Goal: Task Accomplishment & Management: Use online tool/utility

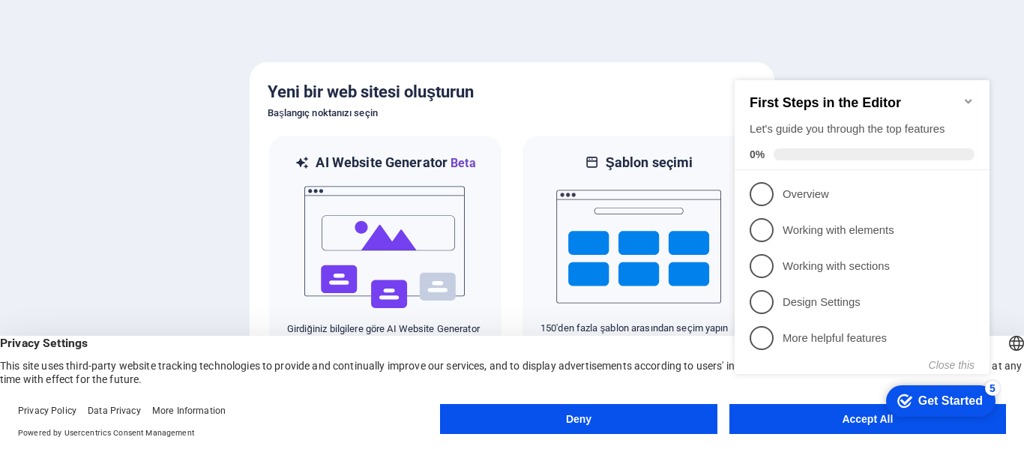
click at [806, 416] on div "checkmark Get Started 5 First Steps in the Editor Let's guide you through the t…" at bounding box center [865, 240] width 273 height 364
click at [603, 415] on button "Deny" at bounding box center [578, 419] width 277 height 30
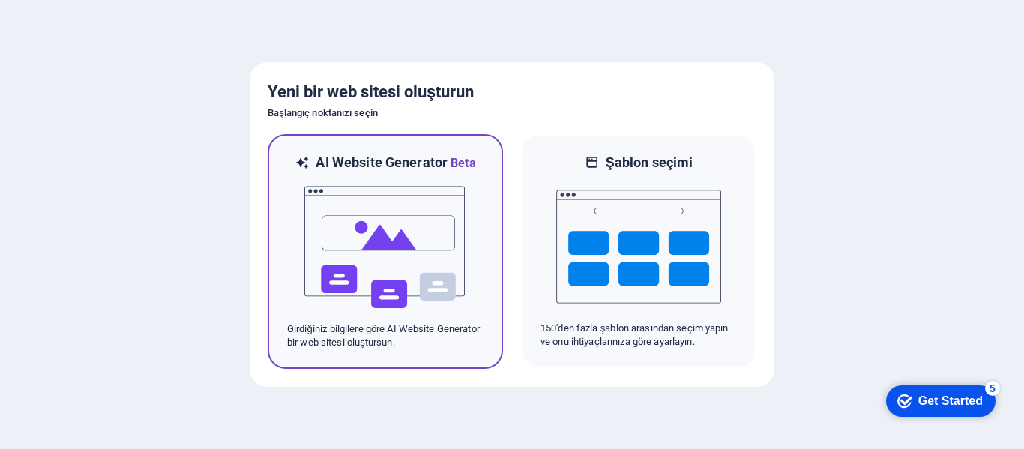
click at [385, 211] on img at bounding box center [385, 247] width 165 height 150
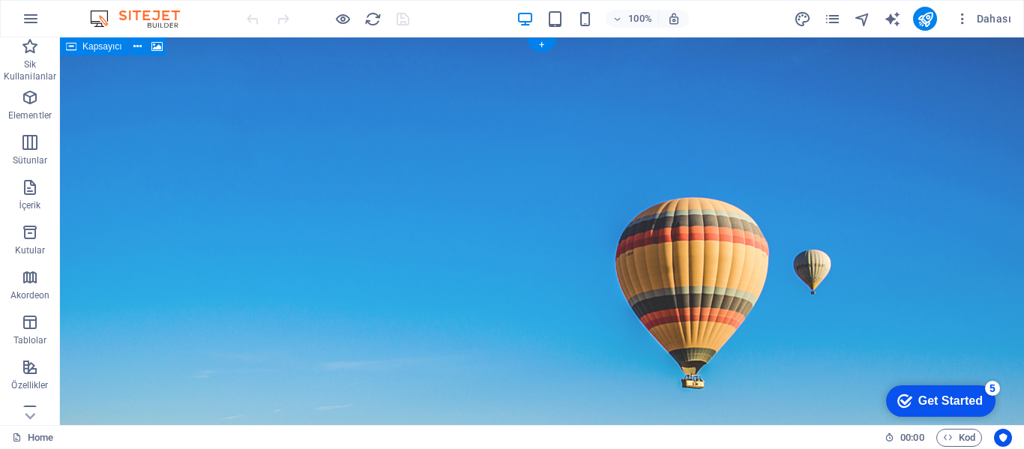
click at [687, 253] on figure at bounding box center [542, 268] width 964 height 463
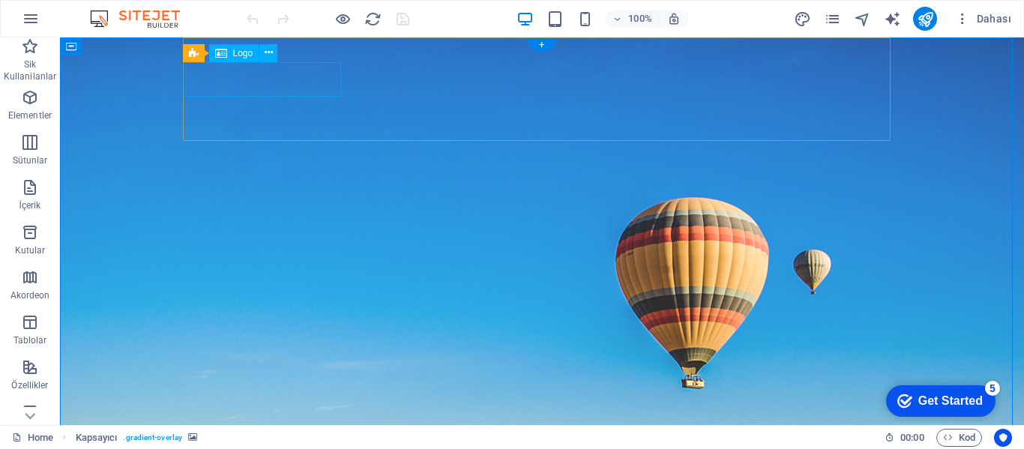
click at [241, 52] on span "Logo" at bounding box center [243, 53] width 20 height 9
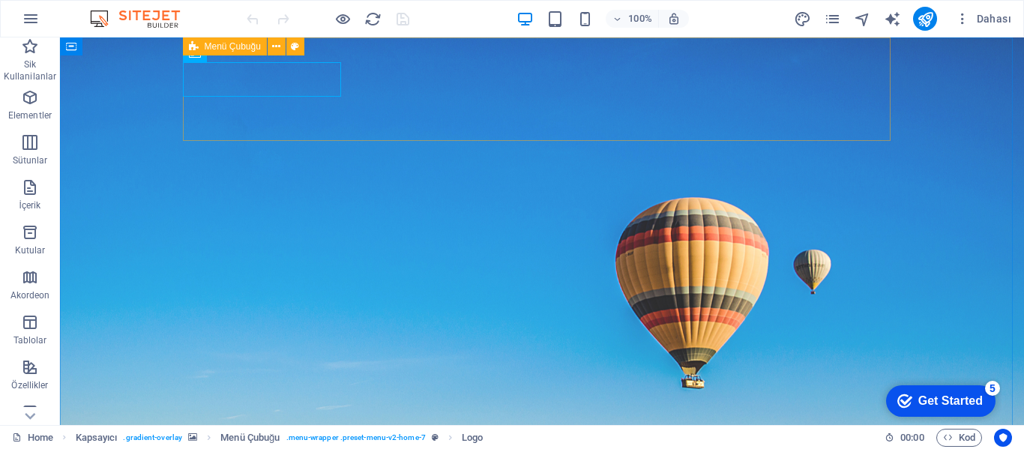
click at [273, 49] on icon at bounding box center [276, 47] width 8 height 16
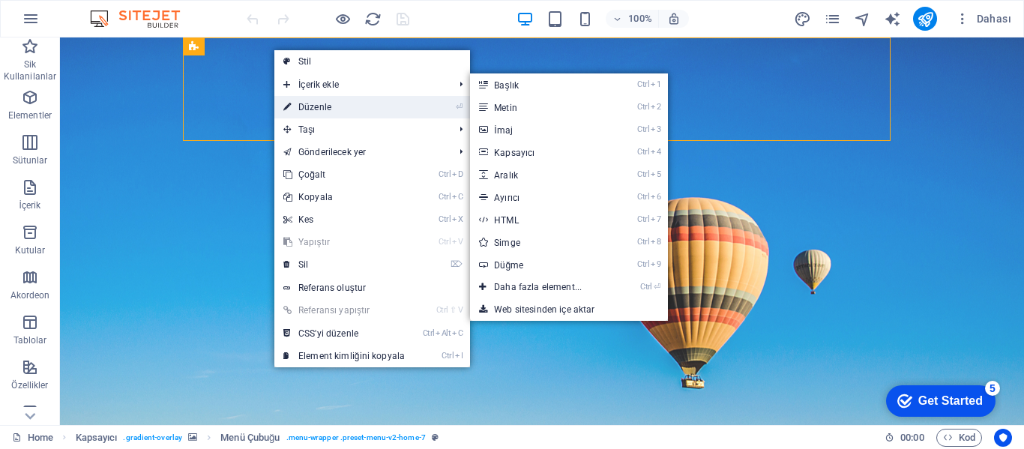
drag, startPoint x: 7, startPoint y: 79, endPoint x: 313, endPoint y: 108, distance: 306.6
click at [0, 0] on link "⏎ Düzenle" at bounding box center [0, 0] width 0 height 0
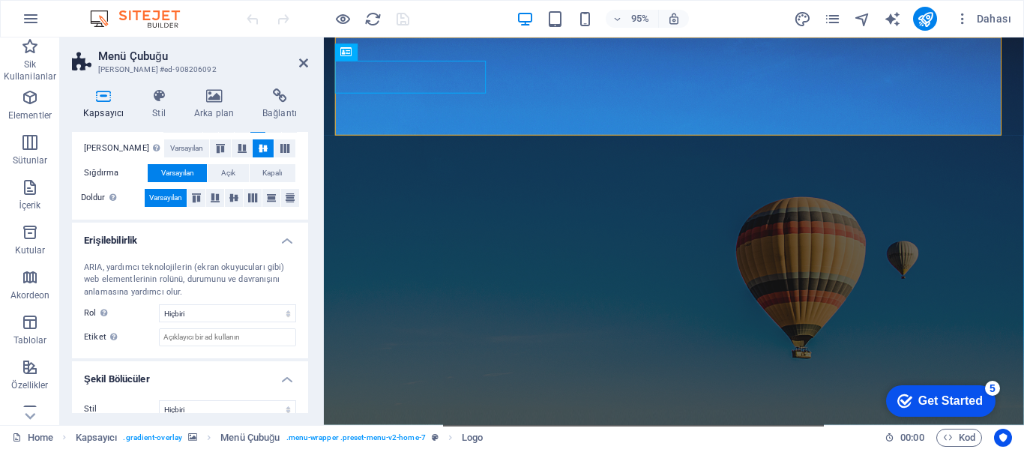
scroll to position [300, 0]
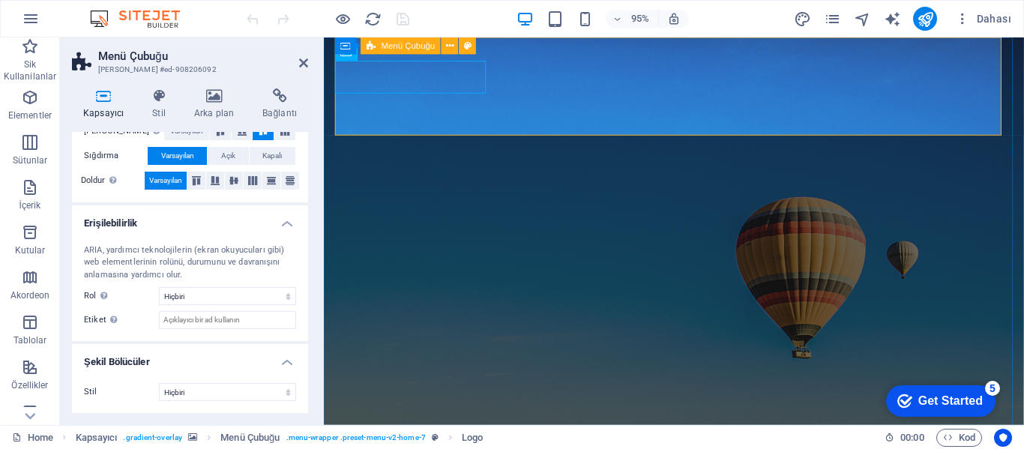
click at [303, 64] on icon at bounding box center [303, 63] width 9 height 12
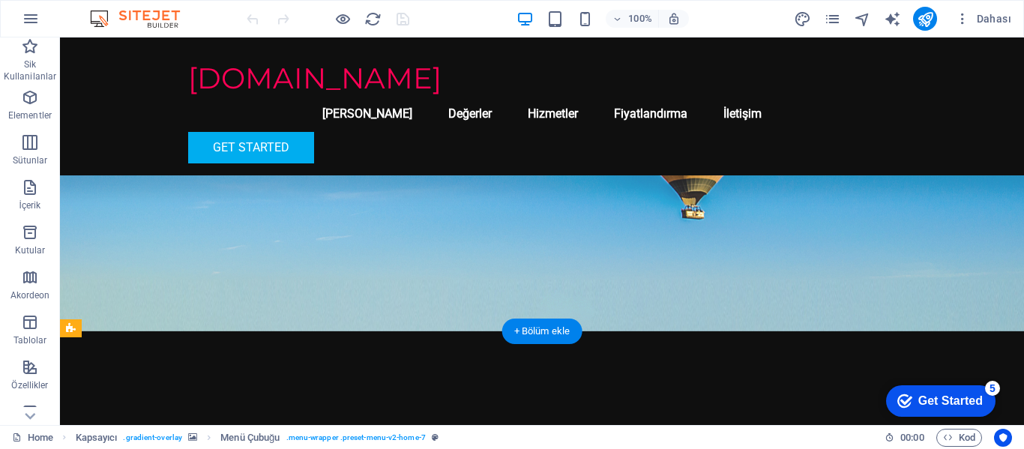
scroll to position [0, 0]
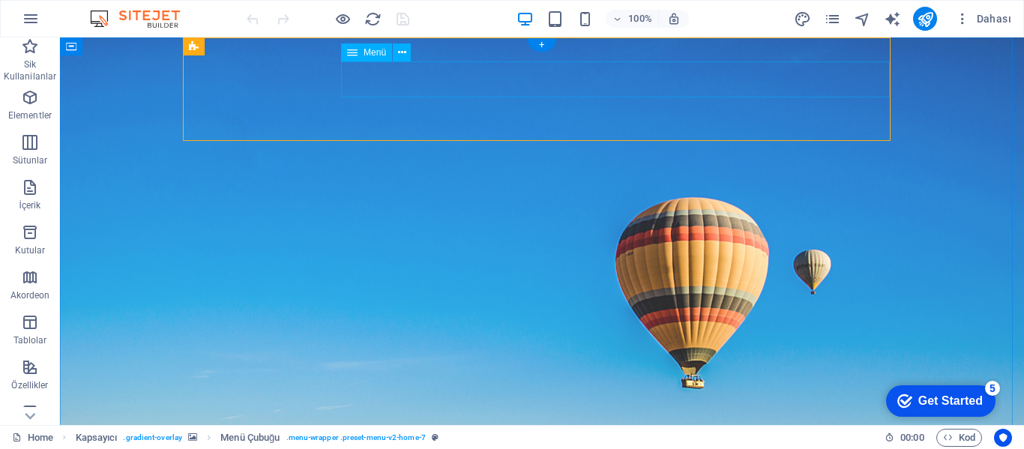
click at [267, 54] on icon at bounding box center [269, 53] width 8 height 16
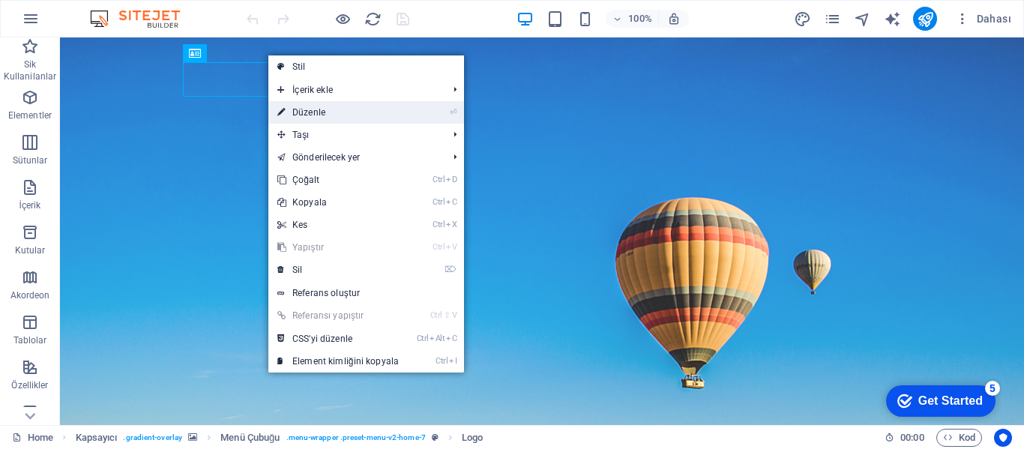
click at [322, 106] on link "⏎ Düzenle" at bounding box center [337, 112] width 139 height 22
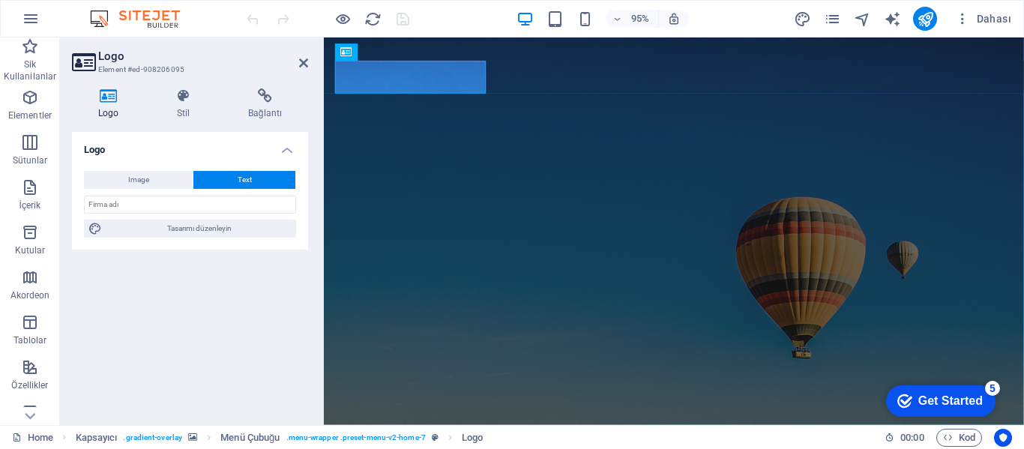
click at [132, 146] on h4 "Logo" at bounding box center [190, 145] width 236 height 27
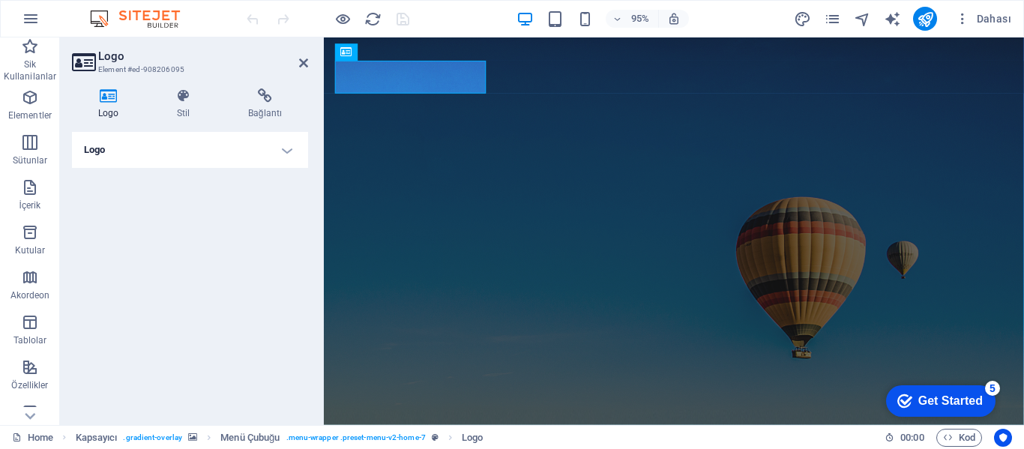
click at [132, 146] on h4 "Logo" at bounding box center [190, 150] width 236 height 36
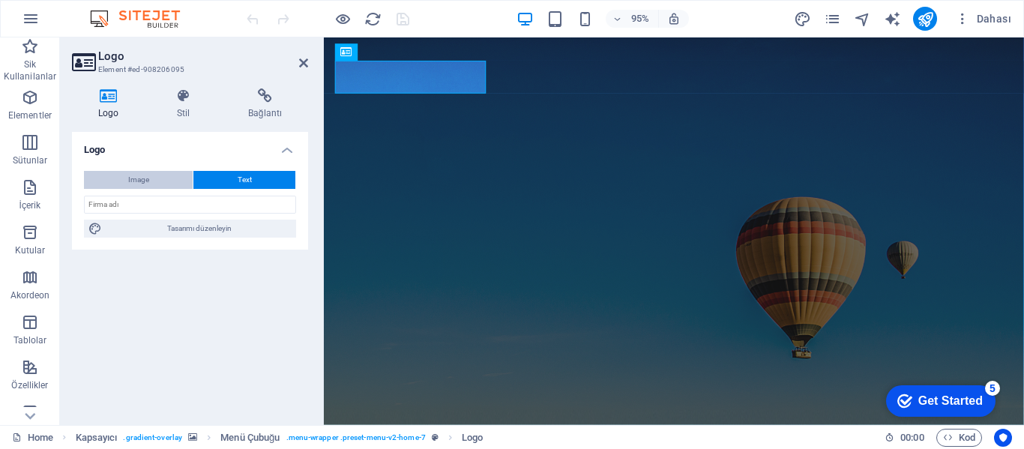
click at [140, 175] on span "Image" at bounding box center [138, 180] width 21 height 18
select select "DISABLED_OPTION_VALUE"
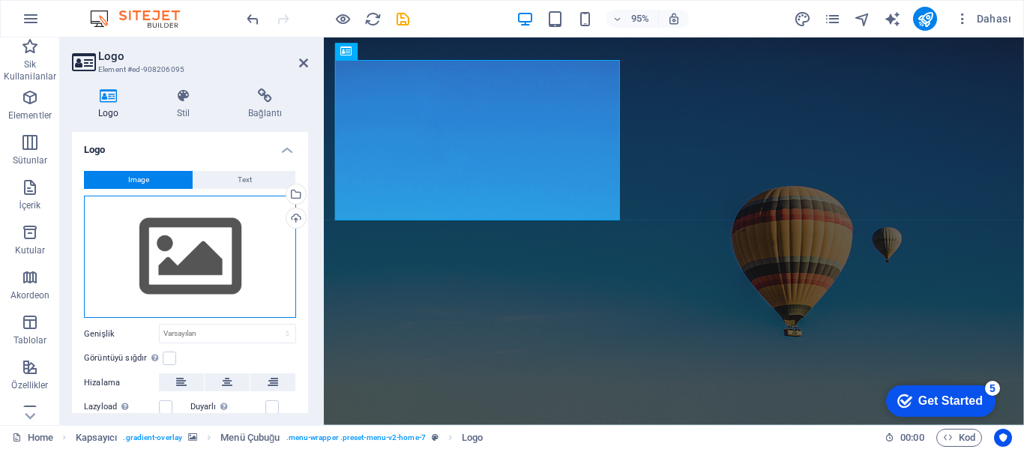
click at [184, 274] on div "Dosyaları buraya sürükleyin, dosyaları seçmek için tıklayın veya Dosyalardan ya…" at bounding box center [190, 257] width 212 height 123
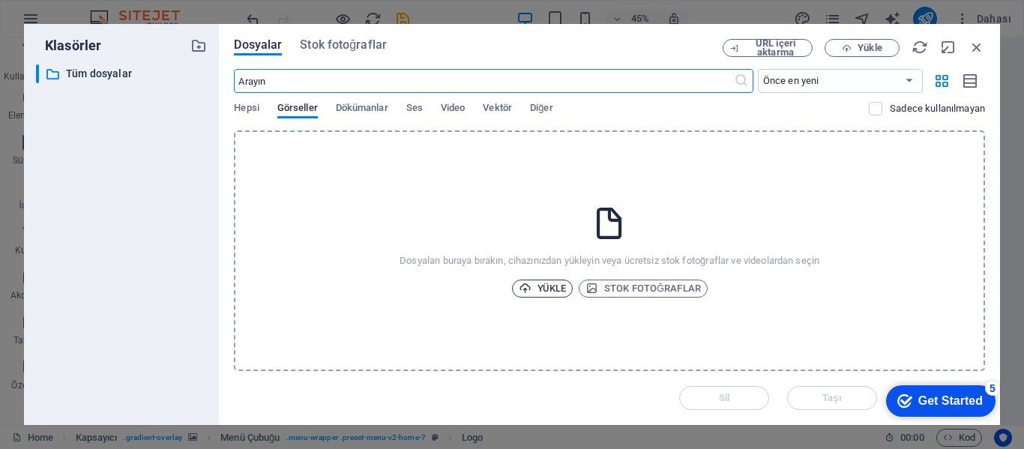
click at [549, 284] on span "Yükle" at bounding box center [543, 289] width 48 height 18
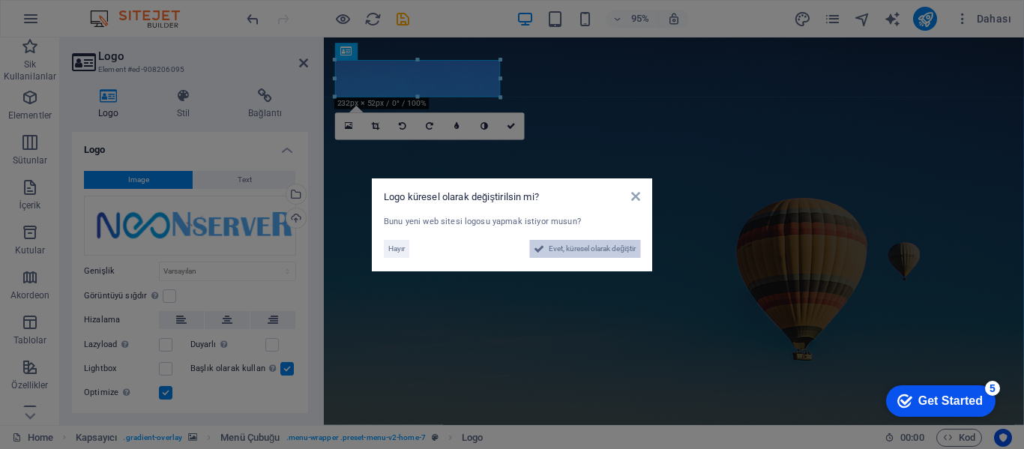
click at [587, 247] on span "Evet, küresel olarak değiştir" at bounding box center [592, 249] width 87 height 18
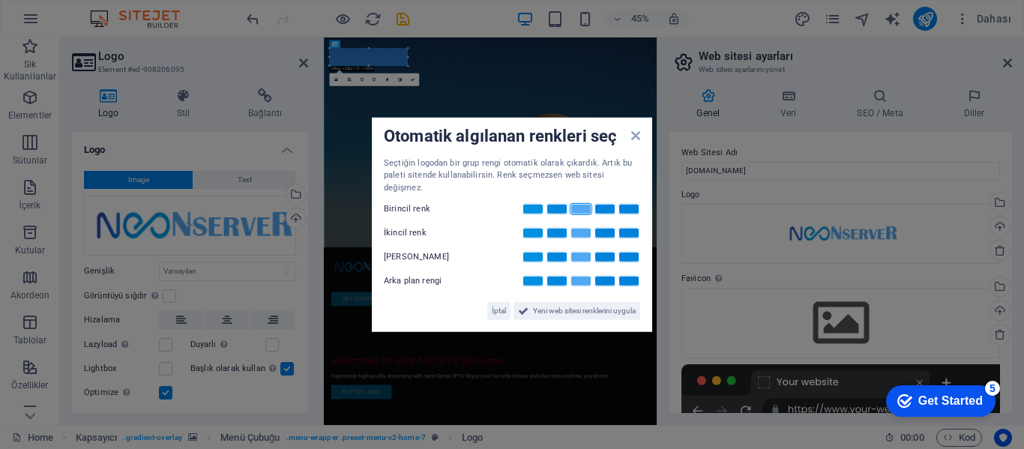
click at [583, 205] on link at bounding box center [581, 209] width 22 height 12
click at [619, 306] on span "Yeni web sitesi renklerini uygula" at bounding box center [584, 311] width 103 height 18
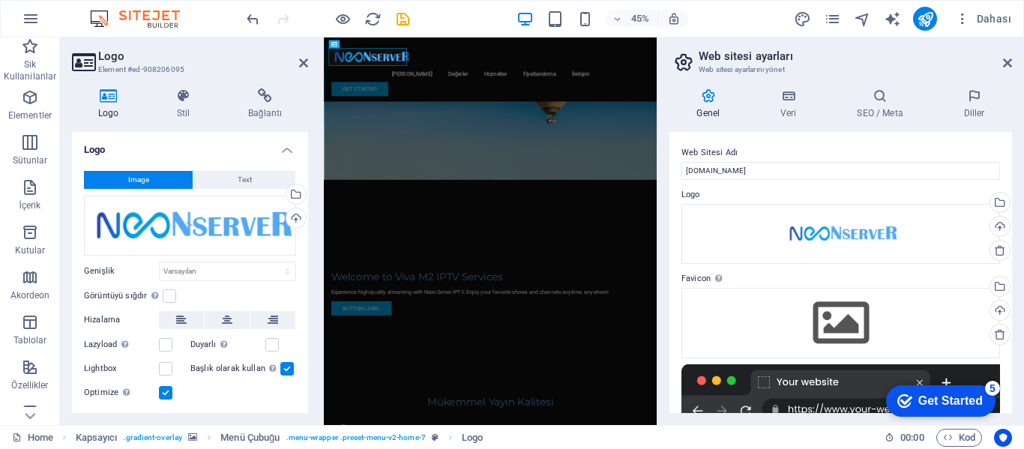
scroll to position [37, 0]
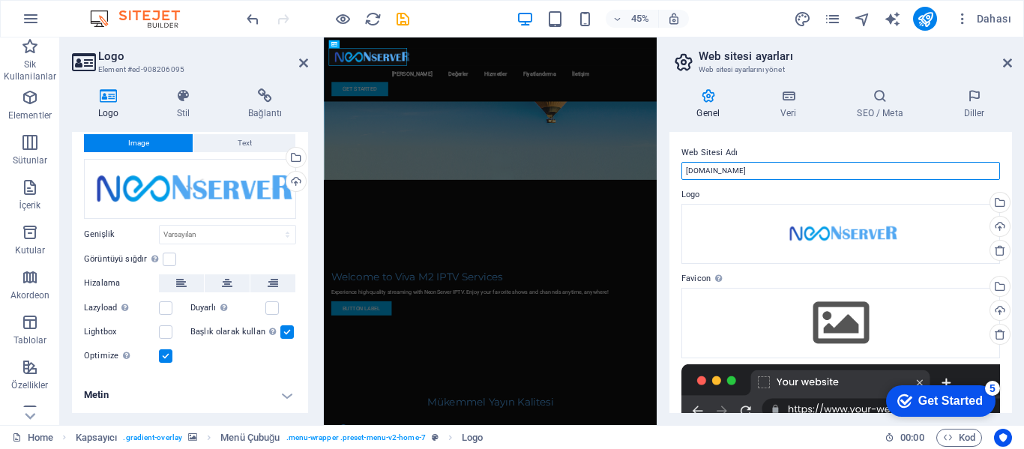
click at [740, 169] on input "[DOMAIN_NAME]" at bounding box center [841, 171] width 319 height 18
drag, startPoint x: 734, startPoint y: 168, endPoint x: 678, endPoint y: 175, distance: 56.7
click at [678, 175] on div "Web Sitesi Adı vivam2.site Logo Dosyaları buraya sürükleyin, dosyaları seçmek i…" at bounding box center [841, 272] width 343 height 281
type input "NeonServer İptv"
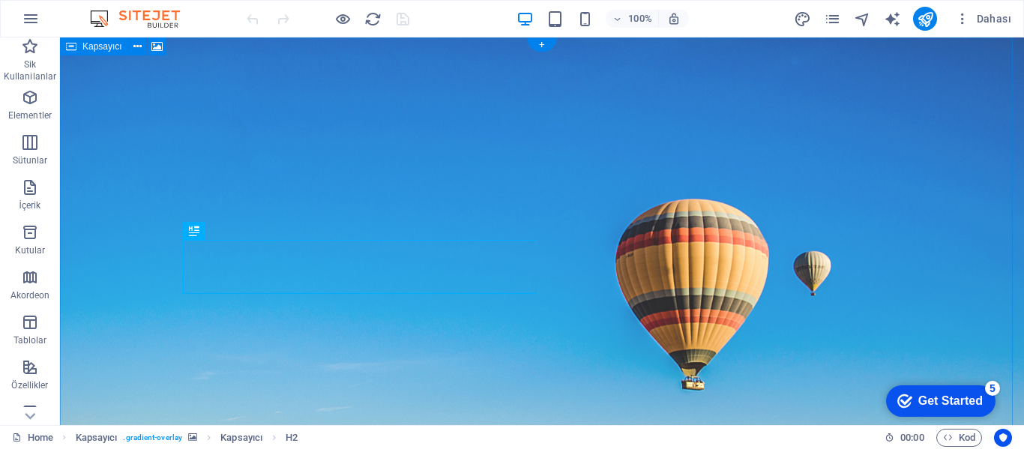
click at [708, 261] on figure at bounding box center [542, 270] width 964 height 466
click at [657, 241] on figure at bounding box center [542, 270] width 964 height 466
select select "header"
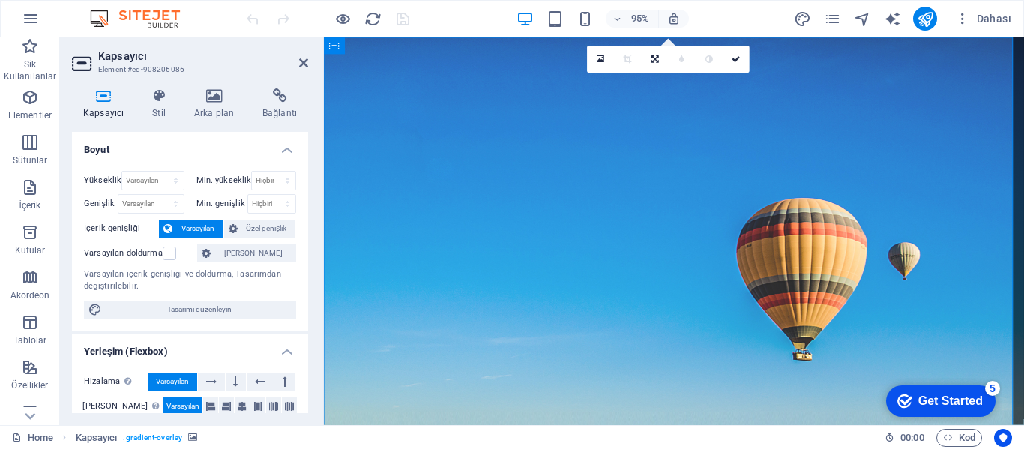
click at [836, 260] on figure at bounding box center [692, 270] width 737 height 466
click at [206, 105] on h4 "Arka plan" at bounding box center [217, 103] width 68 height 31
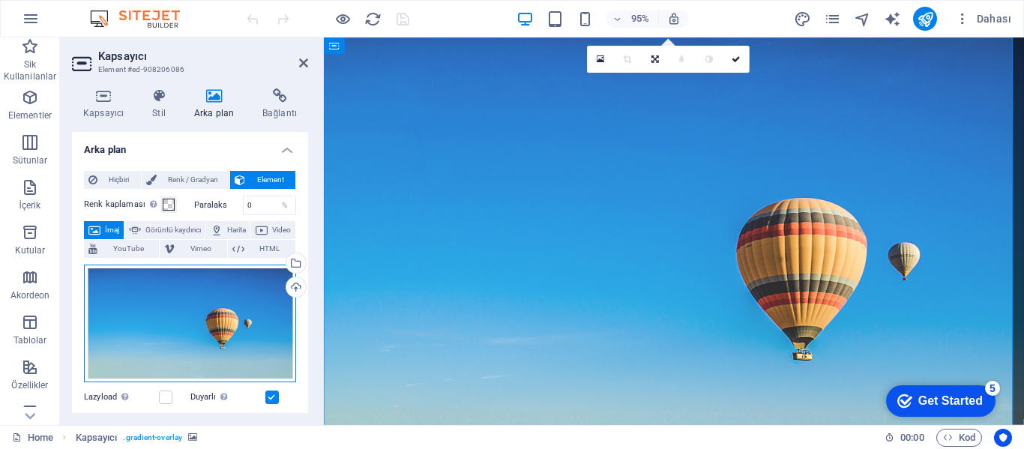
click at [191, 319] on div "Dosyaları buraya sürükleyin, dosyaları seçmek için tıklayın veya Dosyalardan ya…" at bounding box center [190, 324] width 212 height 118
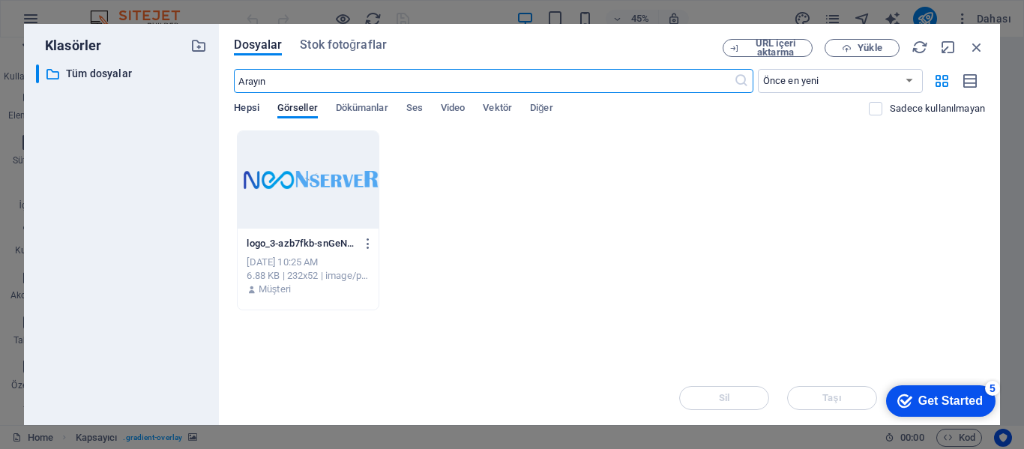
click at [246, 102] on span "Hepsi" at bounding box center [246, 109] width 25 height 21
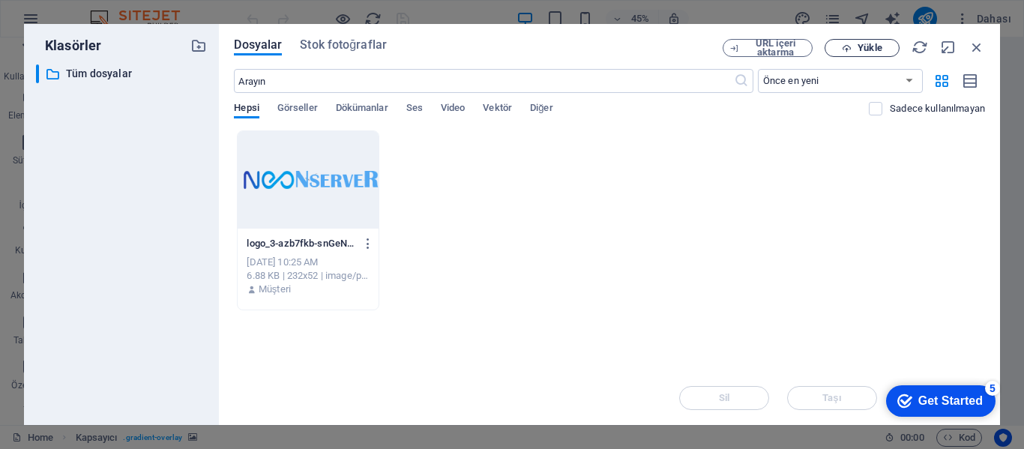
click at [867, 49] on span "Yükle" at bounding box center [870, 47] width 24 height 9
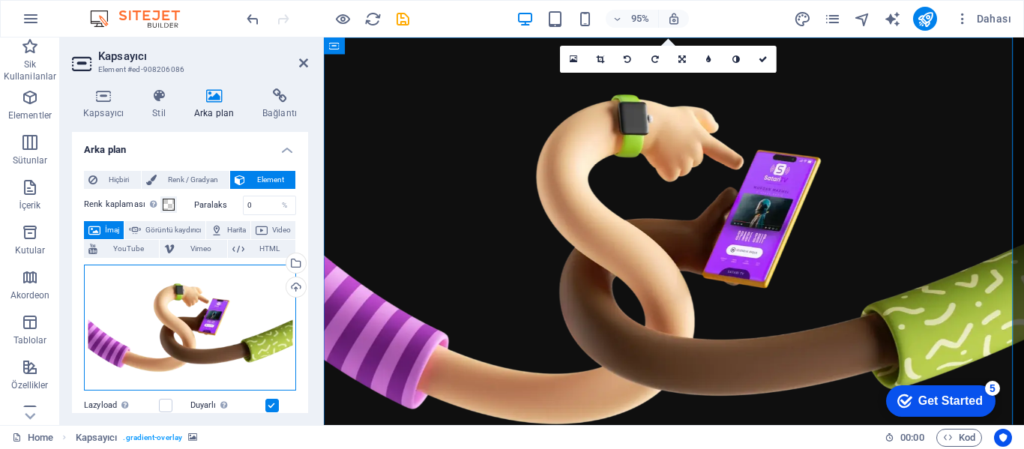
drag, startPoint x: 195, startPoint y: 316, endPoint x: 228, endPoint y: 322, distance: 33.5
click at [228, 322] on div "Dosyaları buraya sürükleyin, dosyaları seçmek için tıklayın veya Dosyalardan ya…" at bounding box center [190, 328] width 212 height 126
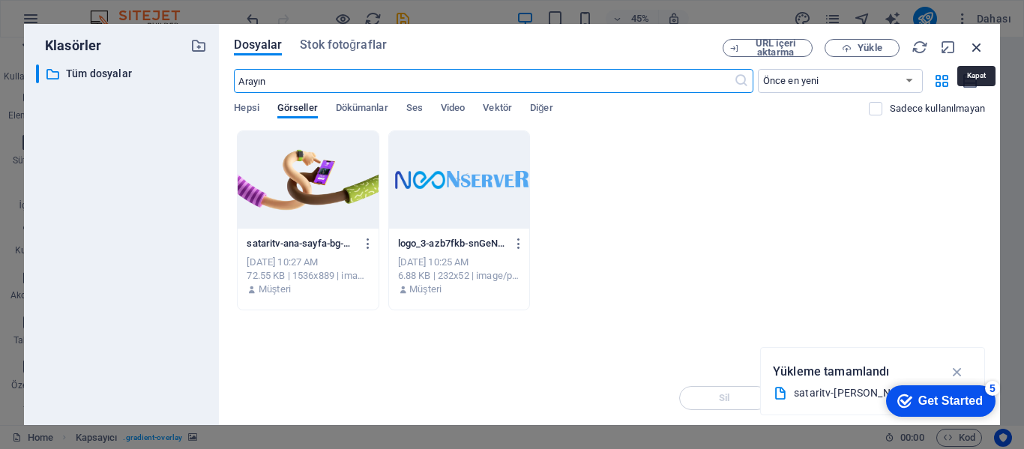
click at [978, 44] on icon "button" at bounding box center [977, 47] width 16 height 16
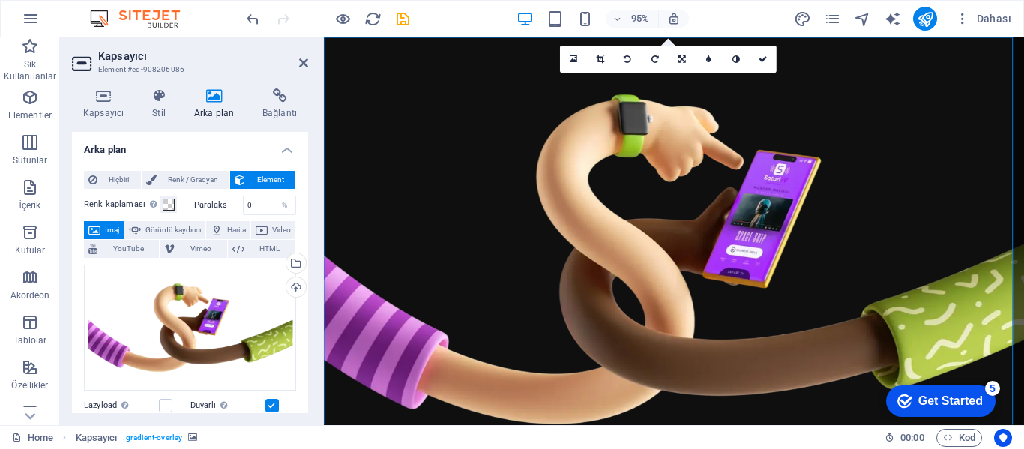
drag, startPoint x: 783, startPoint y: 285, endPoint x: 844, endPoint y: 278, distance: 61.1
click at [844, 278] on figure at bounding box center [692, 270] width 737 height 466
click at [190, 325] on div "Dosyaları buraya sürükleyin, dosyaları seçmek için tıklayın veya Dosyalardan ya…" at bounding box center [190, 328] width 212 height 126
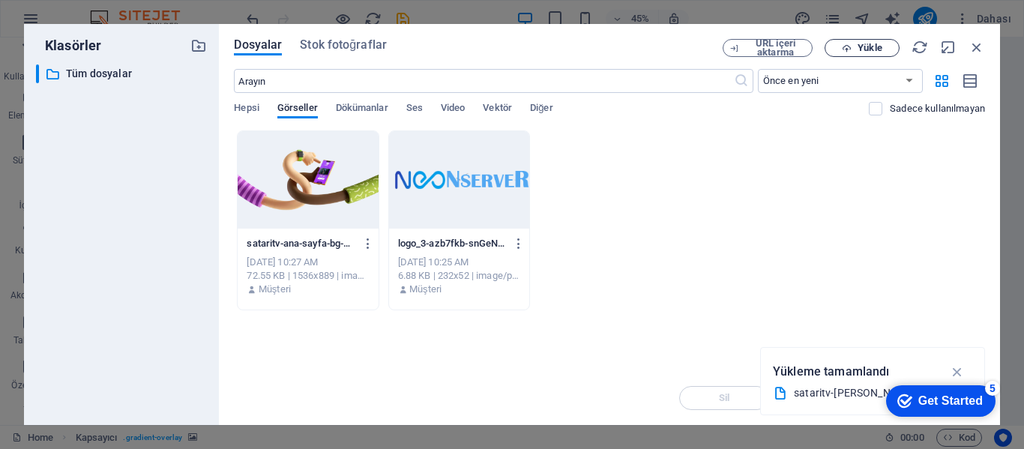
click at [878, 49] on span "Yükle" at bounding box center [870, 47] width 24 height 9
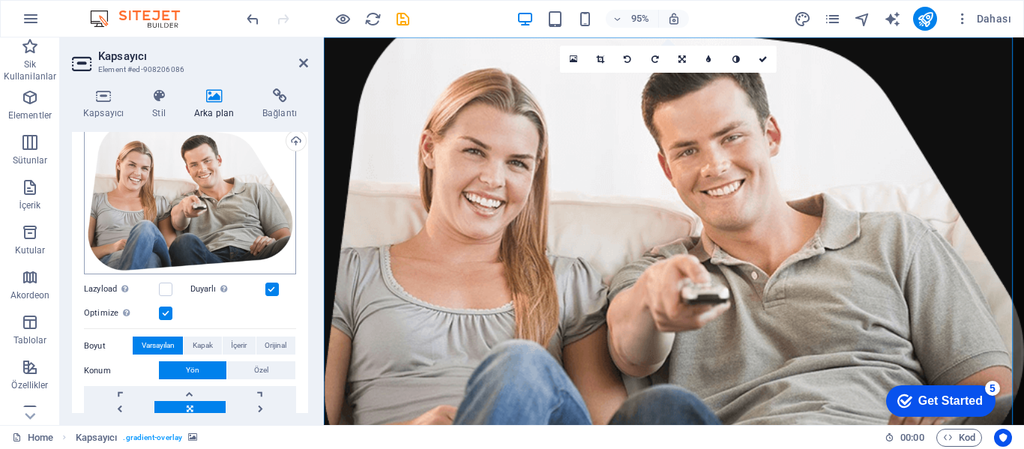
scroll to position [150, 0]
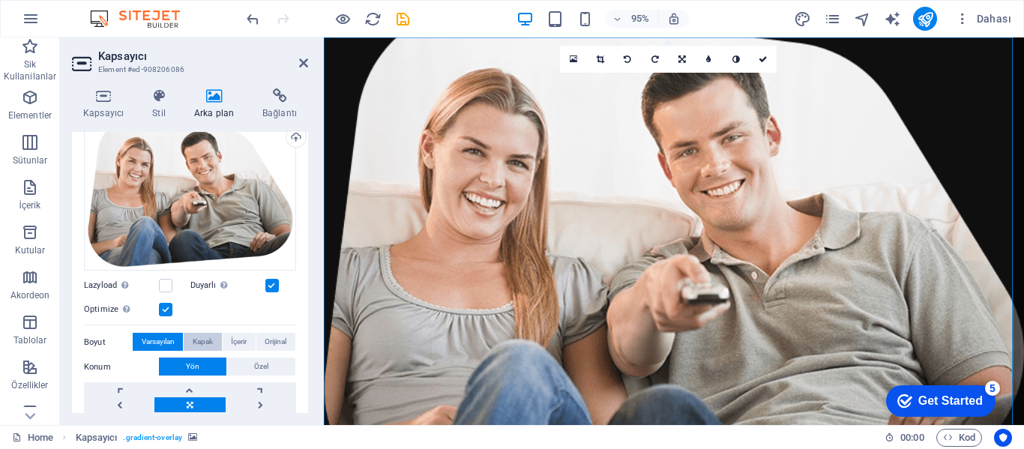
click at [201, 337] on span "Kapak" at bounding box center [203, 342] width 20 height 18
click at [168, 339] on span "Varsayılan" at bounding box center [158, 342] width 33 height 18
click at [238, 340] on span "İçerir" at bounding box center [239, 342] width 16 height 18
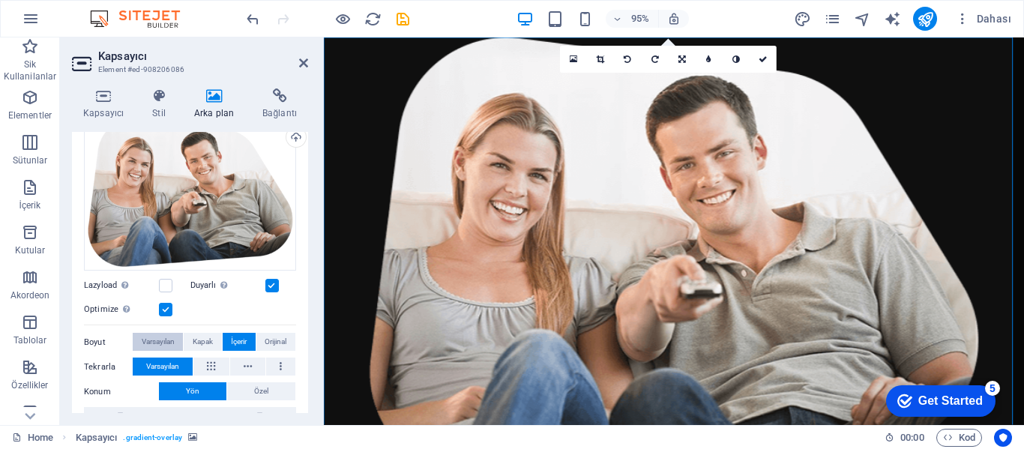
click at [164, 338] on span "Varsayılan" at bounding box center [158, 342] width 33 height 18
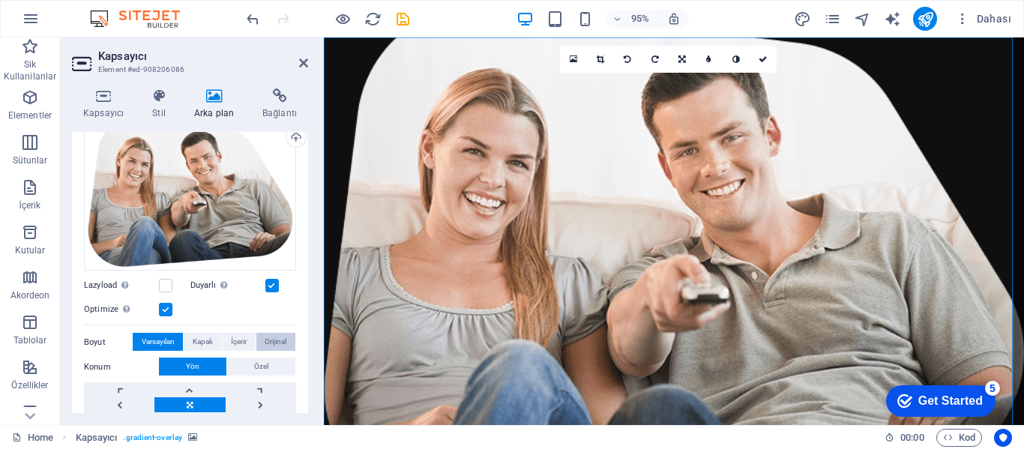
click at [272, 337] on span "Orijinal" at bounding box center [276, 342] width 22 height 18
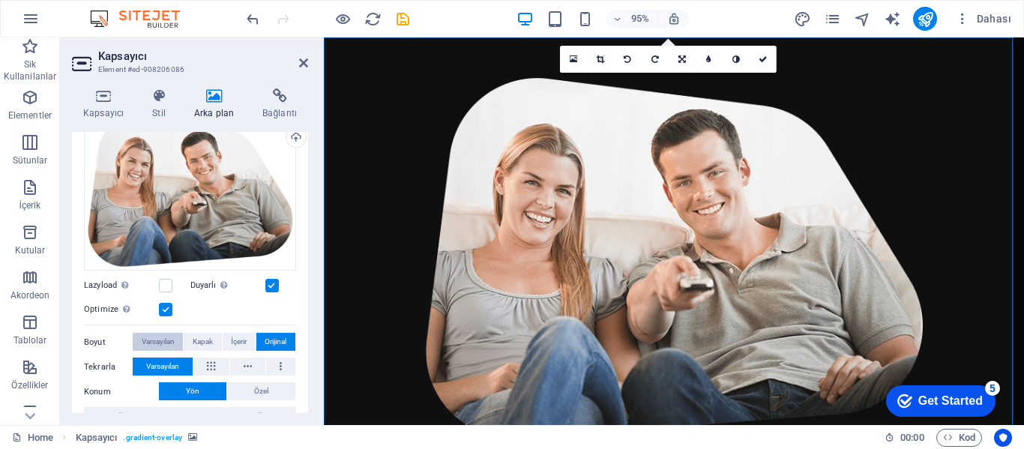
click at [161, 339] on span "Varsayılan" at bounding box center [158, 342] width 33 height 18
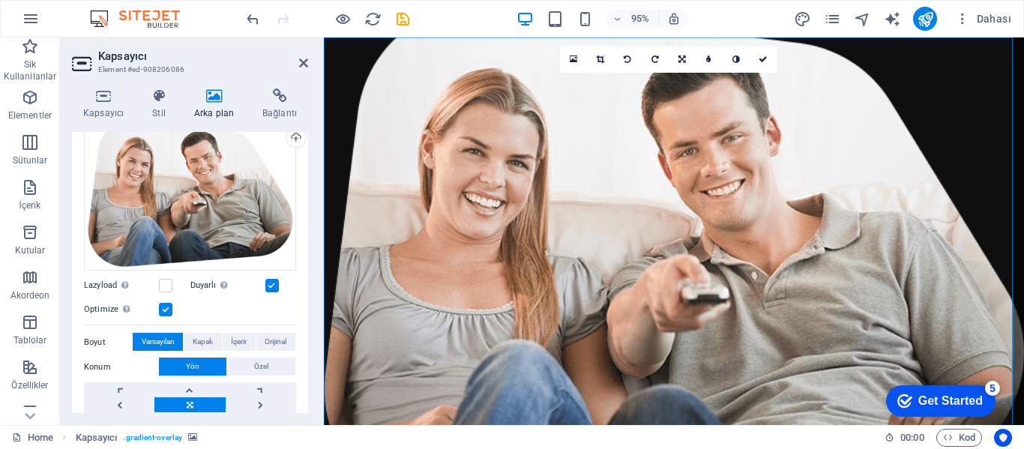
scroll to position [225, 0]
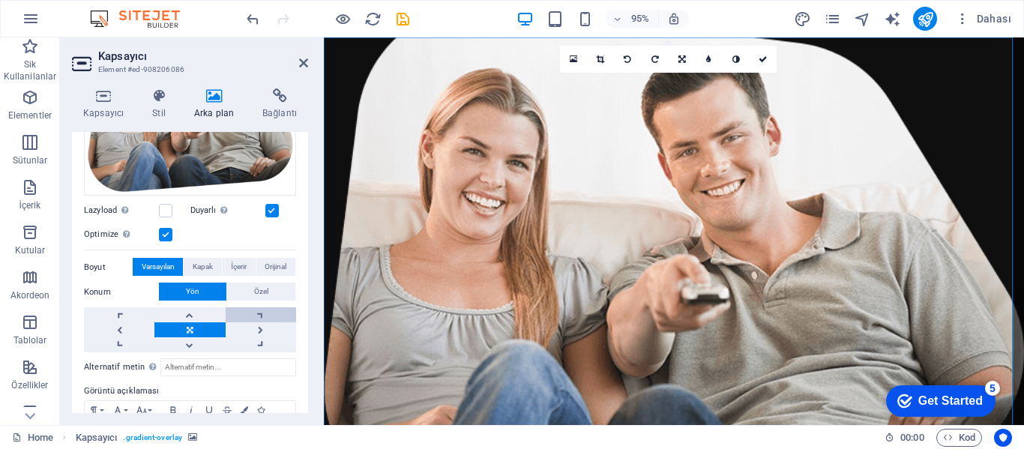
click at [262, 316] on link at bounding box center [261, 314] width 70 height 15
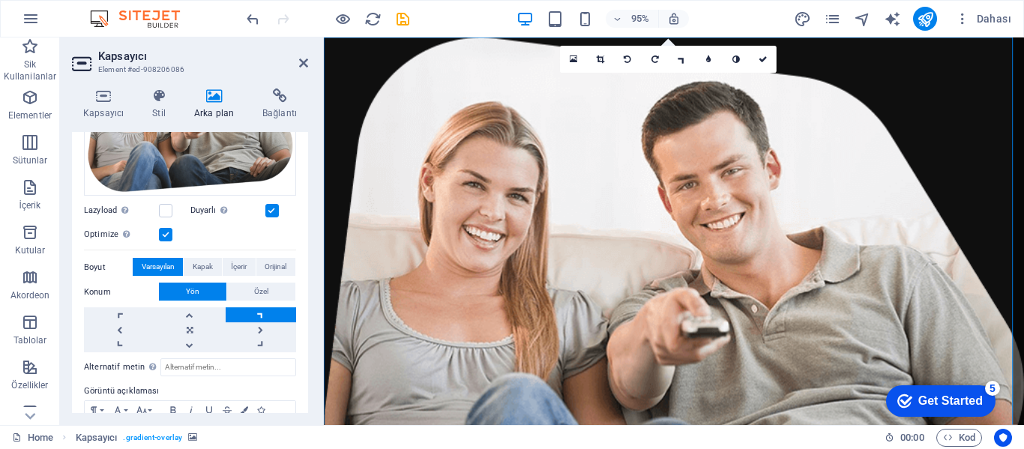
click at [262, 316] on link at bounding box center [261, 314] width 70 height 15
click at [262, 315] on link at bounding box center [261, 314] width 70 height 15
click at [118, 308] on link at bounding box center [119, 314] width 70 height 15
click at [118, 309] on link at bounding box center [119, 314] width 70 height 15
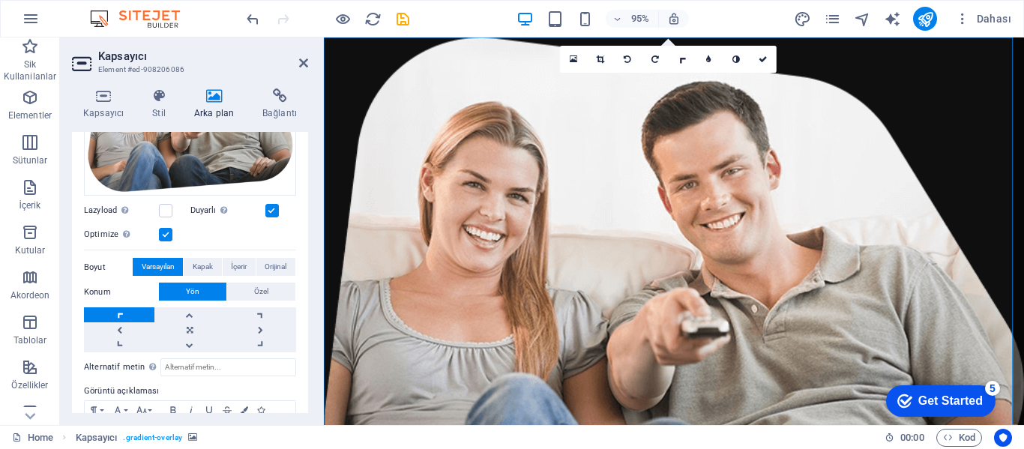
click at [120, 315] on link at bounding box center [119, 314] width 70 height 15
click at [190, 313] on link at bounding box center [189, 314] width 70 height 15
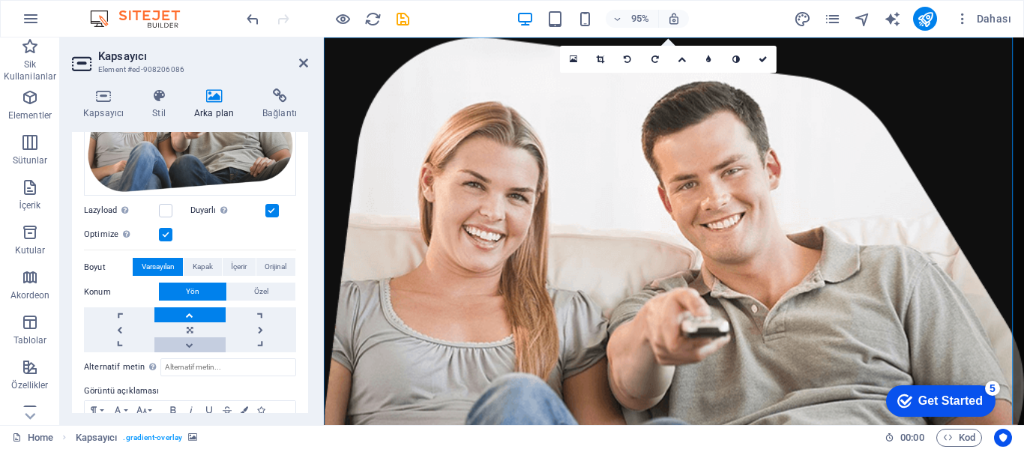
click at [186, 343] on link at bounding box center [189, 344] width 70 height 15
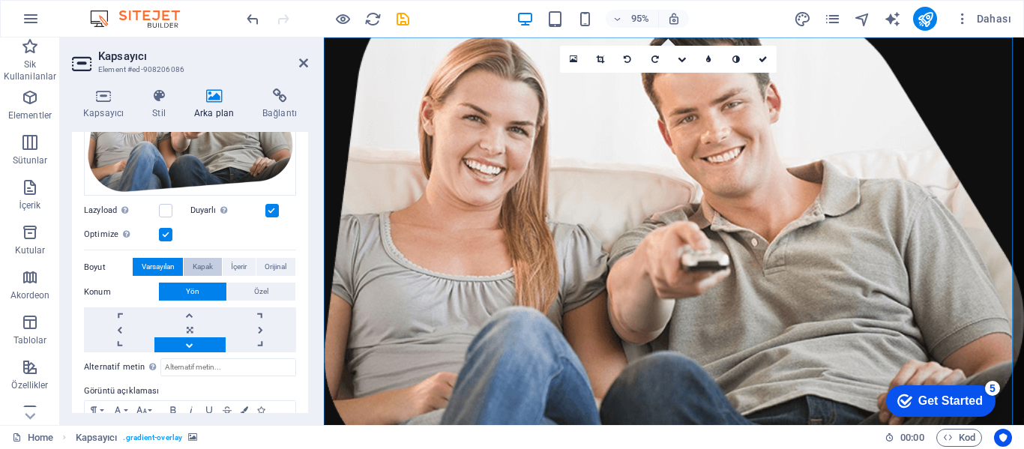
click at [199, 266] on span "Kapak" at bounding box center [203, 267] width 20 height 18
click at [233, 262] on span "İçerir" at bounding box center [239, 267] width 16 height 18
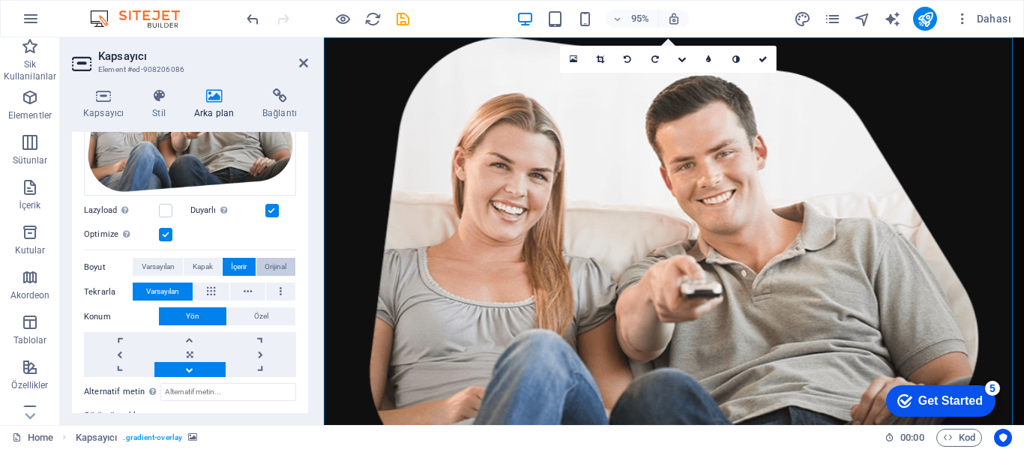
click at [275, 265] on span "Orijinal" at bounding box center [276, 267] width 22 height 18
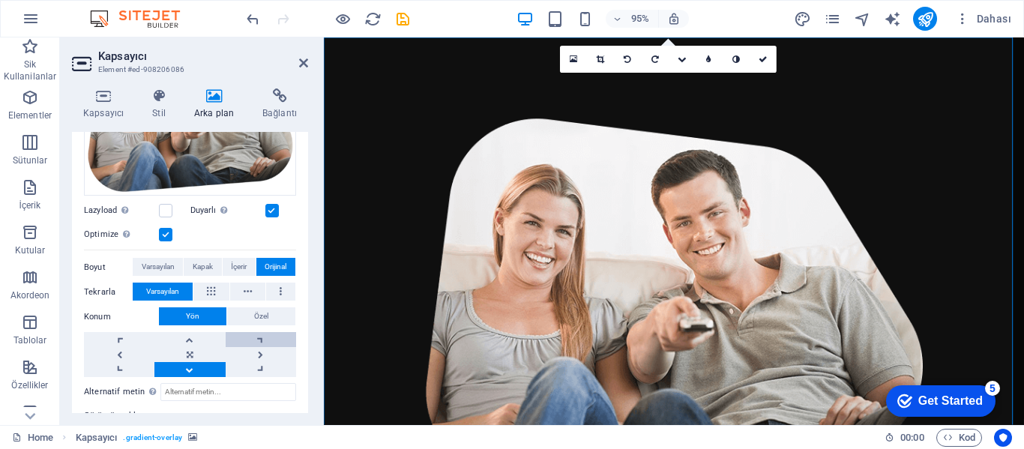
click at [259, 334] on link at bounding box center [261, 339] width 70 height 15
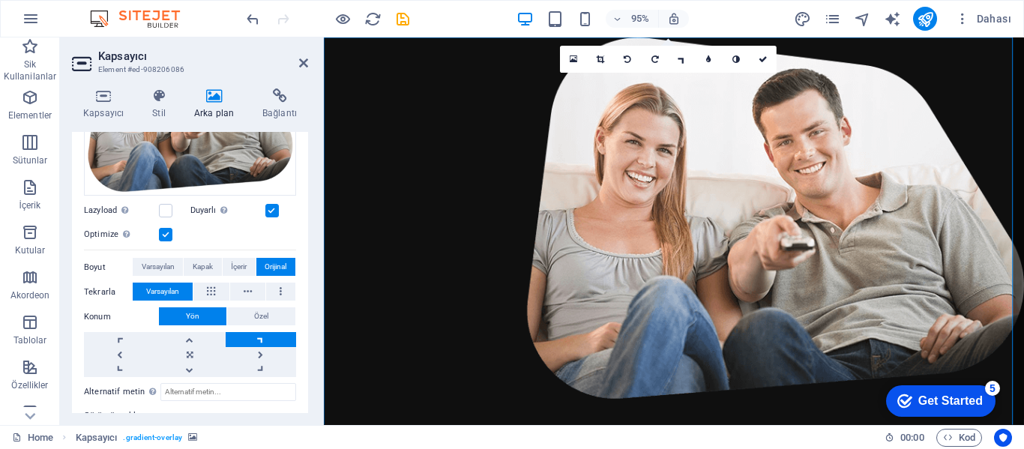
click at [259, 334] on link at bounding box center [261, 339] width 70 height 15
click at [258, 352] on link at bounding box center [261, 354] width 70 height 15
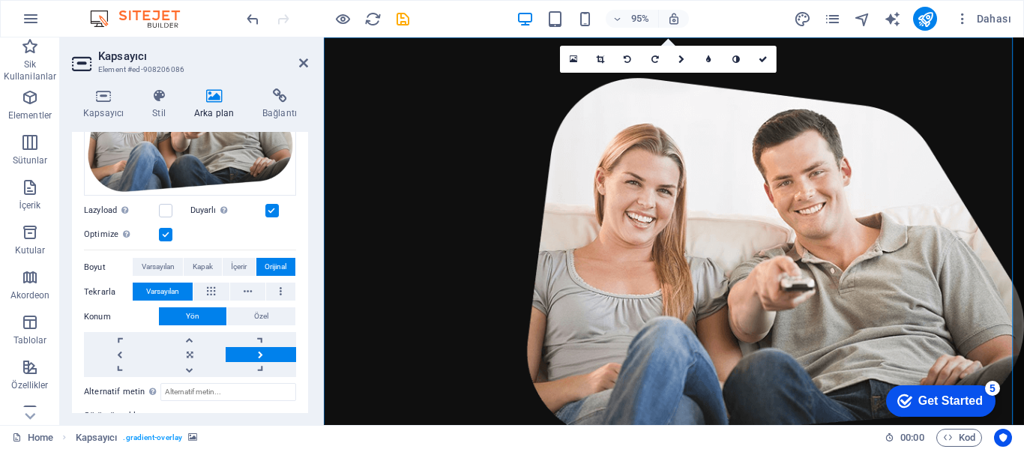
click at [258, 352] on link at bounding box center [261, 354] width 70 height 15
click at [259, 352] on link at bounding box center [261, 354] width 70 height 15
drag, startPoint x: 259, startPoint y: 352, endPoint x: 193, endPoint y: 353, distance: 65.3
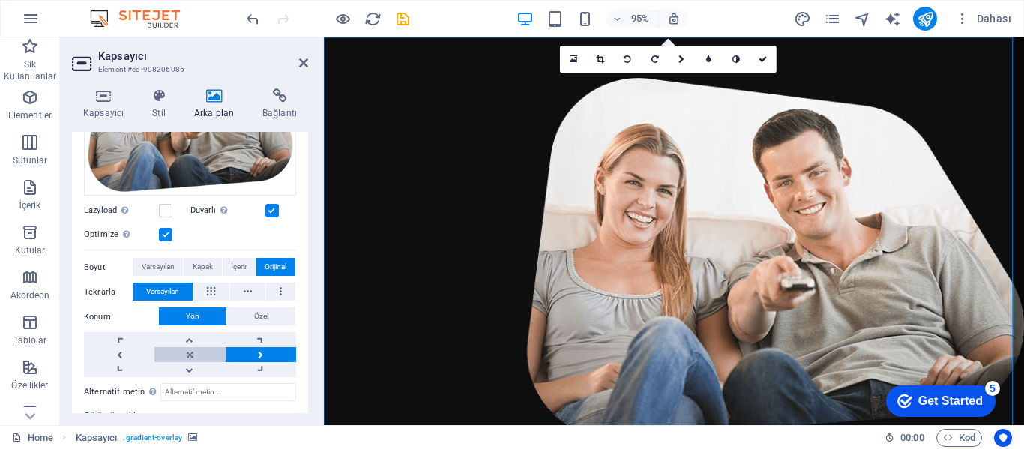
click at [254, 353] on link at bounding box center [261, 354] width 70 height 15
click at [118, 354] on link at bounding box center [119, 354] width 70 height 15
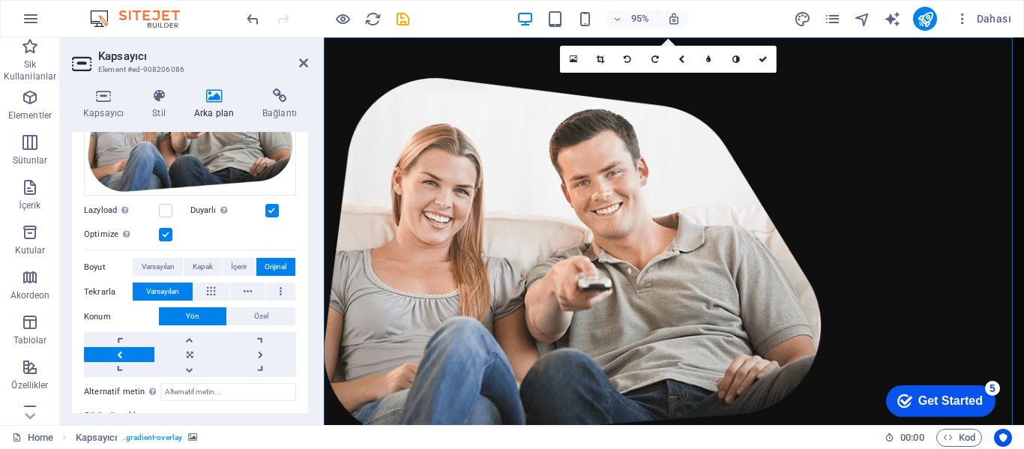
click at [118, 354] on link at bounding box center [119, 354] width 70 height 15
click at [251, 349] on link at bounding box center [261, 354] width 70 height 15
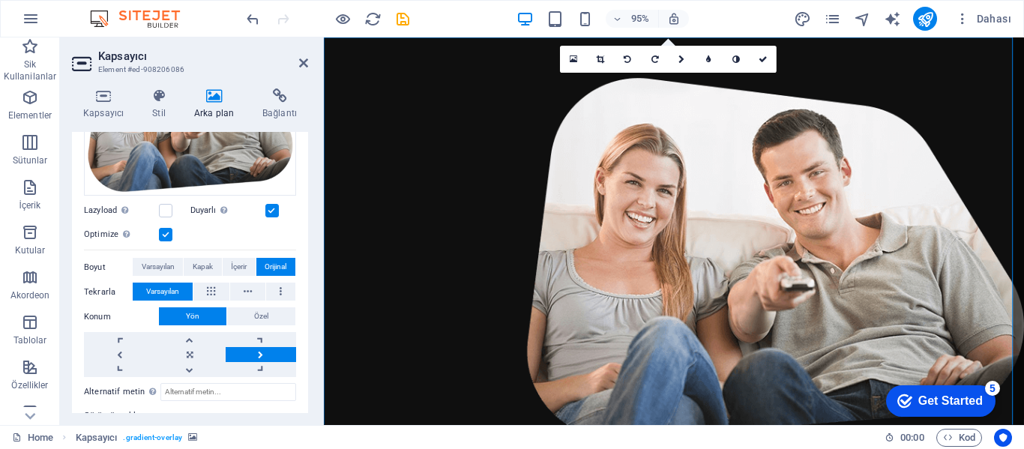
click at [257, 351] on link at bounding box center [261, 354] width 70 height 15
click at [153, 263] on span "Varsayılan" at bounding box center [158, 267] width 33 height 18
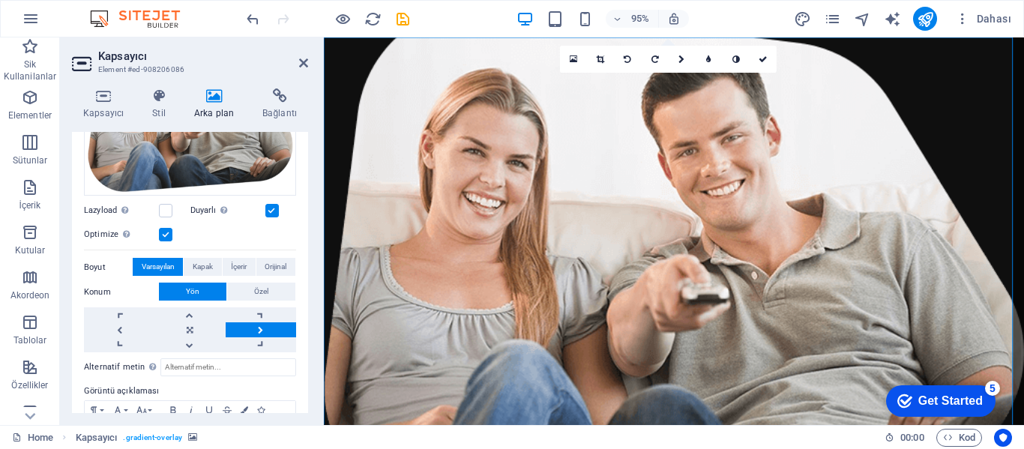
click at [257, 327] on link at bounding box center [261, 329] width 70 height 15
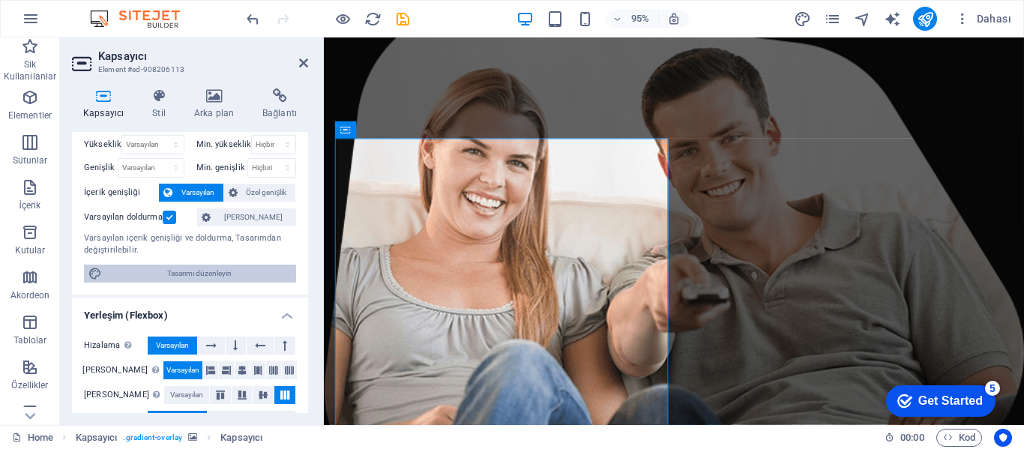
scroll to position [0, 0]
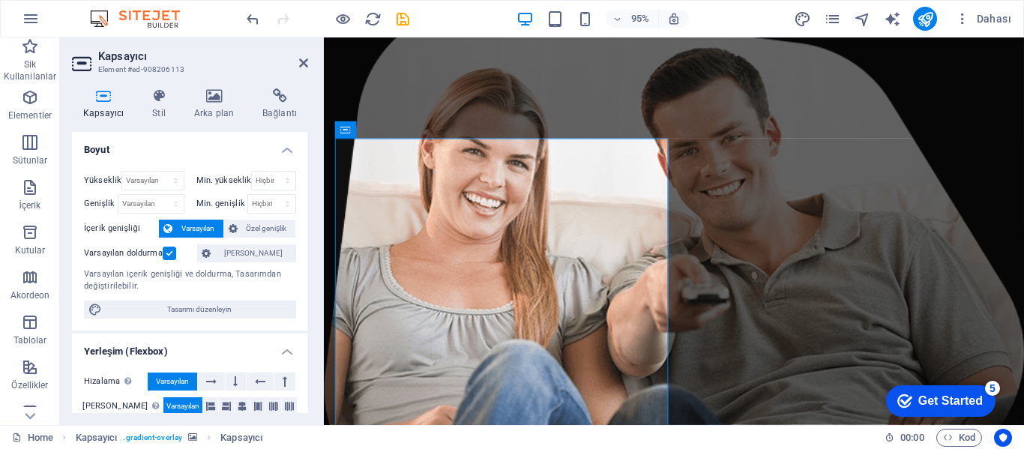
click at [857, 265] on figure at bounding box center [692, 270] width 737 height 466
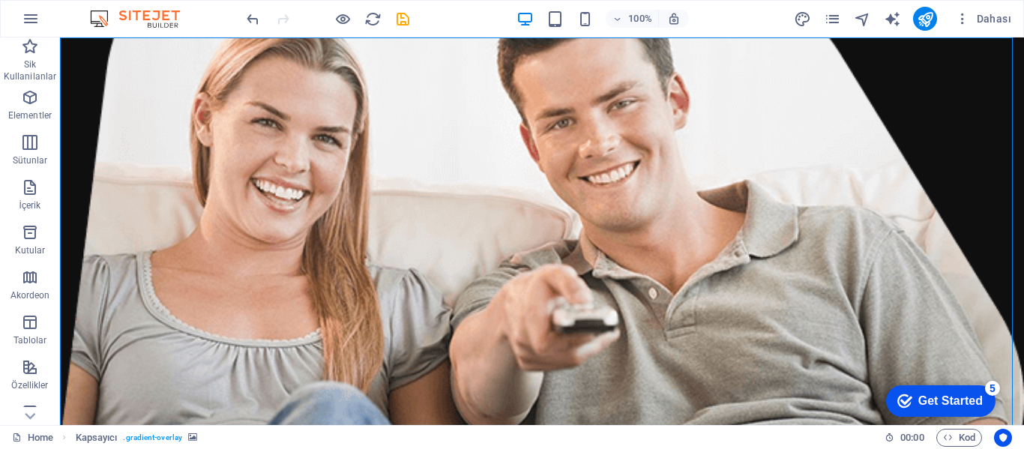
click at [826, 253] on figure at bounding box center [542, 270] width 964 height 466
click at [711, 223] on figure at bounding box center [542, 270] width 964 height 466
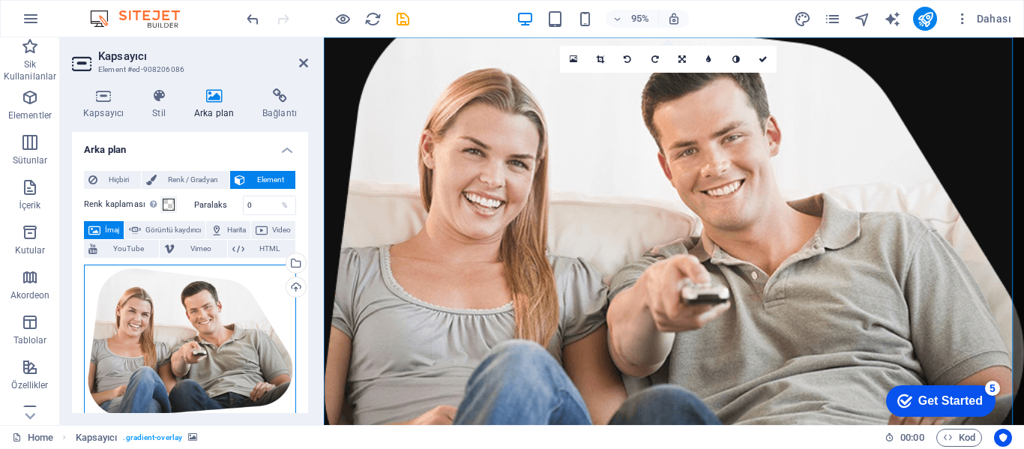
click at [196, 368] on div "Dosyaları buraya sürükleyin, dosyaları seçmek için tıklayın veya Dosyalardan ya…" at bounding box center [190, 343] width 212 height 157
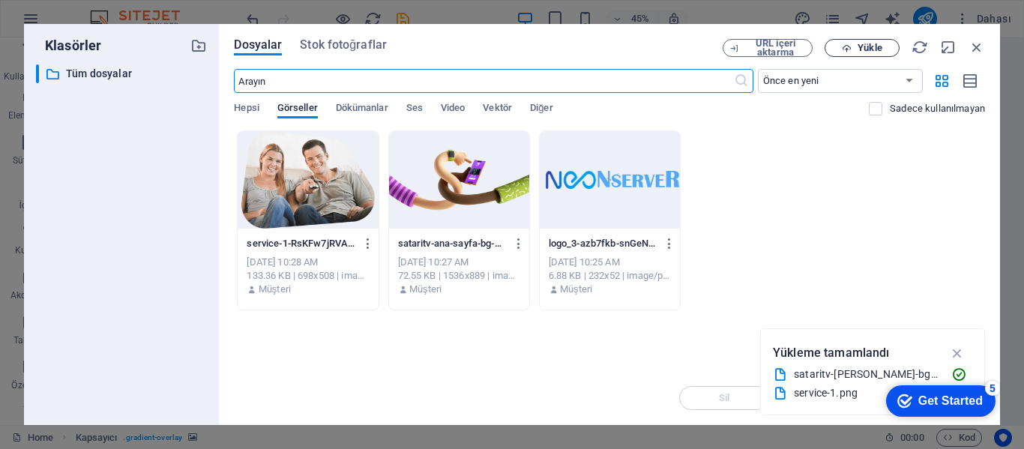
click at [860, 52] on span "Yükle" at bounding box center [870, 47] width 24 height 9
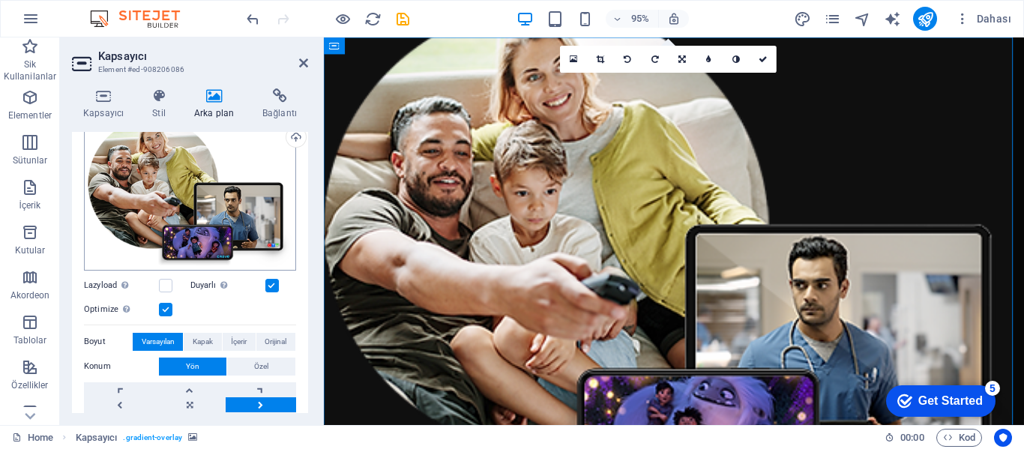
scroll to position [300, 0]
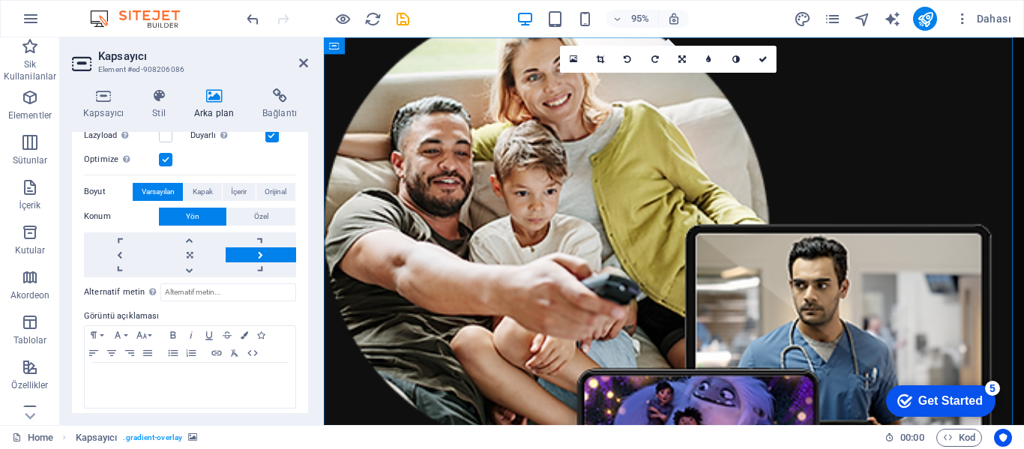
click at [257, 250] on link at bounding box center [261, 254] width 70 height 15
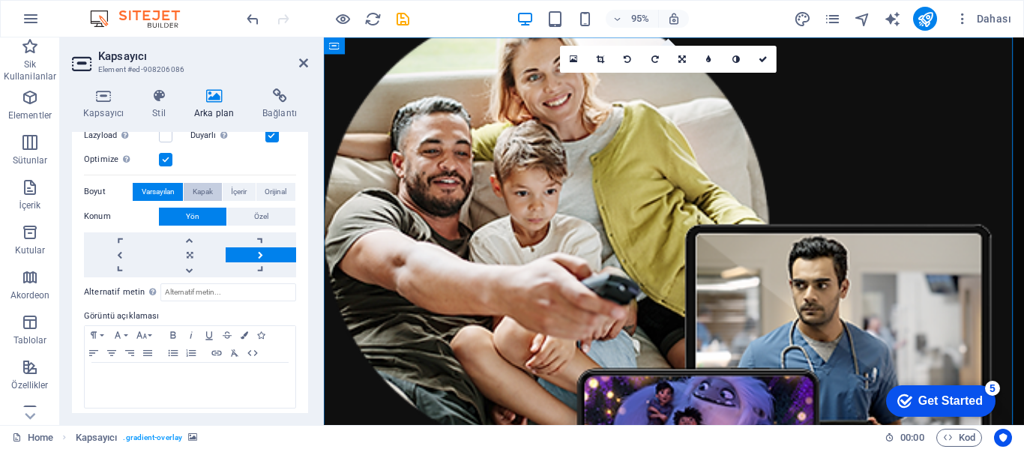
click at [196, 187] on span "Kapak" at bounding box center [203, 192] width 20 height 18
click at [232, 187] on span "İçerir" at bounding box center [239, 192] width 16 height 18
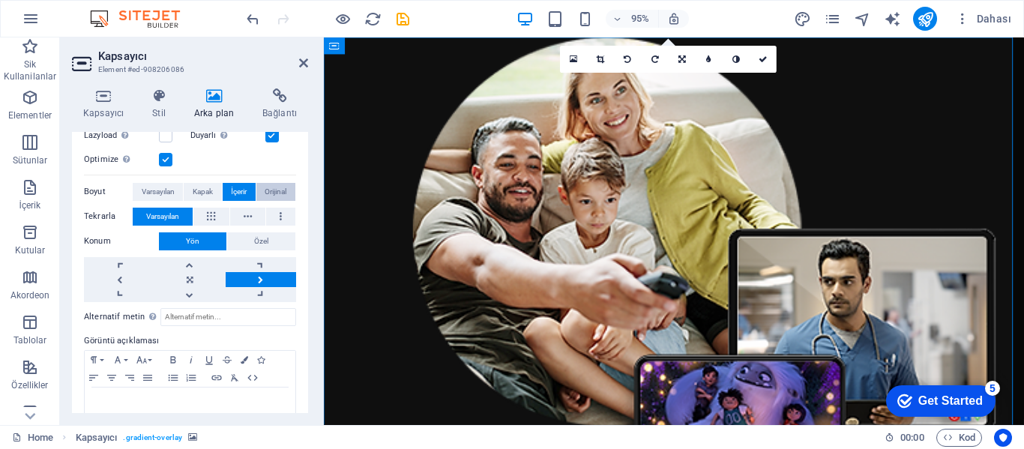
click at [277, 187] on span "Orijinal" at bounding box center [276, 192] width 22 height 18
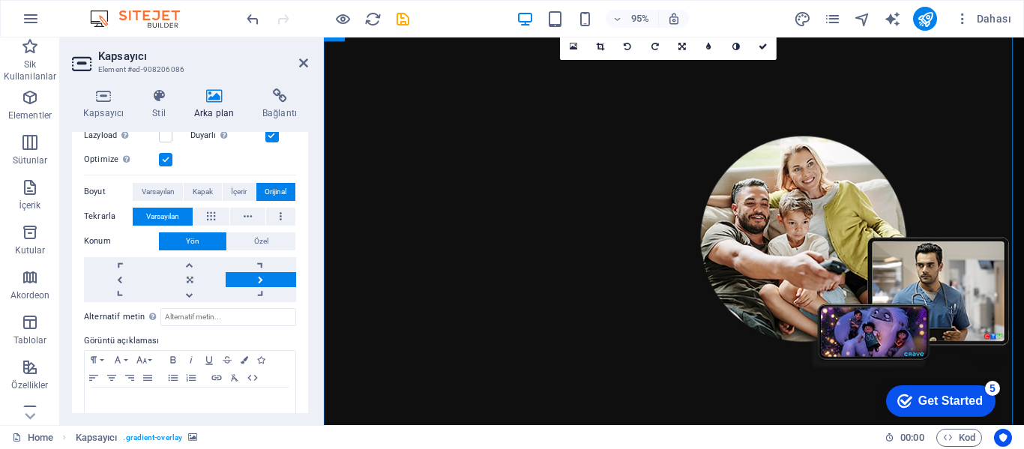
scroll to position [0, 0]
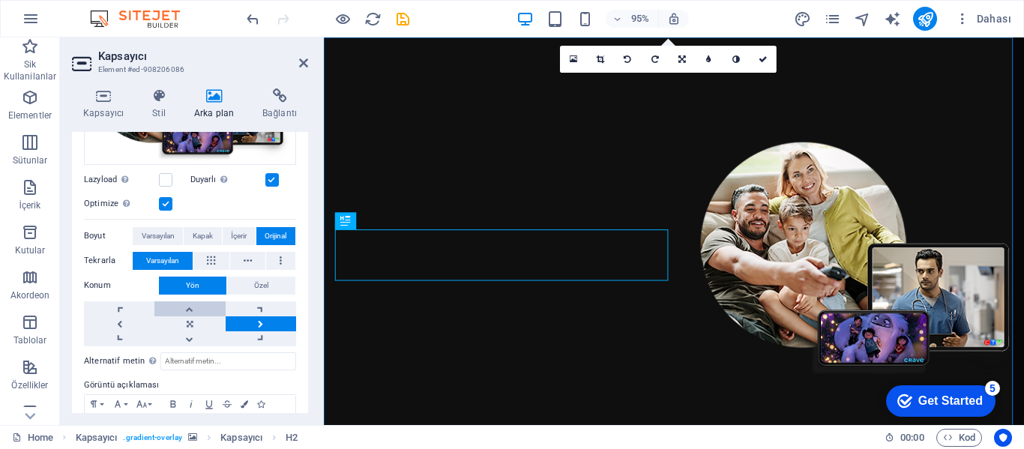
scroll to position [331, 0]
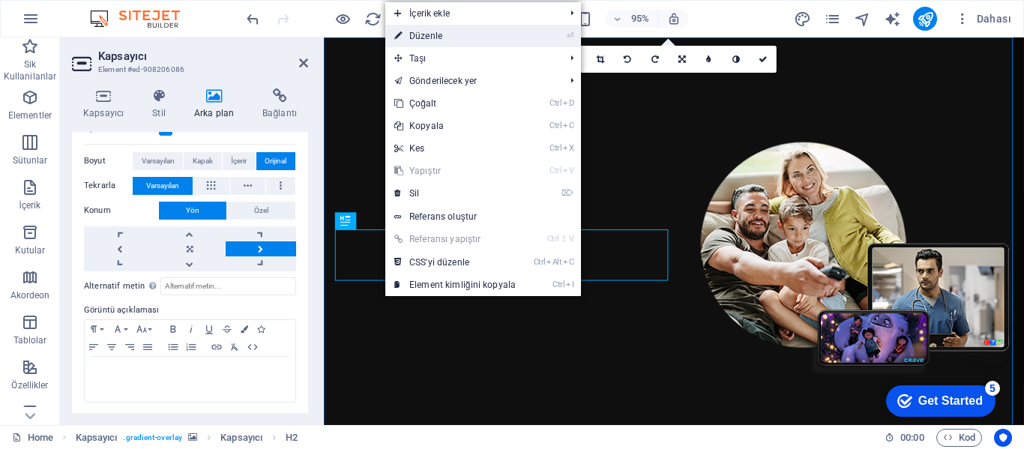
drag, startPoint x: 436, startPoint y: 34, endPoint x: 127, endPoint y: 130, distance: 323.3
click at [436, 34] on link "⏎ Düzenle" at bounding box center [454, 36] width 139 height 22
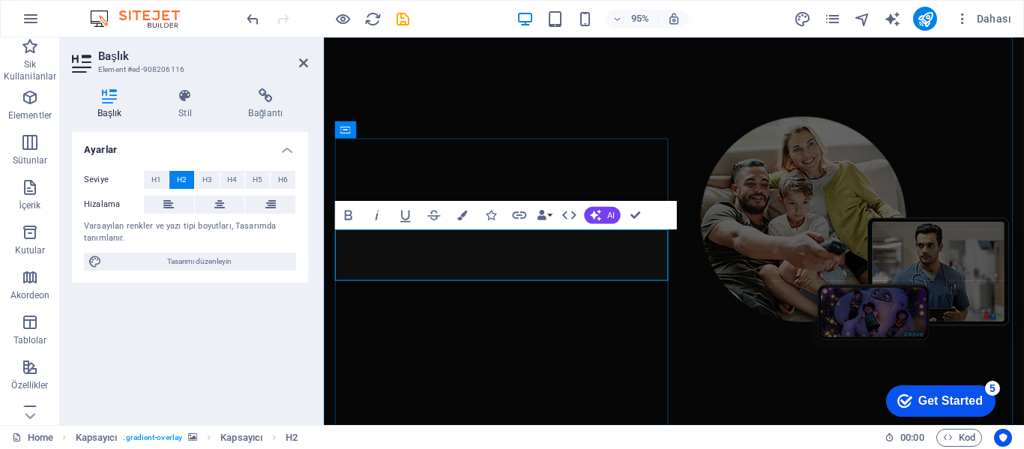
drag, startPoint x: 561, startPoint y: 253, endPoint x: 340, endPoint y: 252, distance: 220.5
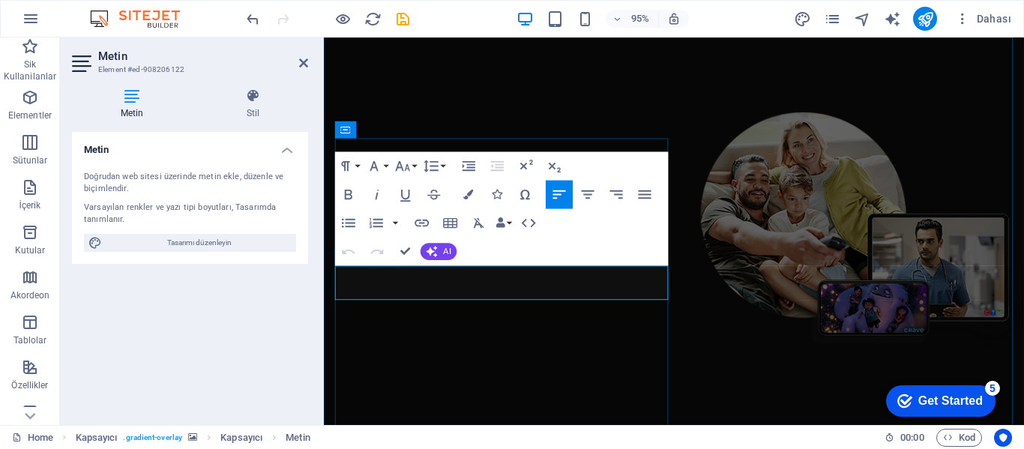
drag, startPoint x: 336, startPoint y: 285, endPoint x: 631, endPoint y: 303, distance: 295.3
copy p "Experience high-quality streaming with NeonServer IPTV. Enjoy your favorite sho…"
drag, startPoint x: 337, startPoint y: 284, endPoint x: 625, endPoint y: 304, distance: 289.4
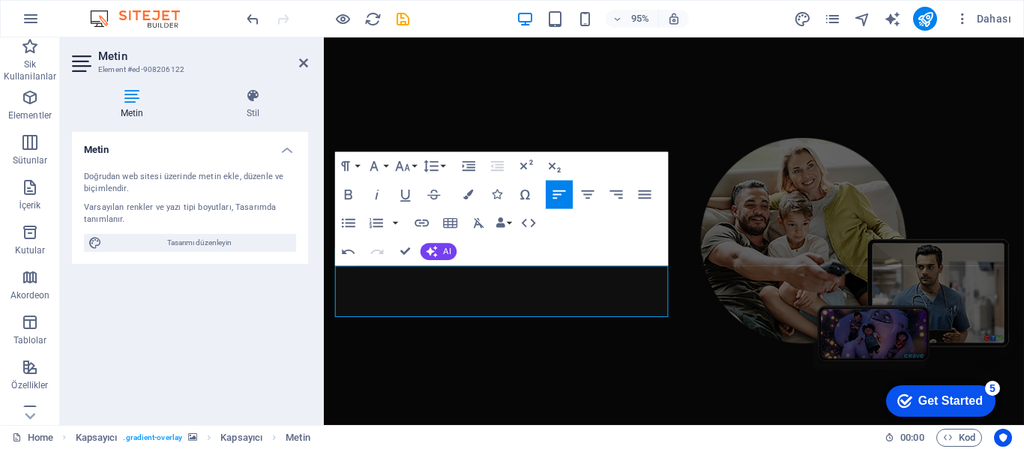
scroll to position [1725, 2]
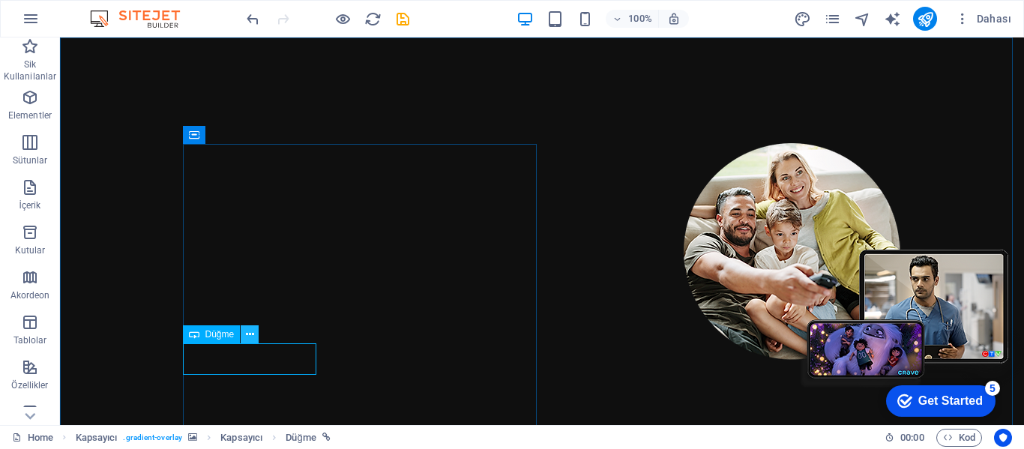
click at [247, 328] on icon at bounding box center [250, 335] width 8 height 16
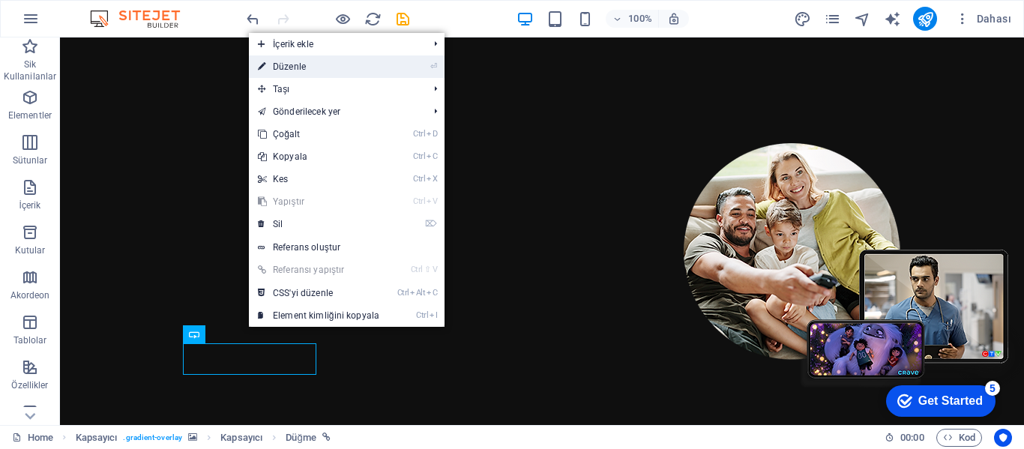
click at [295, 67] on link "⏎ Düzenle" at bounding box center [318, 66] width 139 height 22
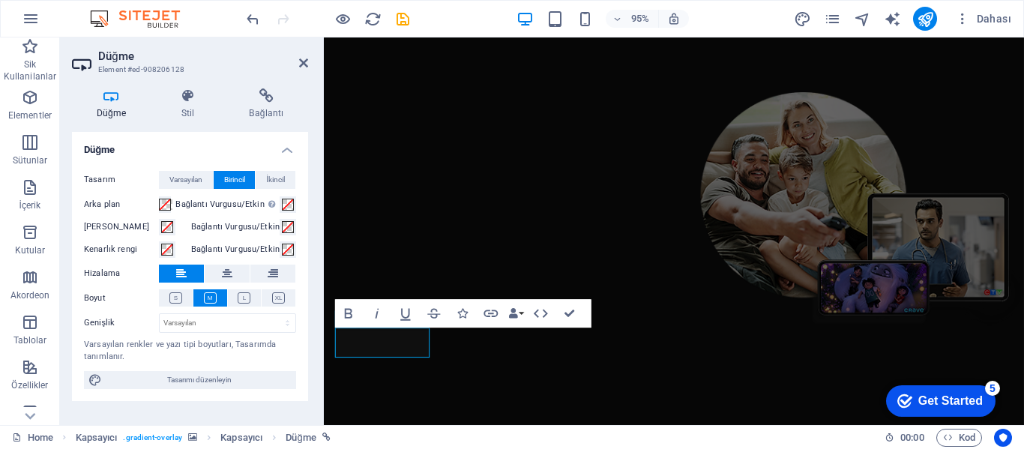
scroll to position [0, 0]
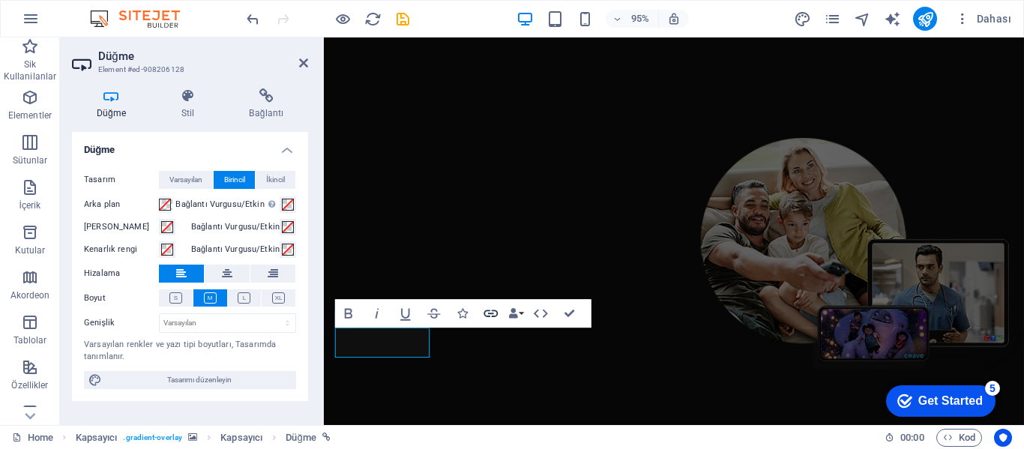
click at [490, 316] on icon "button" at bounding box center [491, 313] width 17 height 17
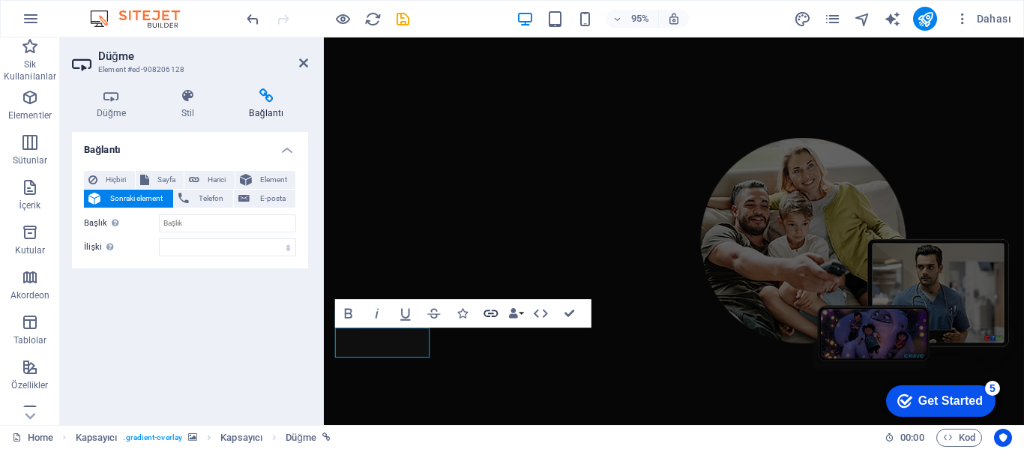
click at [490, 311] on icon "button" at bounding box center [491, 313] width 17 height 17
click at [490, 310] on icon "button" at bounding box center [491, 313] width 17 height 17
click at [107, 101] on icon at bounding box center [111, 95] width 79 height 15
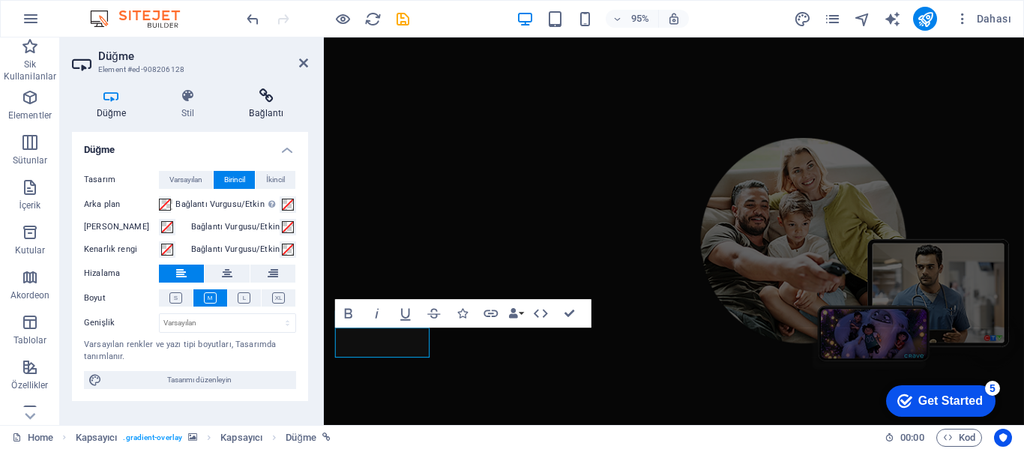
click at [269, 98] on icon at bounding box center [266, 95] width 83 height 15
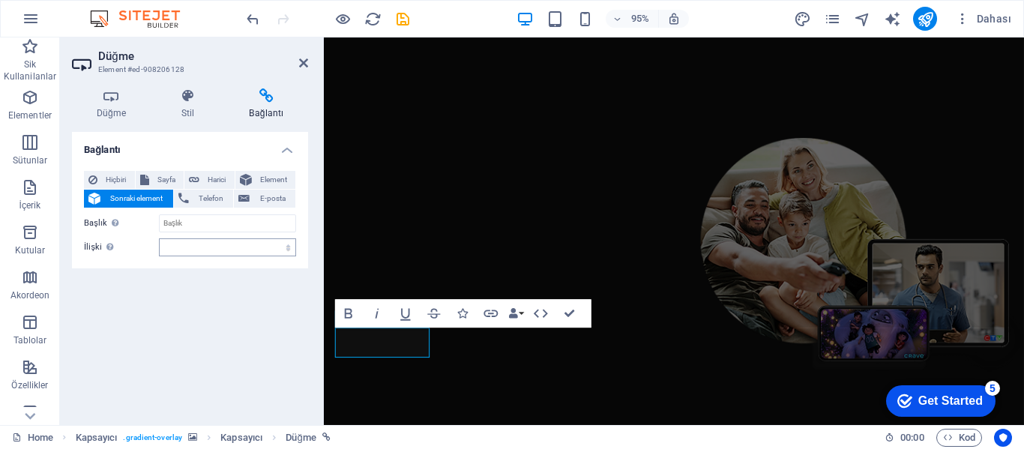
click at [141, 241] on label "İlişki Bu bağlantının bağlantı hedefiyle ilişkisini ayarlar. Örneğin; "nofollow…" at bounding box center [121, 247] width 75 height 18
click at [159, 241] on select "alternate oluşturan bookmark harici yardım lisans ileri nofollow noreferrer noo…" at bounding box center [227, 247] width 137 height 18
paste input "[URL][DOMAIN_NAME]"
type input "[URL][DOMAIN_NAME]"
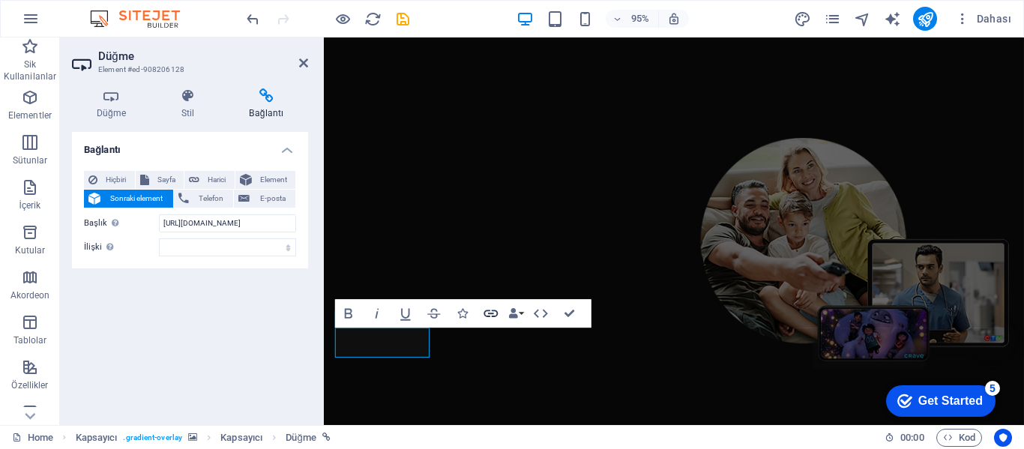
click at [488, 311] on icon "button" at bounding box center [491, 313] width 14 height 7
click at [117, 109] on h4 "Düğme" at bounding box center [114, 103] width 85 height 31
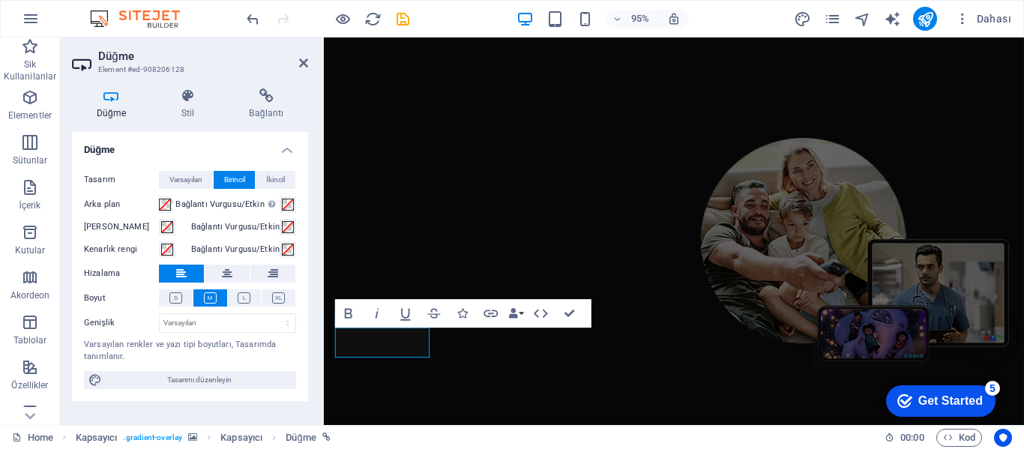
click at [291, 149] on h4 "Düğme" at bounding box center [190, 145] width 236 height 27
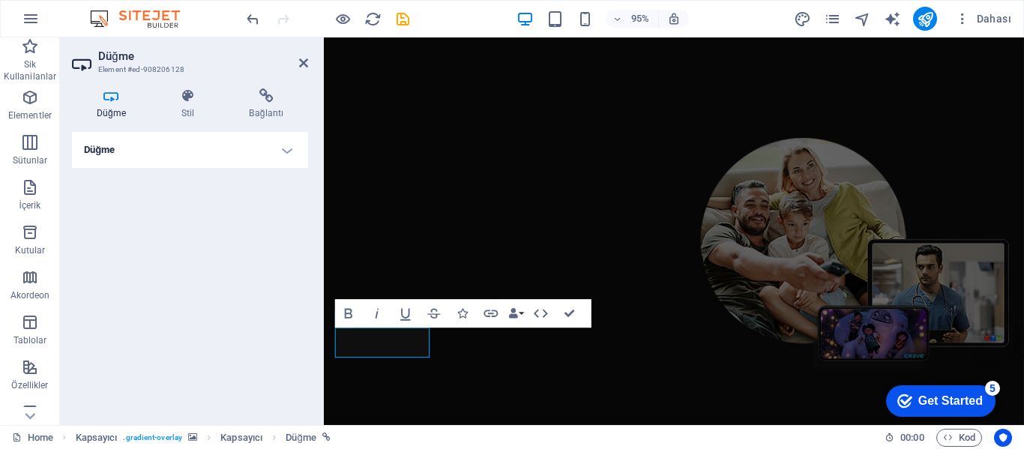
click at [291, 149] on h4 "Düğme" at bounding box center [190, 150] width 236 height 36
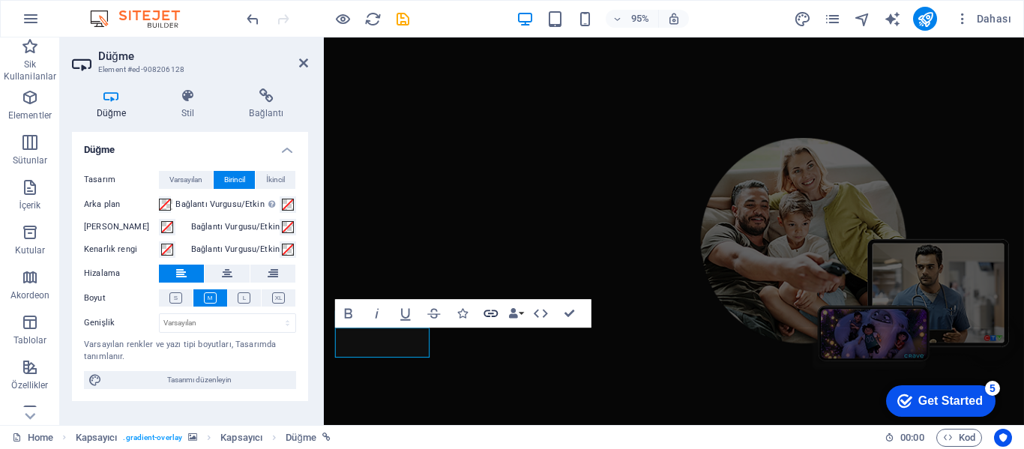
click at [494, 316] on icon "button" at bounding box center [491, 313] width 17 height 17
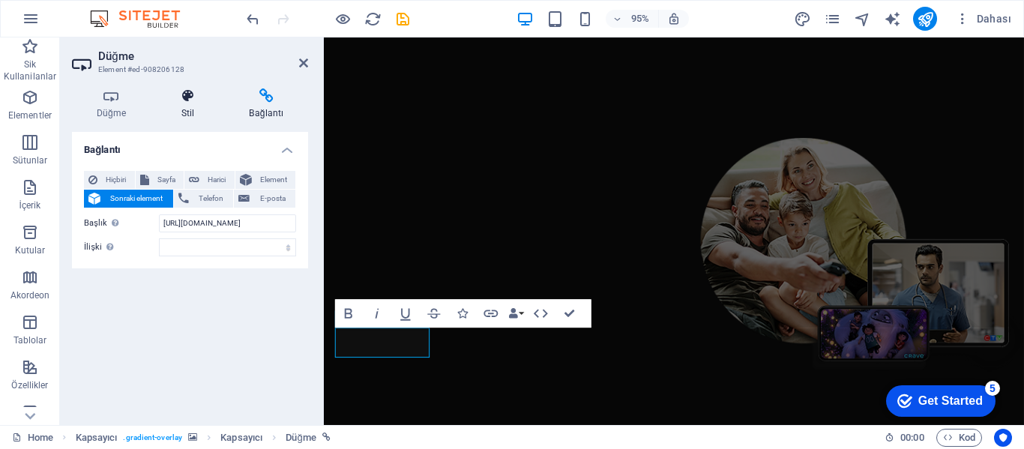
click at [184, 91] on icon at bounding box center [188, 95] width 62 height 15
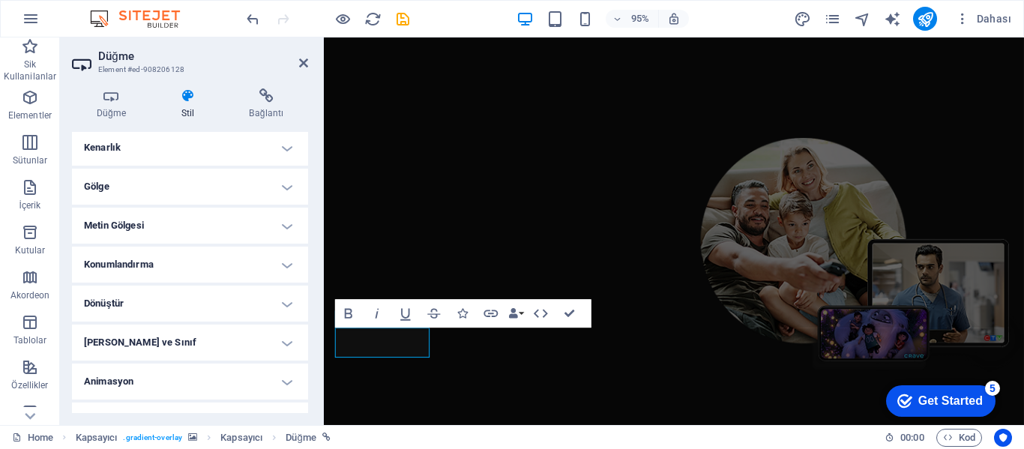
scroll to position [365, 0]
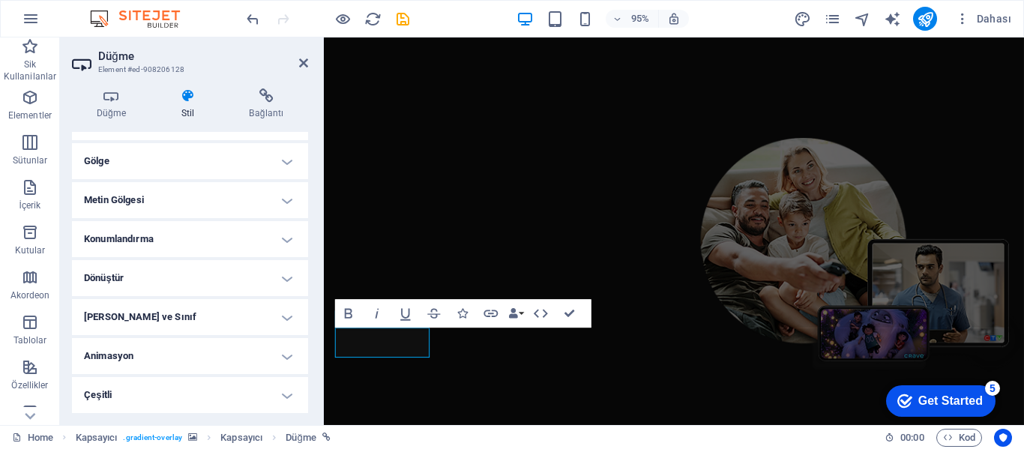
click at [178, 353] on h4 "Animasyon" at bounding box center [190, 356] width 236 height 36
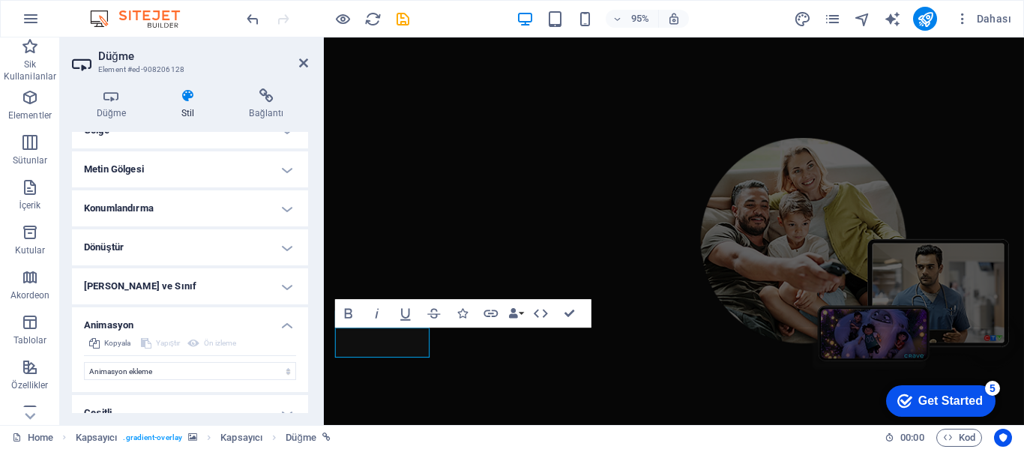
scroll to position [414, 0]
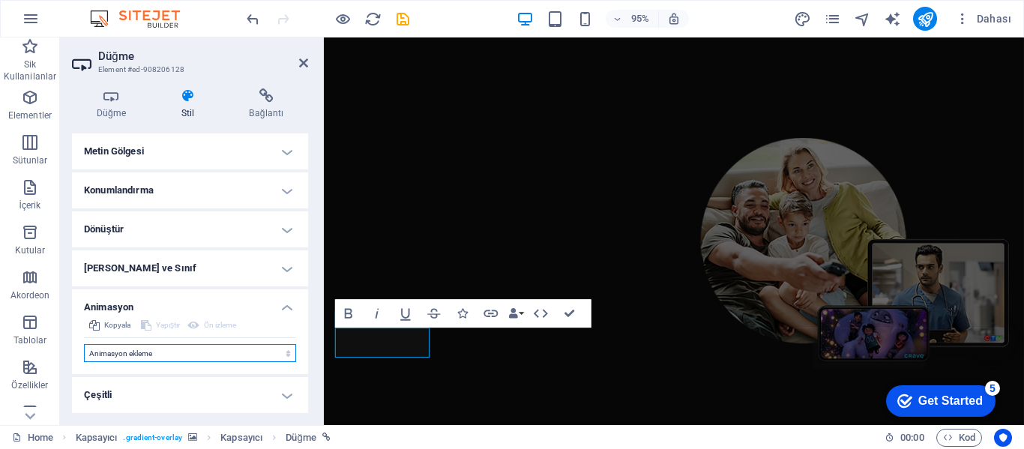
click at [170, 355] on select "Animasyon ekleme Göster / Gizle Yukarı/[GEOGRAPHIC_DATA] kaydır Yakınlaştır/Uza…" at bounding box center [190, 353] width 212 height 18
select select "move-top-to-bottom"
click at [84, 344] on select "Animasyon ekleme Göster / Gizle Yukarı/[GEOGRAPHIC_DATA] kaydır Yakınlaştır/Uza…" at bounding box center [190, 353] width 212 height 18
select select "scroll"
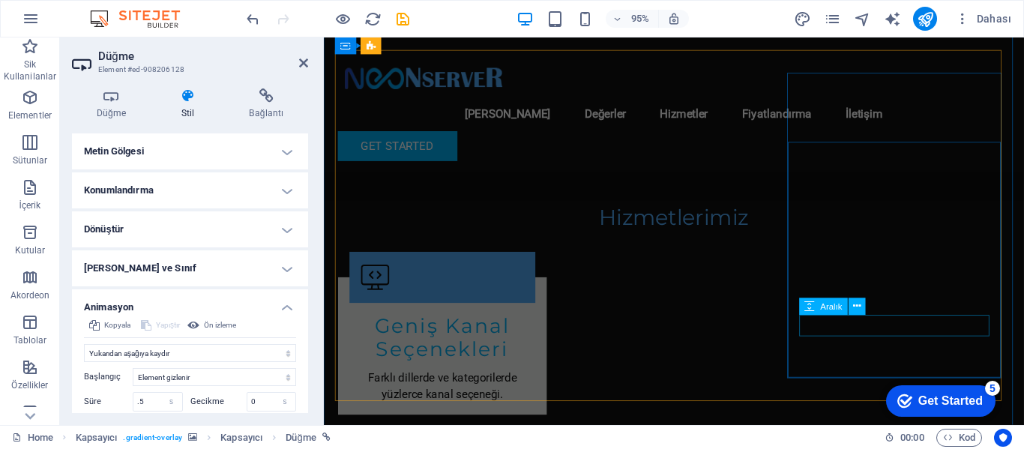
scroll to position [1425, 0]
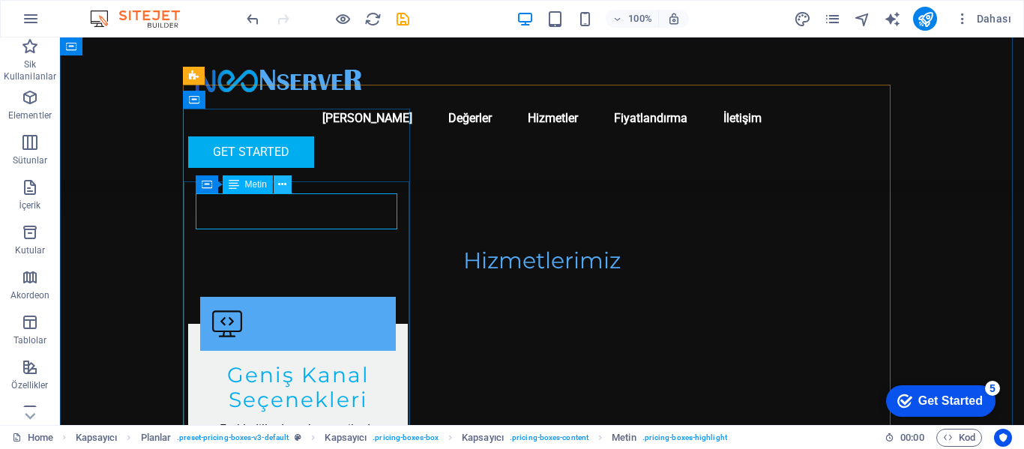
click at [281, 184] on icon at bounding box center [282, 185] width 8 height 16
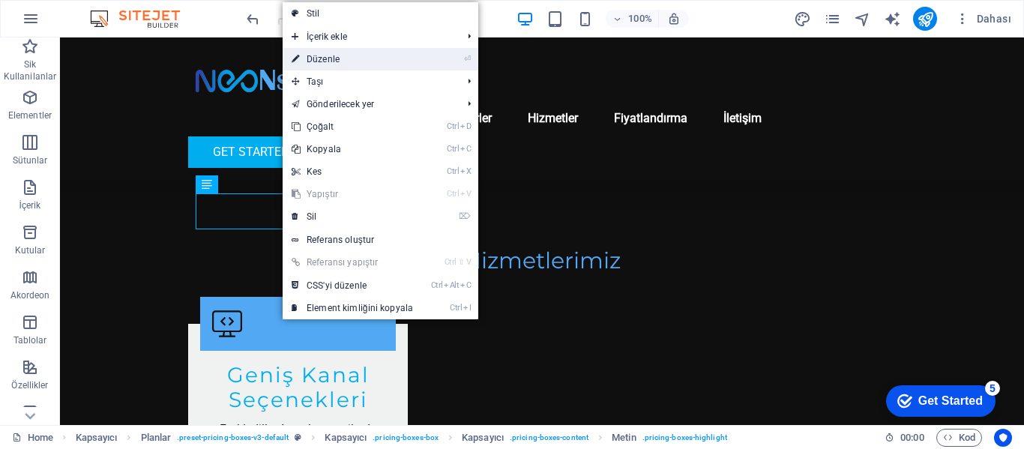
click at [328, 60] on link "⏎ Düzenle" at bounding box center [352, 59] width 139 height 22
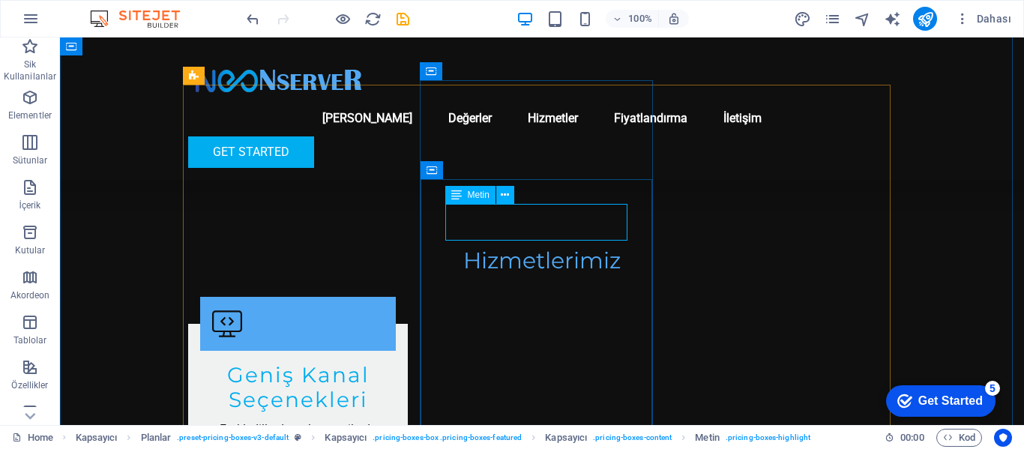
click at [504, 196] on icon at bounding box center [507, 197] width 8 height 16
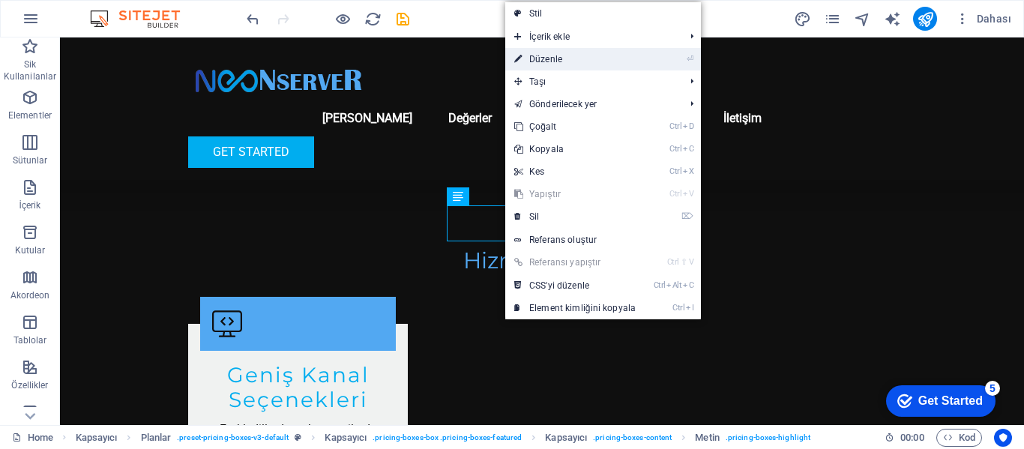
click at [541, 64] on link "⏎ Düzenle" at bounding box center [574, 59] width 139 height 22
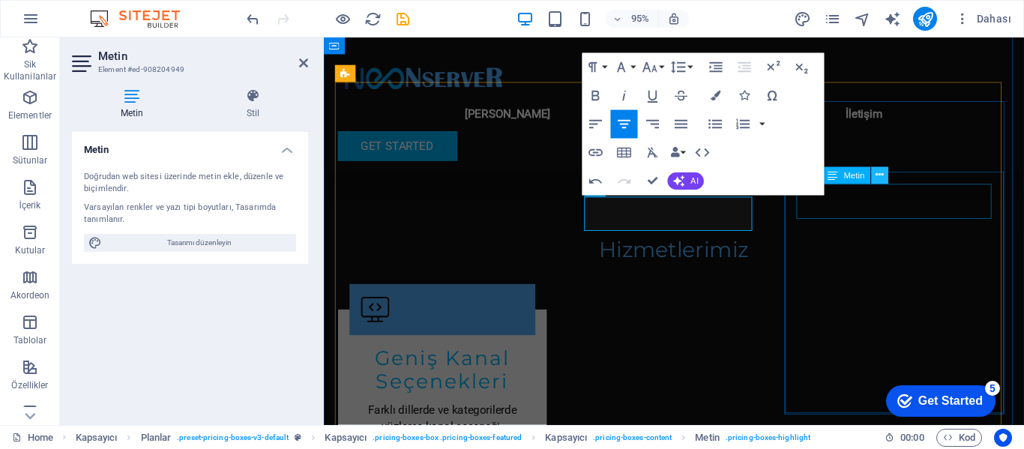
click at [882, 175] on icon at bounding box center [879, 175] width 7 height 15
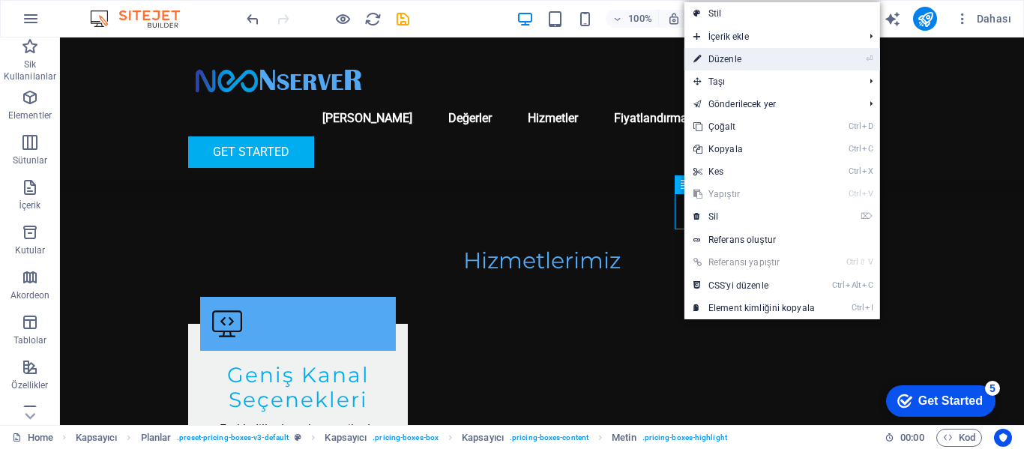
click at [737, 61] on link "⏎ Düzenle" at bounding box center [754, 59] width 139 height 22
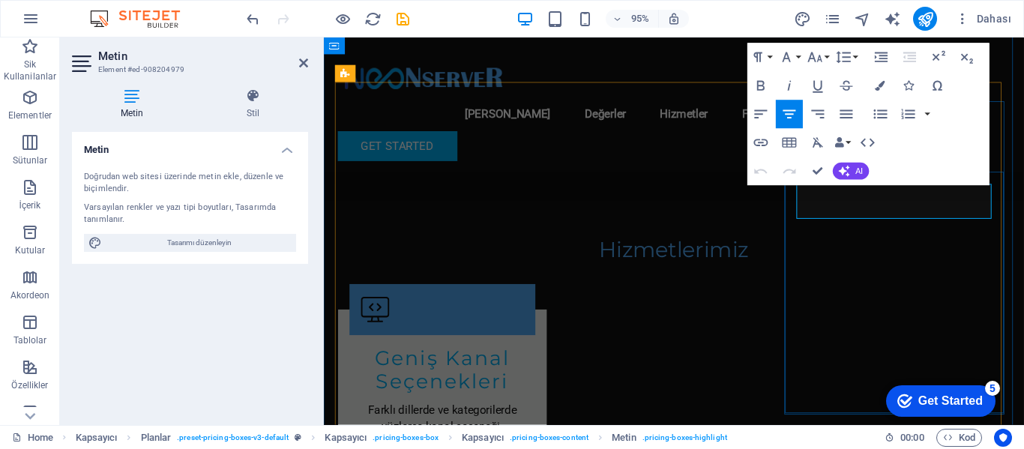
drag, startPoint x: 899, startPoint y: 205, endPoint x: 935, endPoint y: 205, distance: 36.0
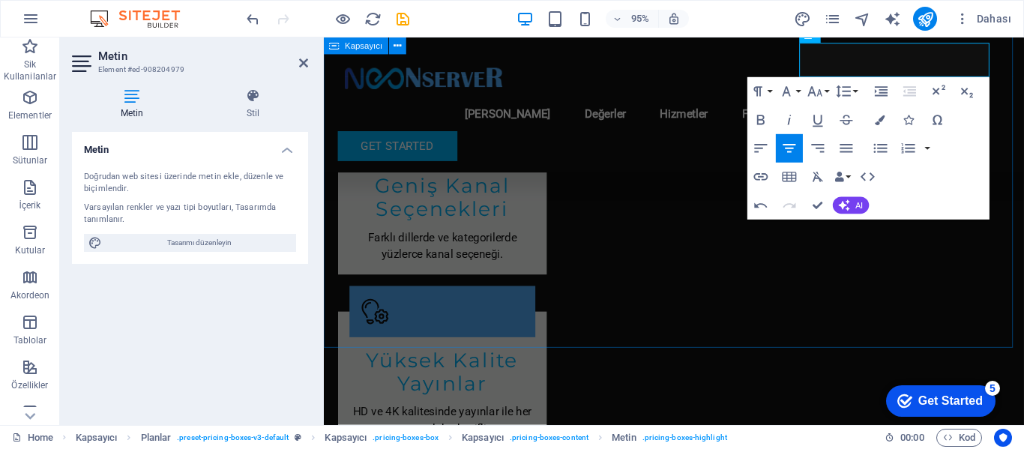
scroll to position [1575, 0]
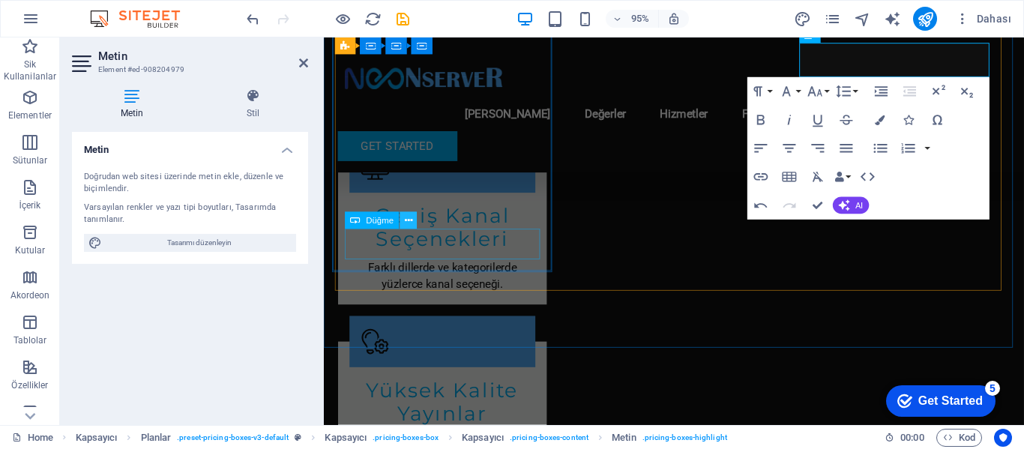
click at [406, 219] on button at bounding box center [408, 220] width 17 height 17
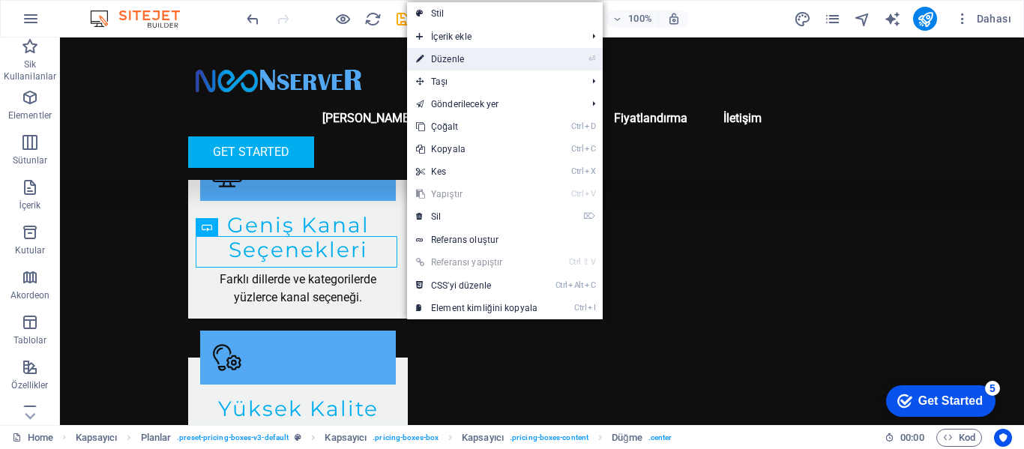
click at [461, 58] on link "⏎ Düzenle" at bounding box center [476, 59] width 139 height 22
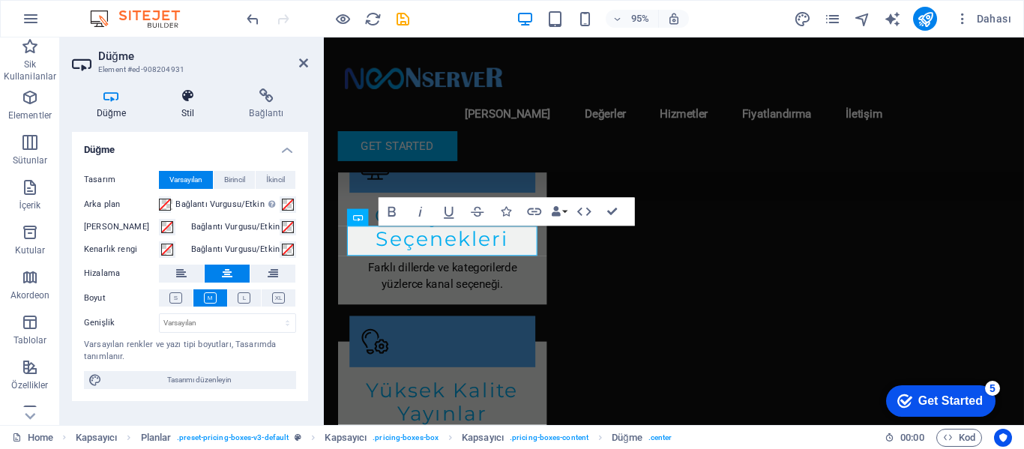
click at [188, 109] on h4 "Stil" at bounding box center [191, 103] width 68 height 31
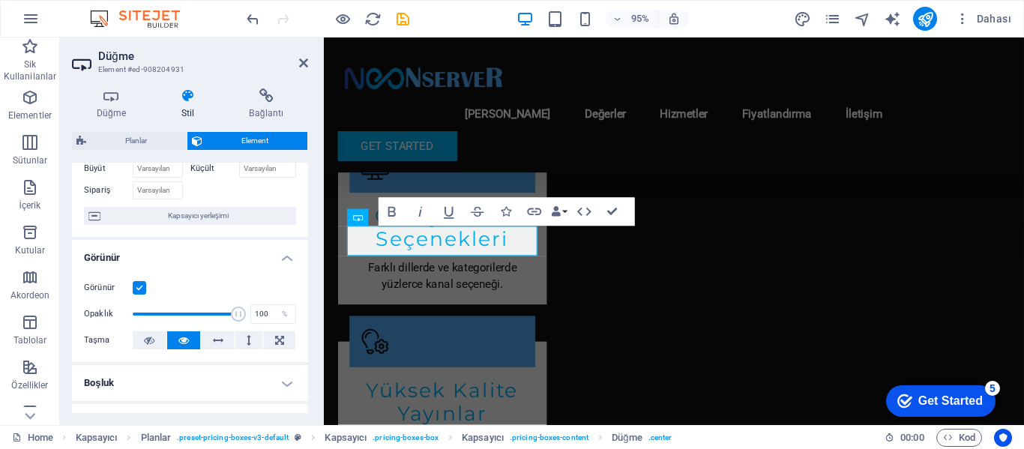
scroll to position [0, 0]
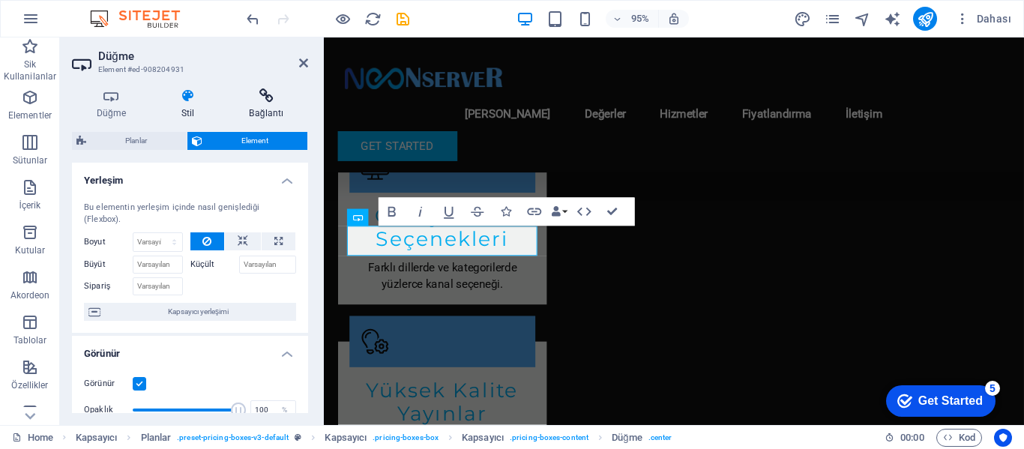
click at [272, 91] on icon at bounding box center [266, 95] width 83 height 15
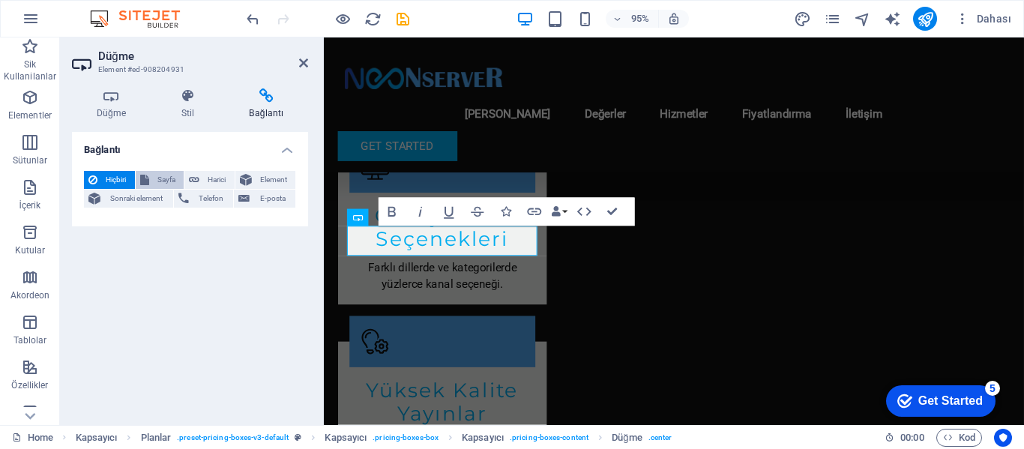
click at [164, 178] on span "Sayfa" at bounding box center [167, 180] width 26 height 18
select select
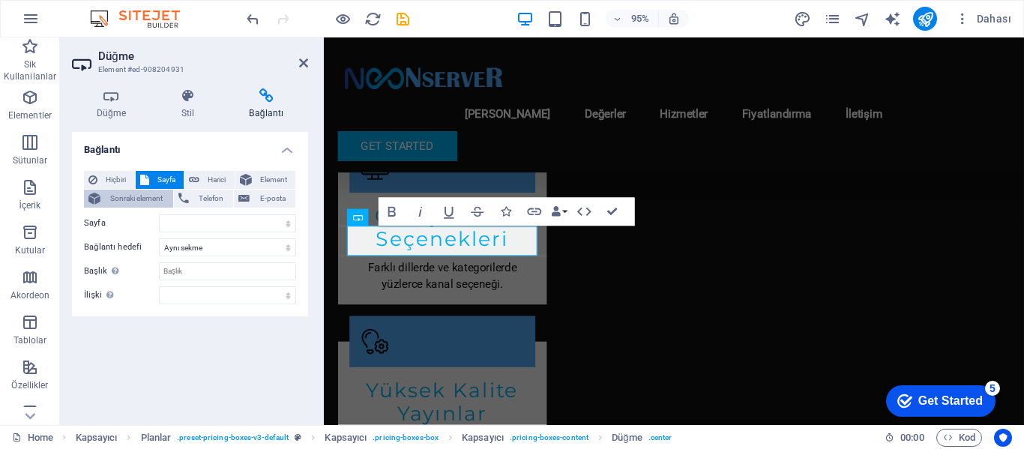
click at [131, 199] on span "Sonraki element" at bounding box center [137, 199] width 64 height 18
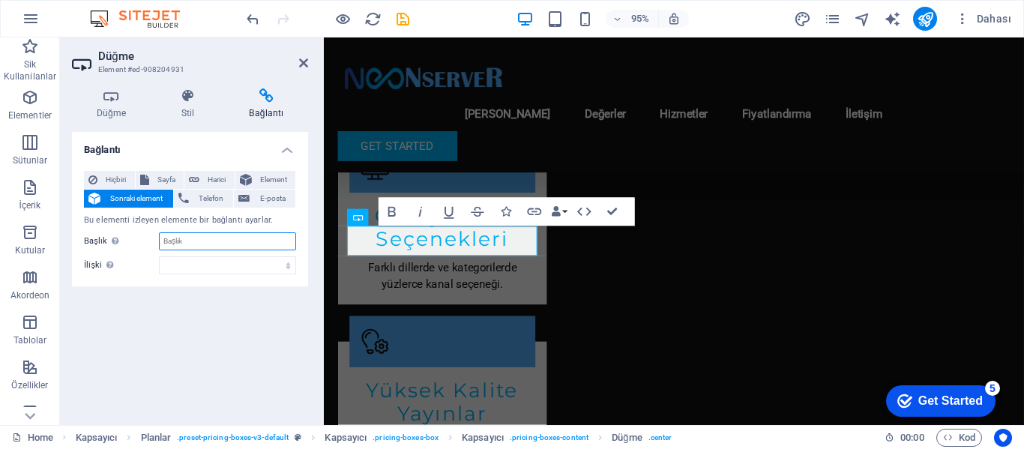
paste input "[URL][DOMAIN_NAME]"
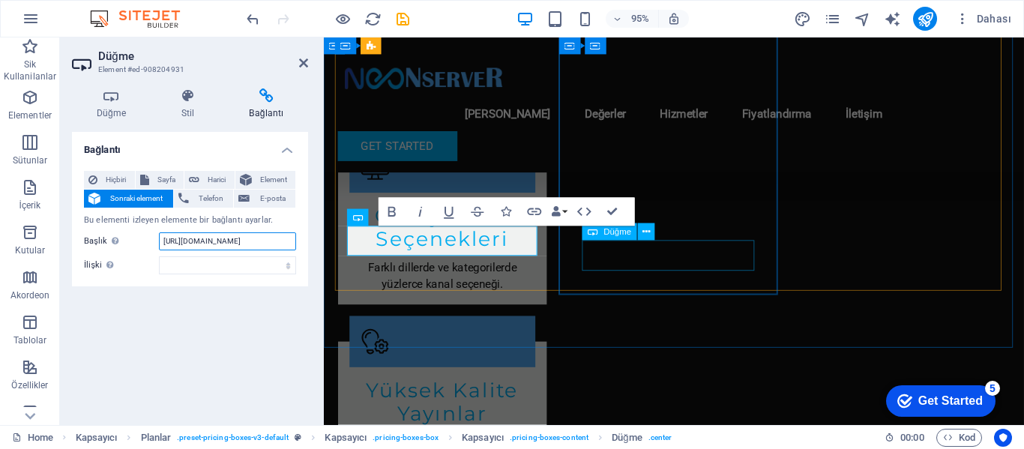
type input "[URL][DOMAIN_NAME]"
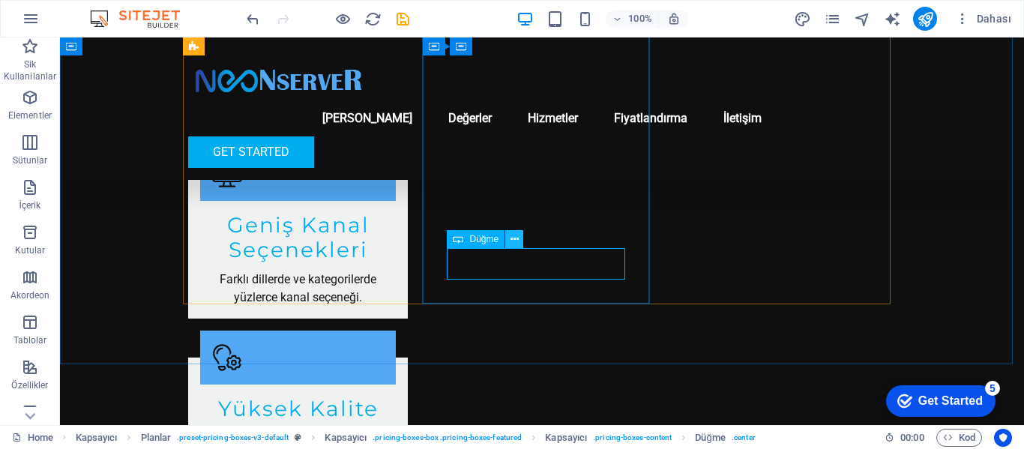
click at [516, 238] on icon at bounding box center [515, 240] width 8 height 16
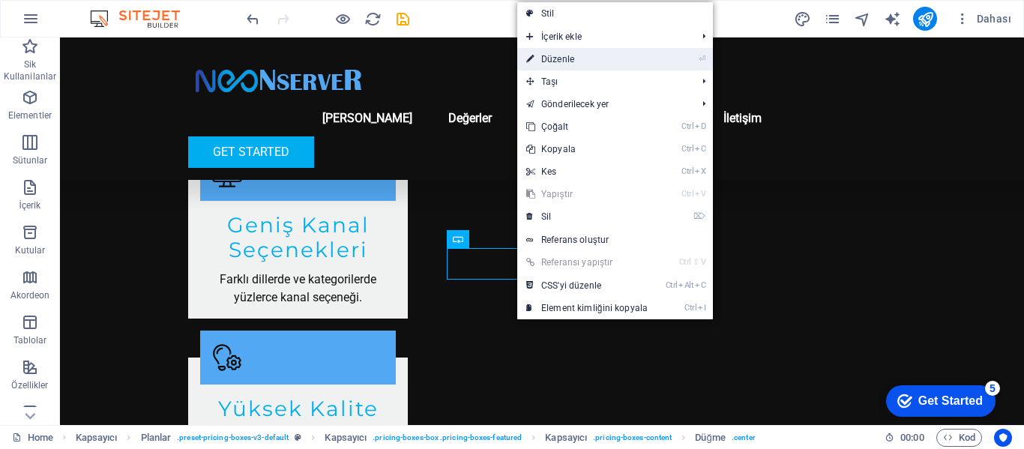
click at [558, 50] on link "⏎ Düzenle" at bounding box center [586, 59] width 139 height 22
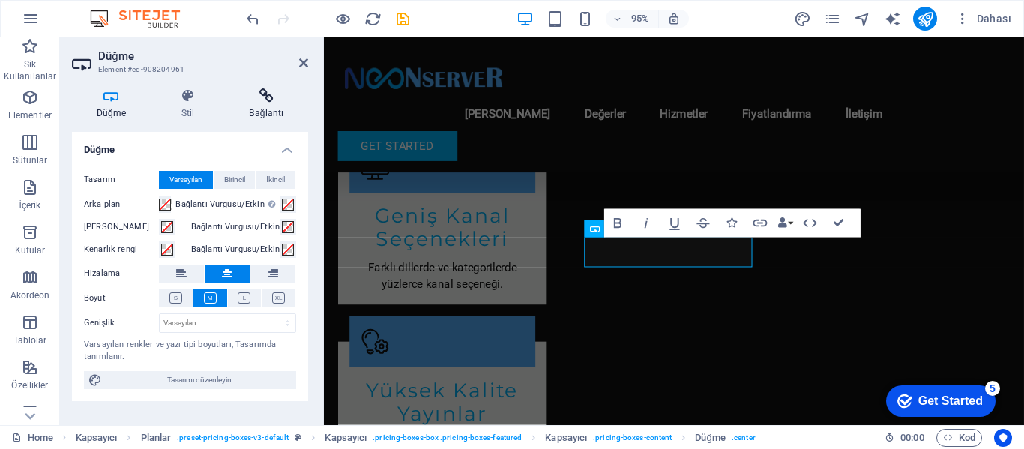
click at [266, 102] on icon at bounding box center [266, 95] width 83 height 15
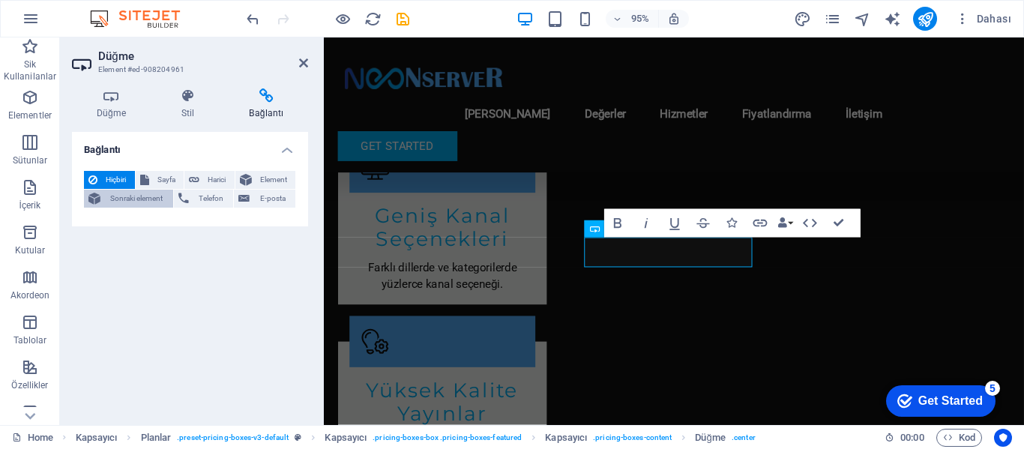
click at [136, 196] on span "Sonraki element" at bounding box center [137, 199] width 64 height 18
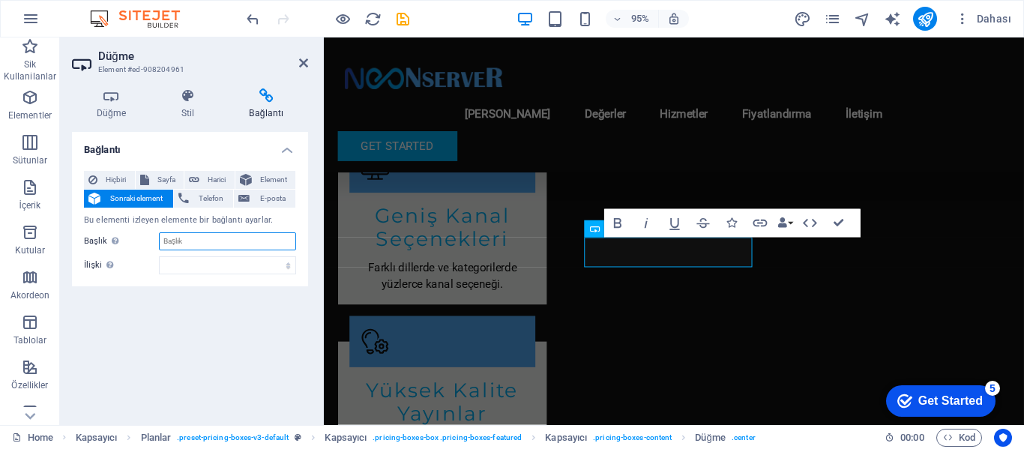
paste input "[URL][DOMAIN_NAME]"
type input "[URL][DOMAIN_NAME]"
click at [225, 265] on select "alternate oluşturan bookmark harici yardım lisans ileri nofollow noreferrer noo…" at bounding box center [227, 265] width 137 height 18
select select "next"
click at [159, 256] on select "alternate oluşturan bookmark harici yardım lisans ileri nofollow noreferrer noo…" at bounding box center [227, 265] width 137 height 18
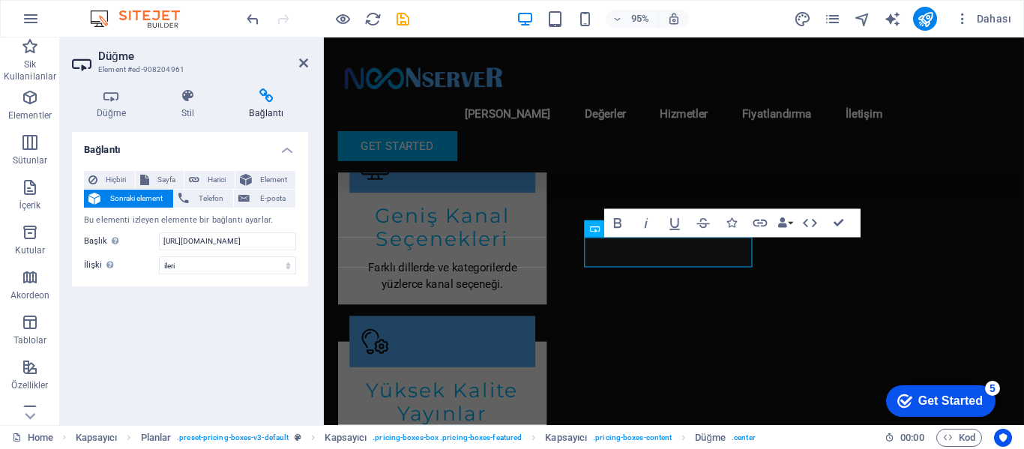
click at [189, 314] on div "Bağlantı Hiçbiri Sayfa Harici Element Sonraki element Telefon E-posta Bu elemen…" at bounding box center [190, 272] width 236 height 281
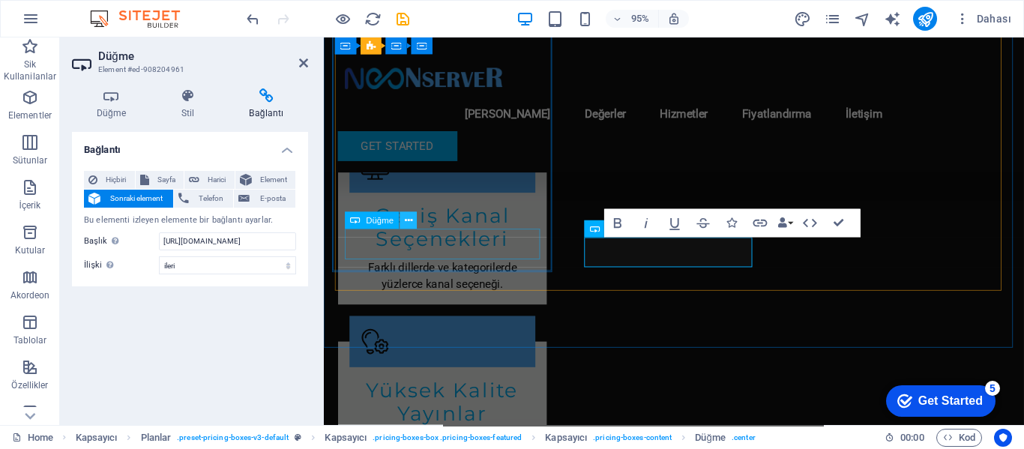
click at [406, 217] on button at bounding box center [408, 220] width 17 height 17
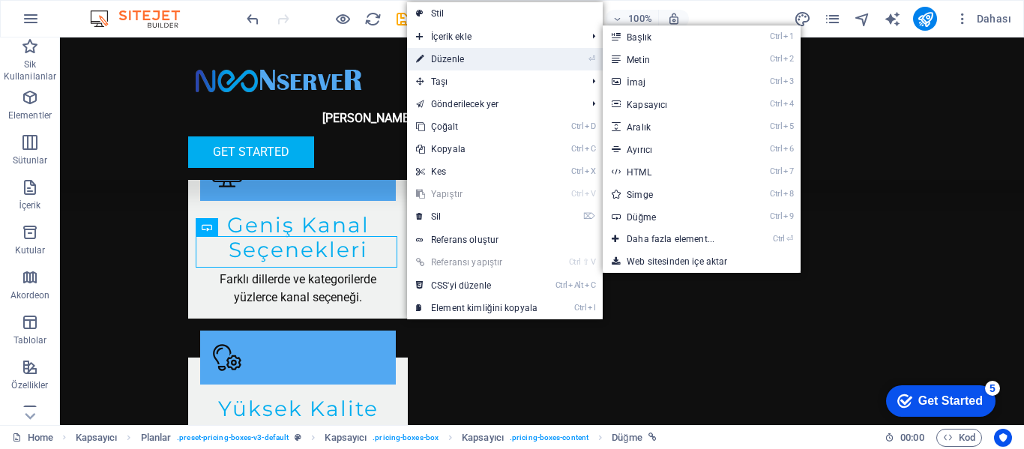
drag, startPoint x: 457, startPoint y: 52, endPoint x: 136, endPoint y: 27, distance: 322.7
click at [457, 52] on link "⏎ Düzenle" at bounding box center [476, 59] width 139 height 22
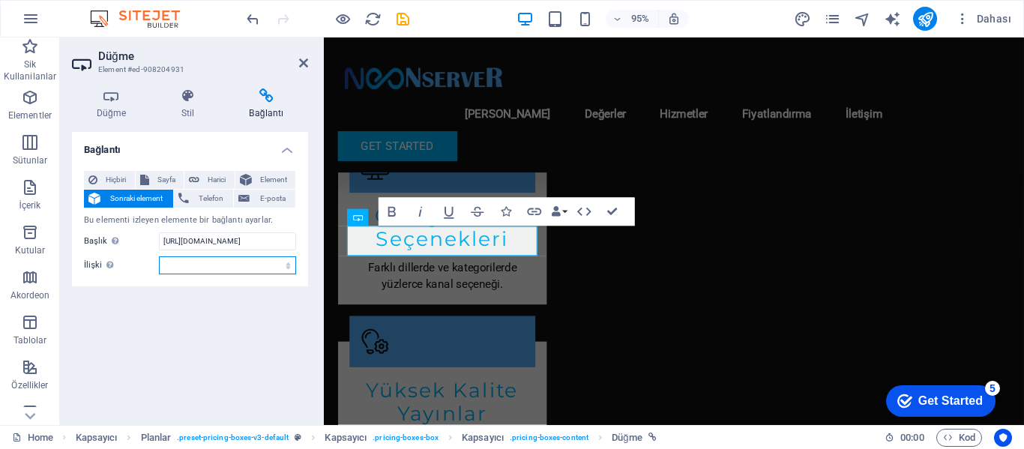
click at [254, 268] on select "alternate oluşturan bookmark harici yardım lisans ileri nofollow noreferrer noo…" at bounding box center [227, 265] width 137 height 18
select select "next"
click at [159, 256] on select "alternate oluşturan bookmark harici yardım lisans ileri nofollow noreferrer noo…" at bounding box center [227, 265] width 137 height 18
click at [269, 312] on div "Bağlantı Hiçbiri Sayfa Harici Element Sonraki element Telefon E-posta Bu elemen…" at bounding box center [190, 272] width 236 height 281
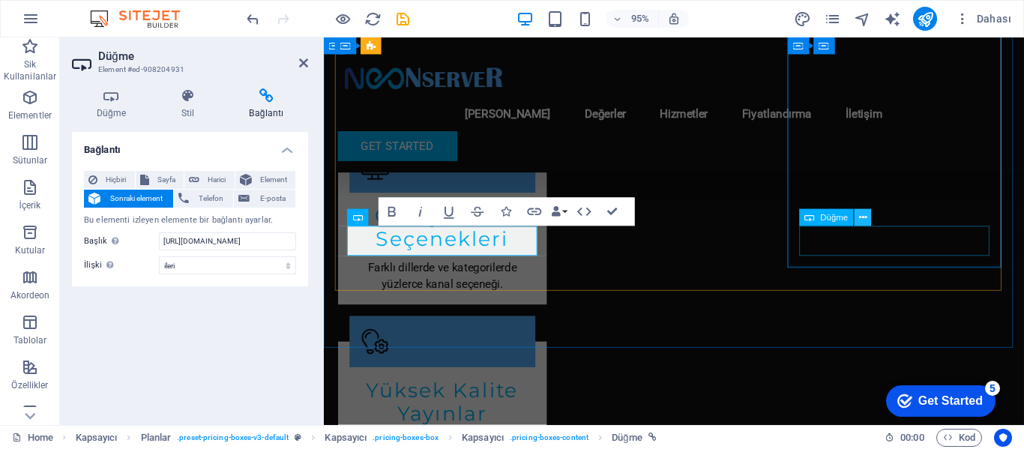
click at [859, 218] on icon at bounding box center [862, 218] width 7 height 15
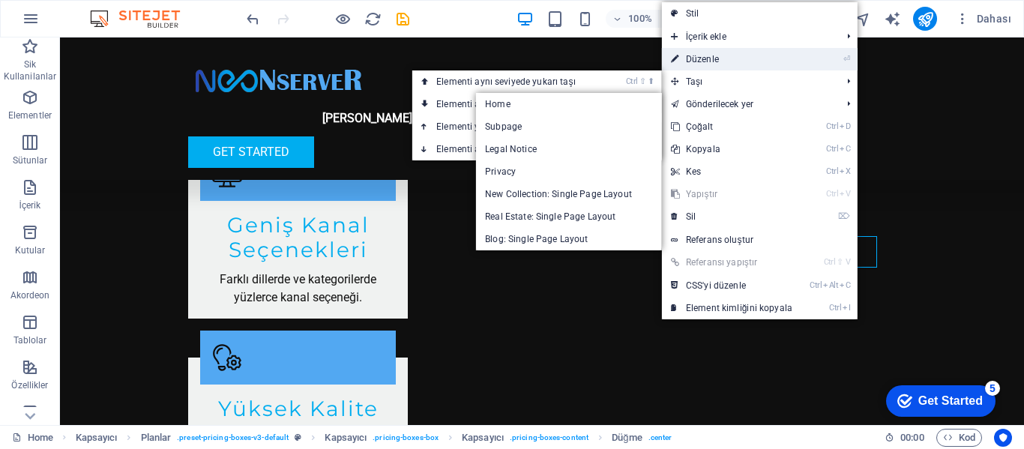
click at [714, 49] on link "⏎ Düzenle" at bounding box center [731, 59] width 139 height 22
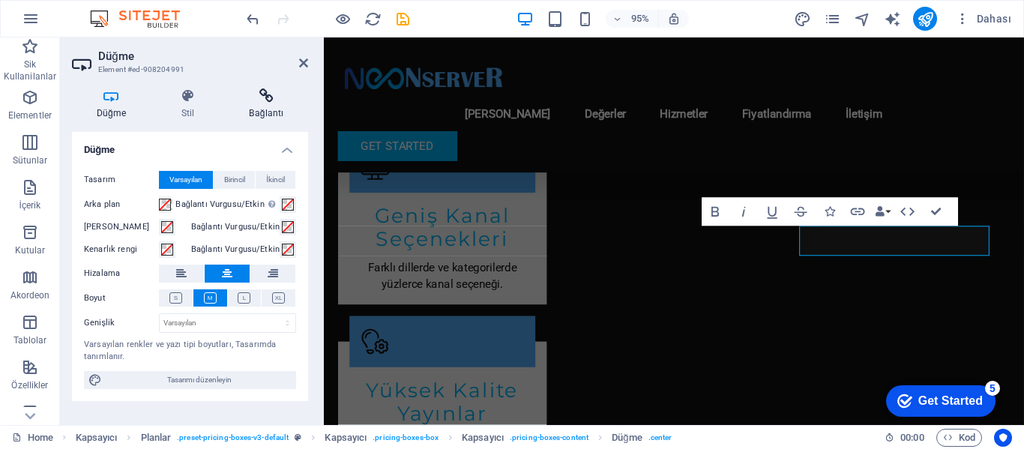
click at [267, 98] on icon at bounding box center [266, 95] width 83 height 15
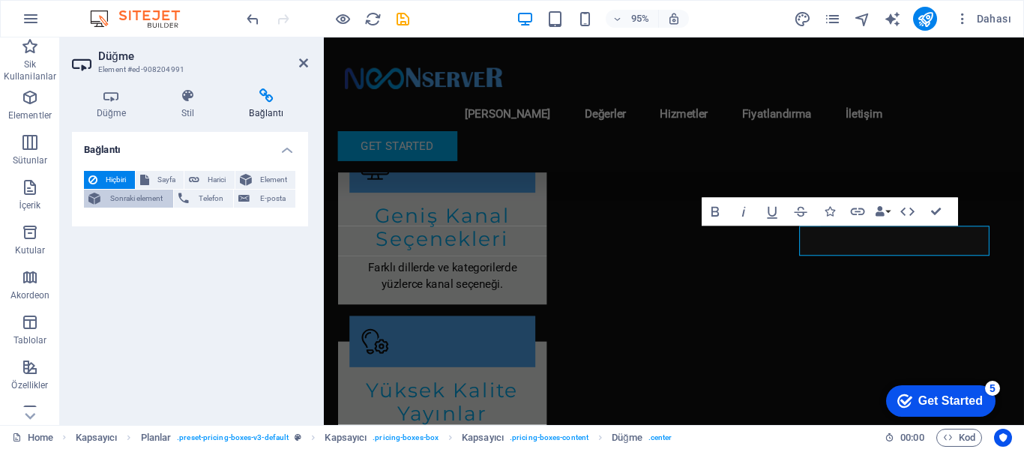
click at [134, 203] on span "Sonraki element" at bounding box center [137, 199] width 64 height 18
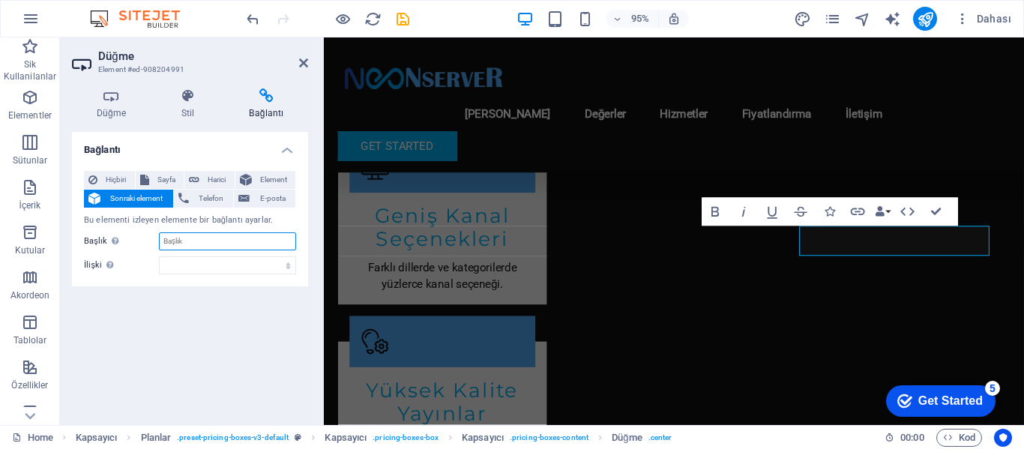
paste input "[URL][DOMAIN_NAME]"
type input "[URL][DOMAIN_NAME]"
click at [235, 269] on select "alternate oluşturan bookmark harici yardım lisans ileri nofollow noreferrer noo…" at bounding box center [227, 265] width 137 height 18
select select "next"
click at [159, 256] on select "alternate oluşturan bookmark harici yardım lisans ileri nofollow noreferrer noo…" at bounding box center [227, 265] width 137 height 18
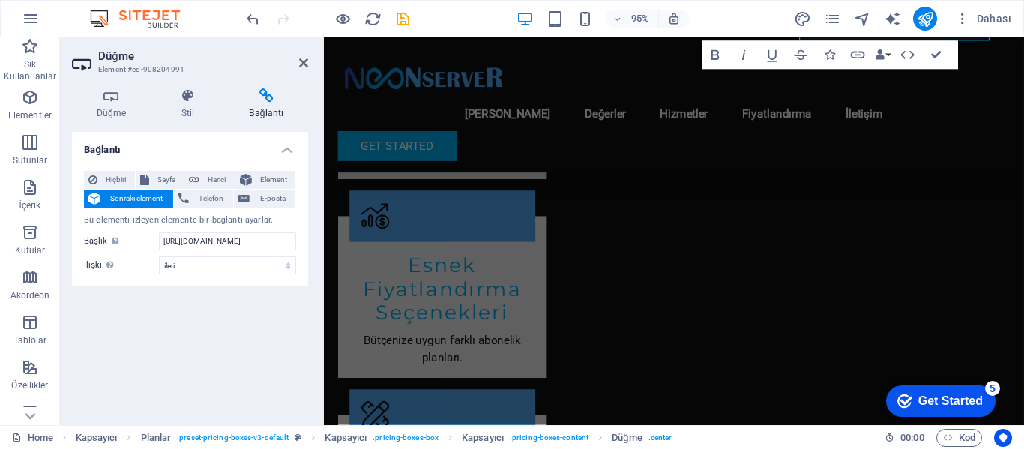
scroll to position [1950, 0]
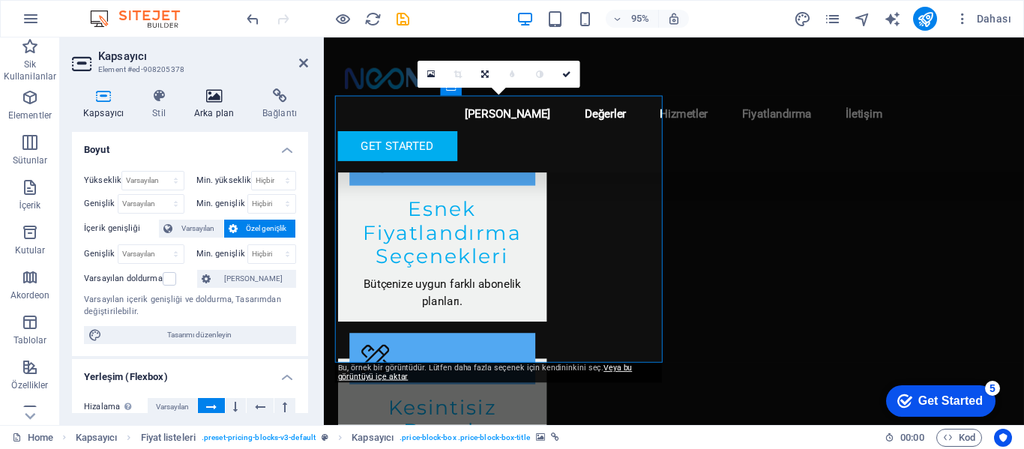
click at [209, 91] on icon at bounding box center [214, 95] width 62 height 15
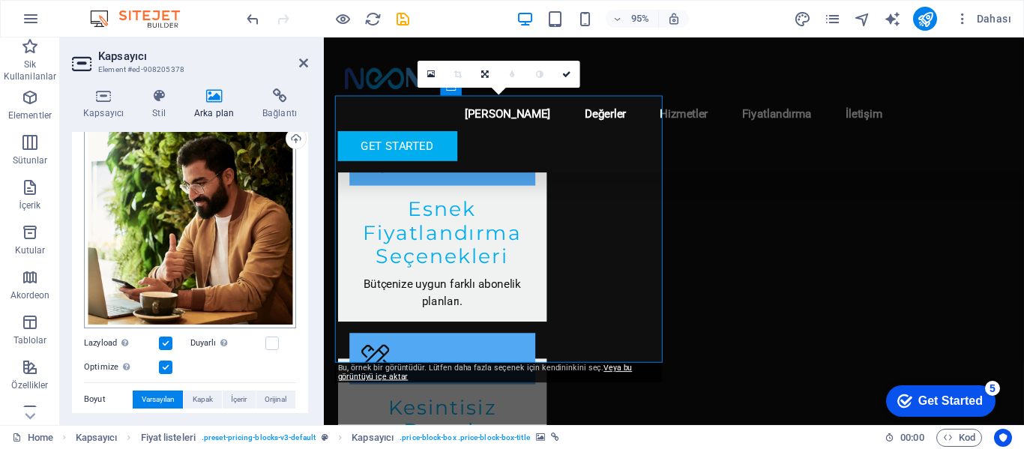
scroll to position [150, 0]
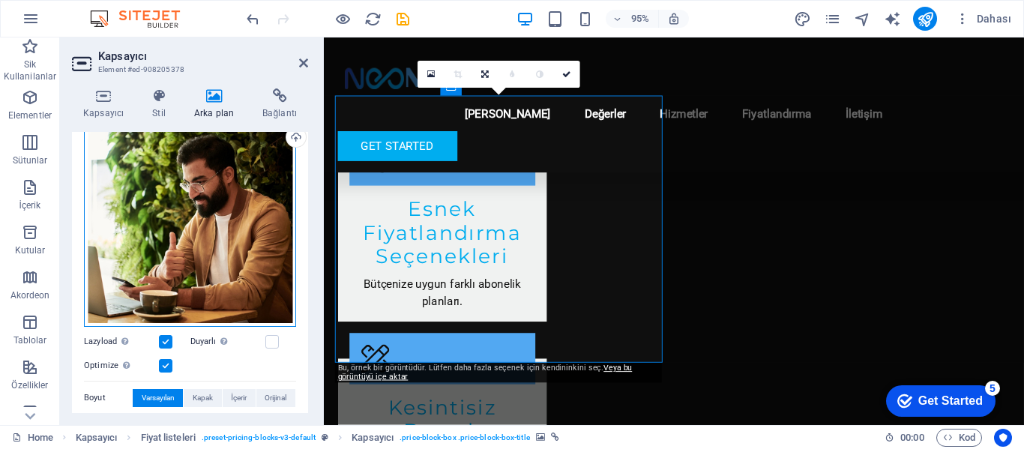
click at [182, 232] on div "Dosyaları buraya sürükleyin, dosyaları seçmek için tıklayın veya Dosyalardan ya…" at bounding box center [190, 221] width 212 height 212
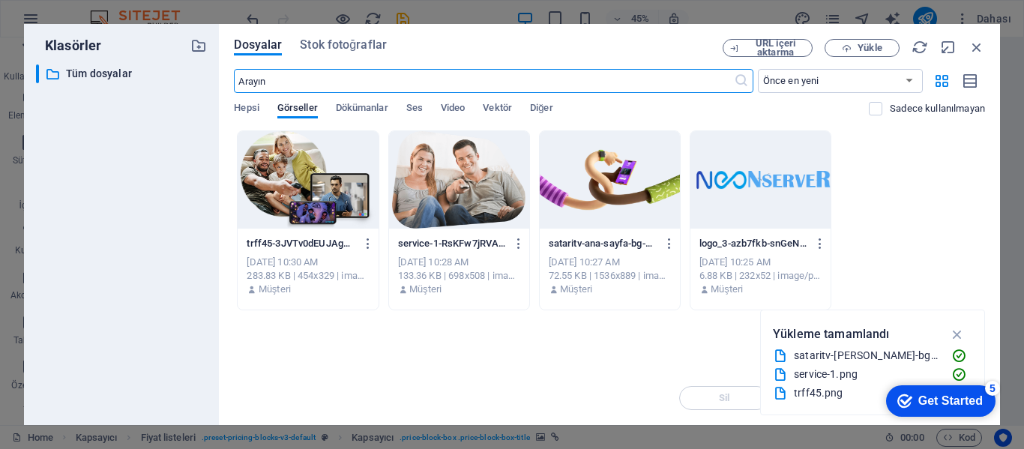
click at [451, 175] on div at bounding box center [459, 179] width 140 height 97
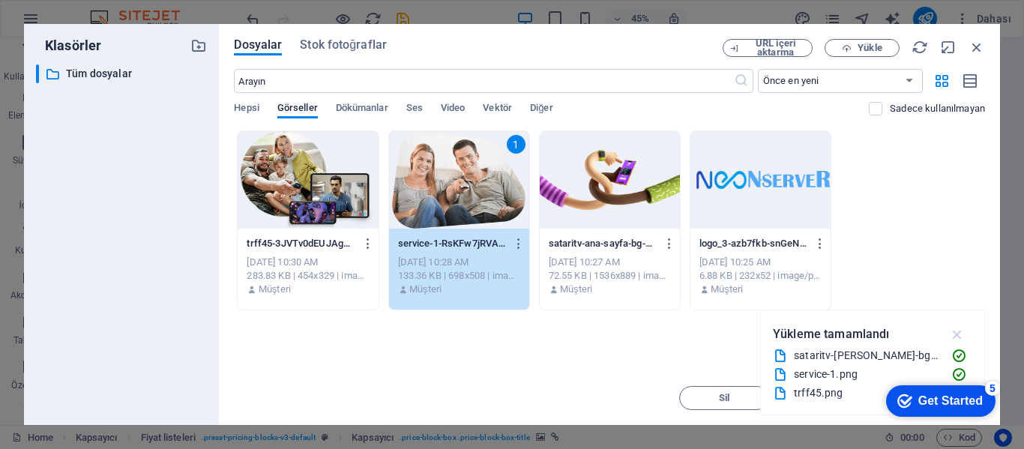
click at [964, 336] on icon "button" at bounding box center [957, 334] width 17 height 16
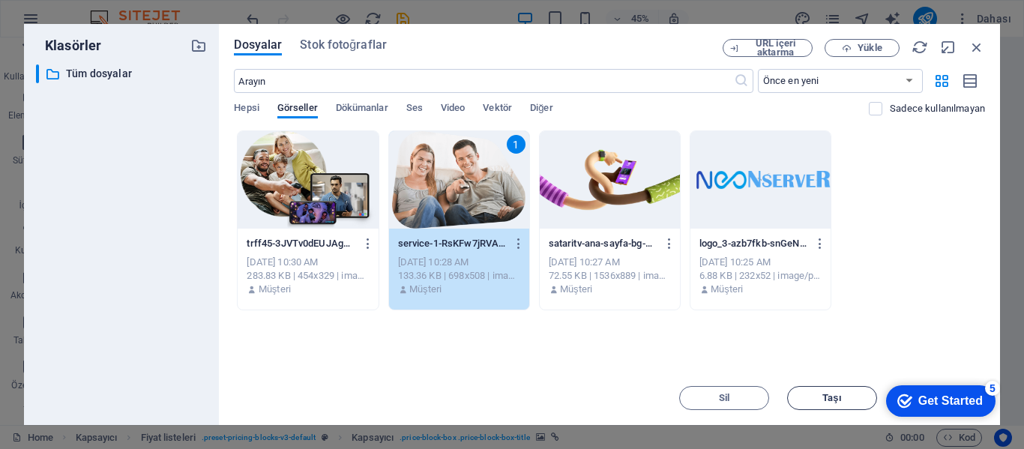
click at [842, 397] on span "Taşı" at bounding box center [832, 398] width 76 height 9
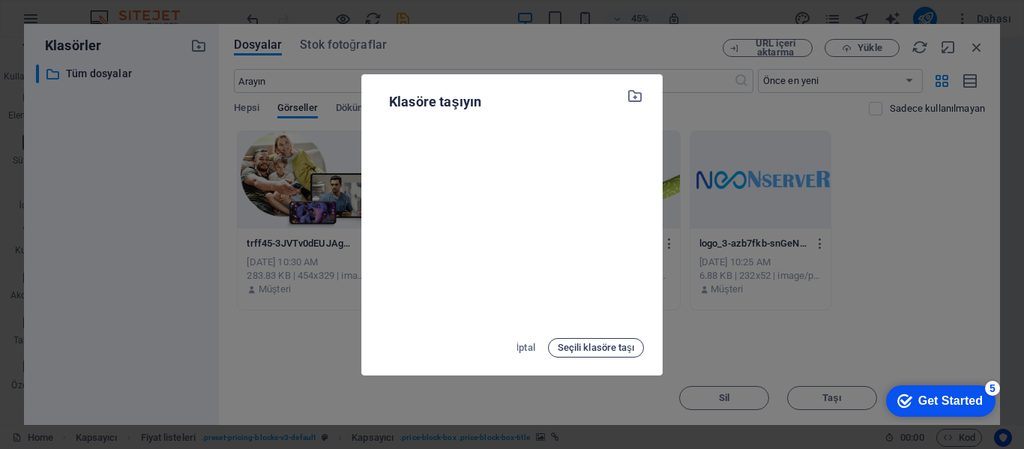
click at [619, 347] on span "Seçili klasöre taşı" at bounding box center [596, 348] width 76 height 18
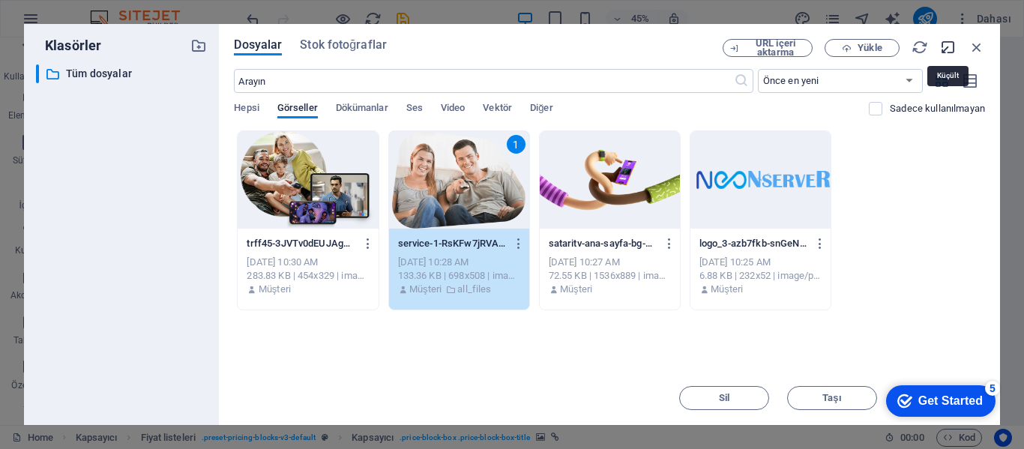
click at [949, 49] on icon "button" at bounding box center [948, 47] width 16 height 16
select select "image"
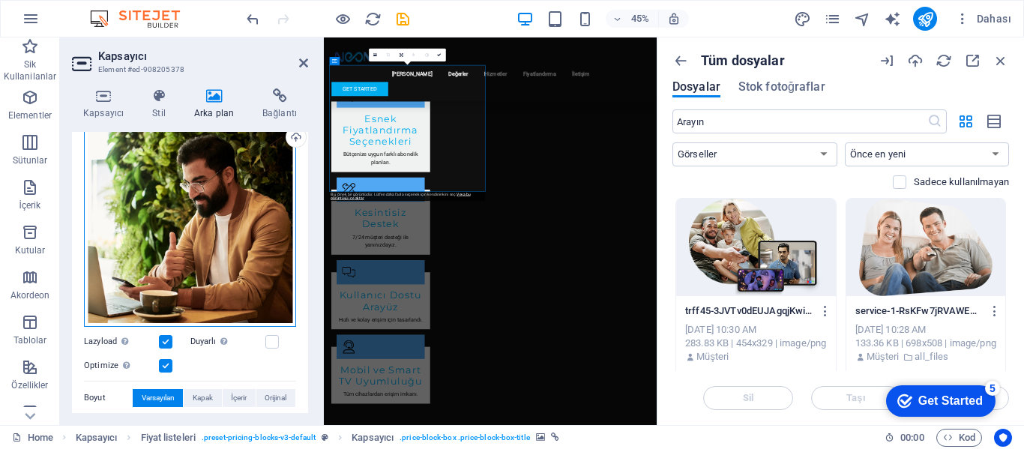
click at [171, 201] on div "Dosyaları buraya sürükleyin, dosyaları seçmek için tıklayın veya Dosyalardan ya…" at bounding box center [190, 221] width 212 height 212
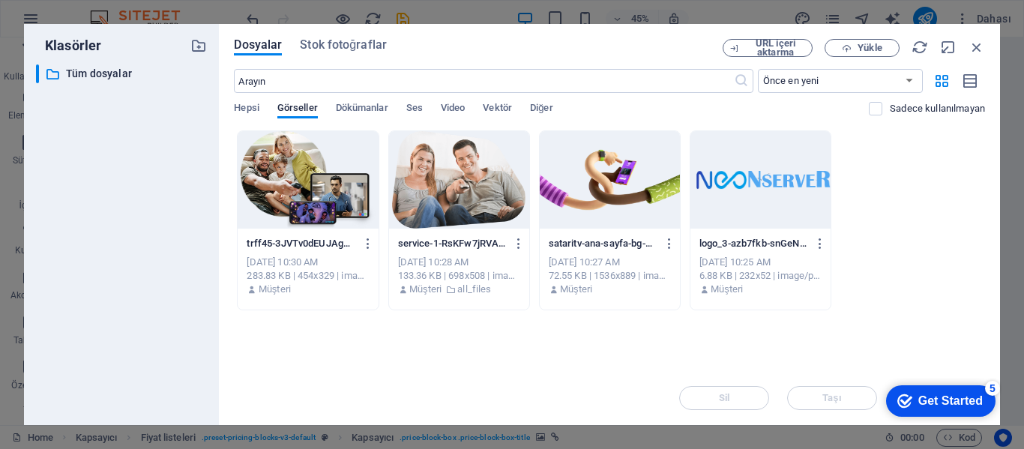
drag, startPoint x: 666, startPoint y: 37, endPoint x: 614, endPoint y: 38, distance: 51.8
click at [614, 38] on div "Dosyalar Stok fotoğraflar URL içeri aktarma Yükle ​ Önce en yeni Önce en eski A…" at bounding box center [609, 224] width 781 height 401
click at [945, 395] on div "Get Started" at bounding box center [951, 400] width 64 height 13
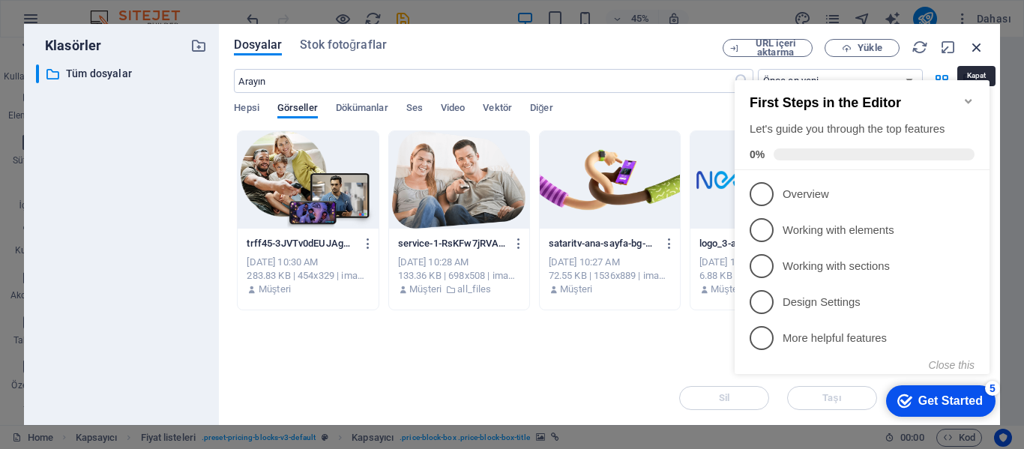
click at [980, 43] on icon "button" at bounding box center [977, 47] width 16 height 16
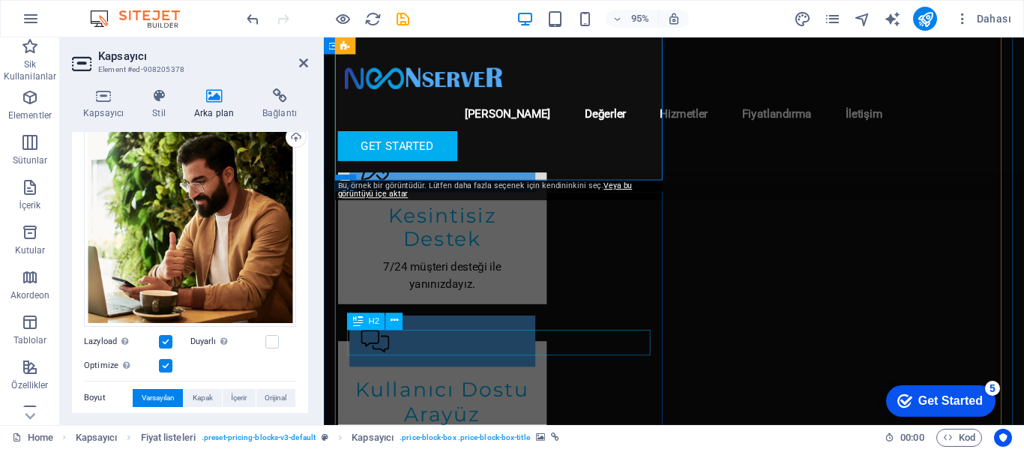
scroll to position [2175, 0]
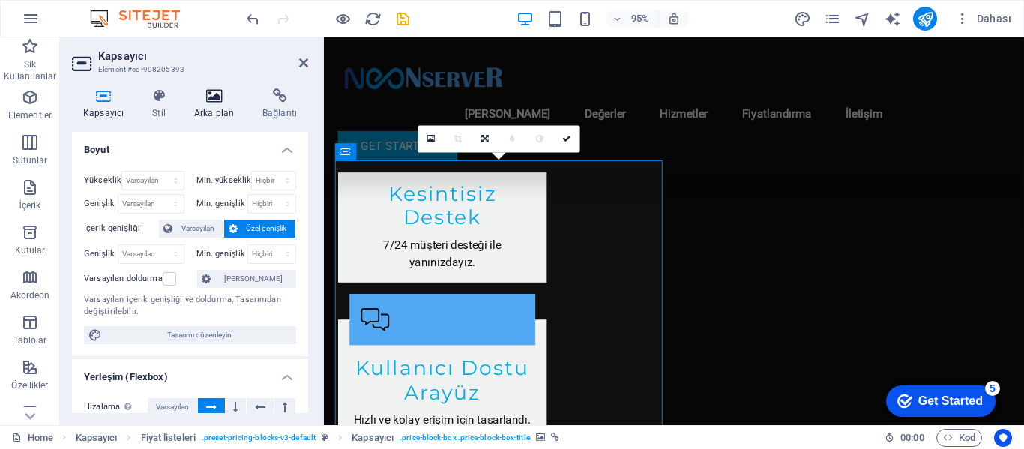
click at [216, 100] on icon at bounding box center [214, 95] width 62 height 15
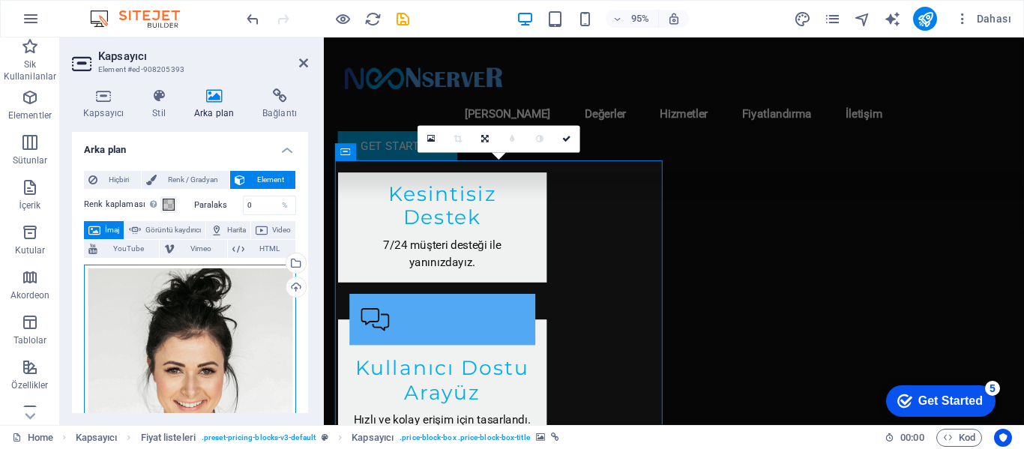
click at [211, 331] on div "Dosyaları buraya sürükleyin, dosyaları seçmek için tıklayın veya Dosyalardan ya…" at bounding box center [190, 371] width 212 height 212
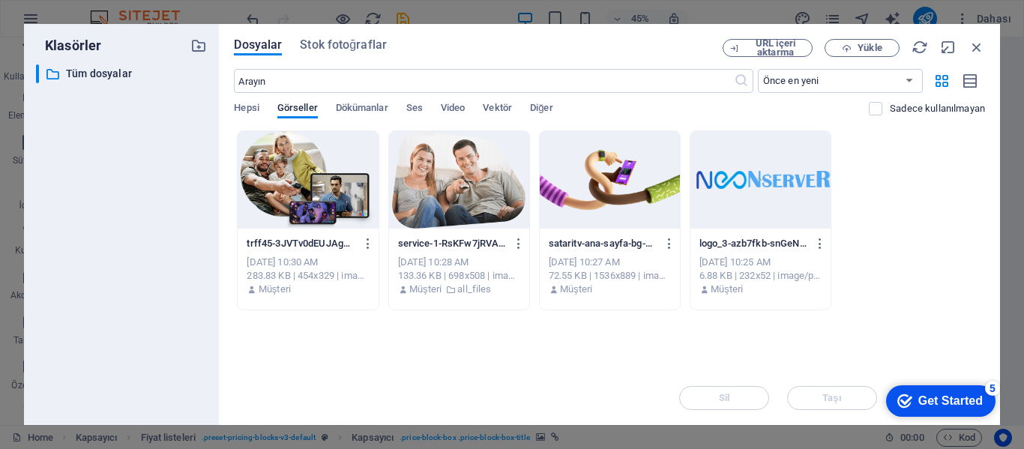
click at [457, 184] on div at bounding box center [459, 179] width 140 height 97
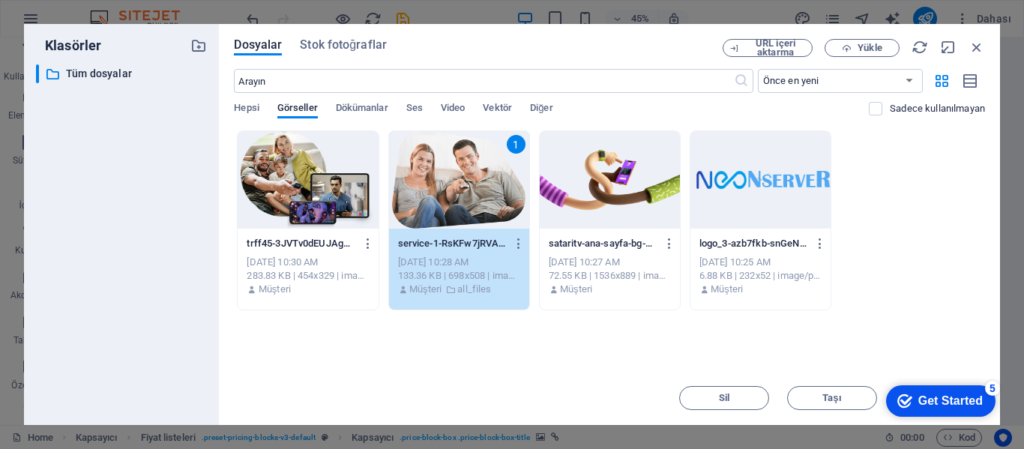
click at [953, 396] on div "Get Started" at bounding box center [951, 400] width 64 height 13
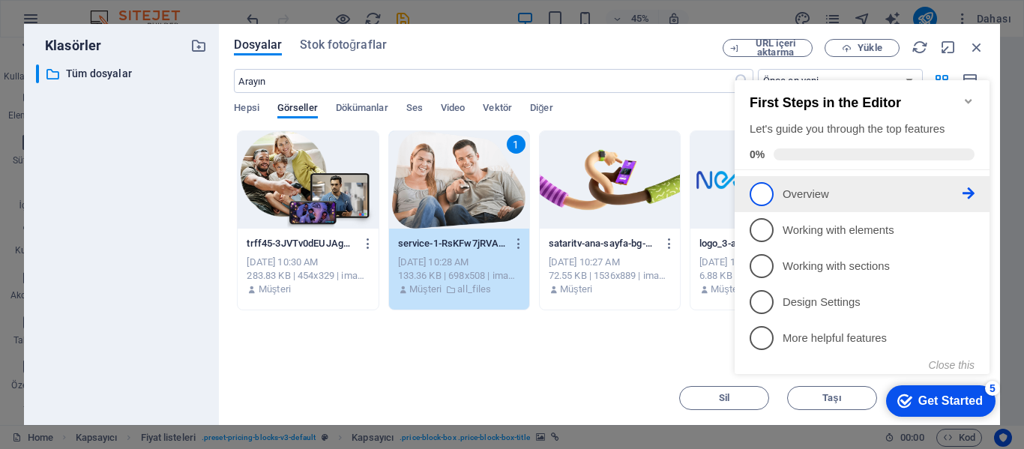
click at [763, 190] on span "1" at bounding box center [762, 194] width 24 height 24
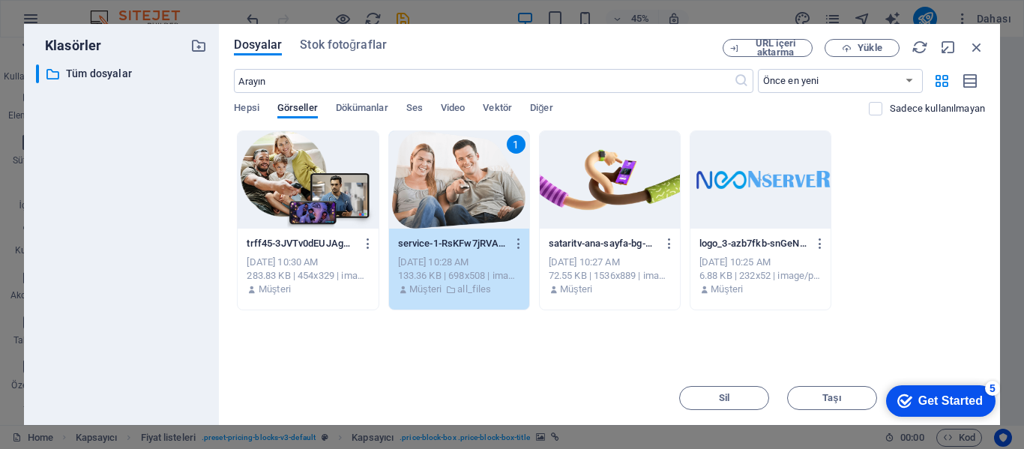
scroll to position [0, 0]
click at [825, 399] on span "Taşı" at bounding box center [832, 398] width 19 height 9
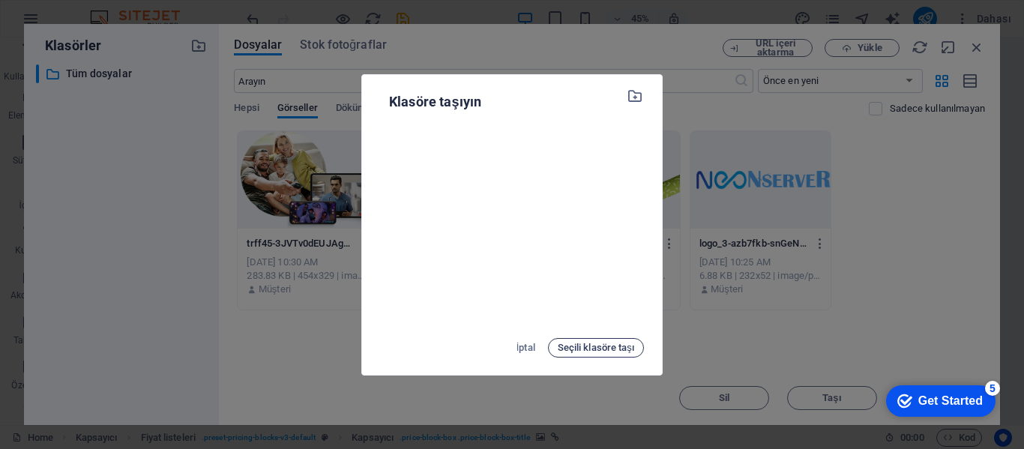
click at [615, 343] on span "Seçili klasöre taşı" at bounding box center [596, 348] width 76 height 18
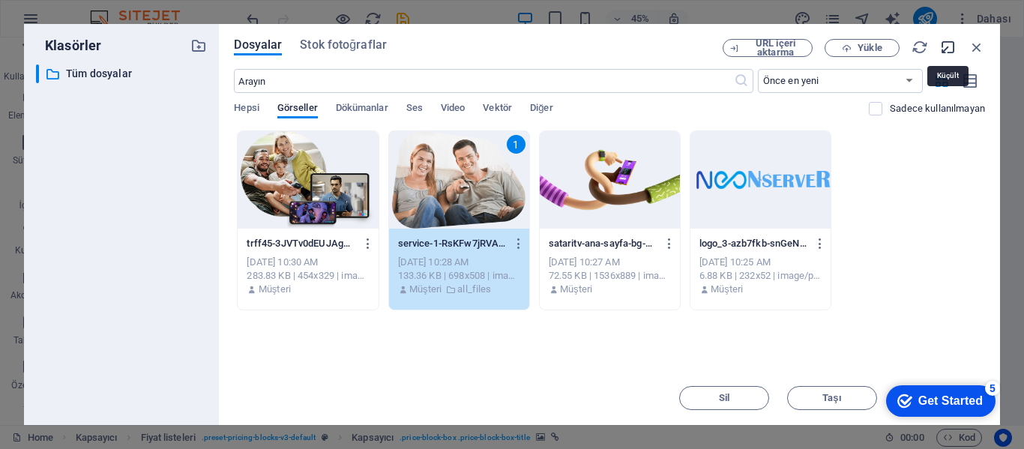
click at [948, 50] on icon "button" at bounding box center [948, 47] width 16 height 16
select select "image"
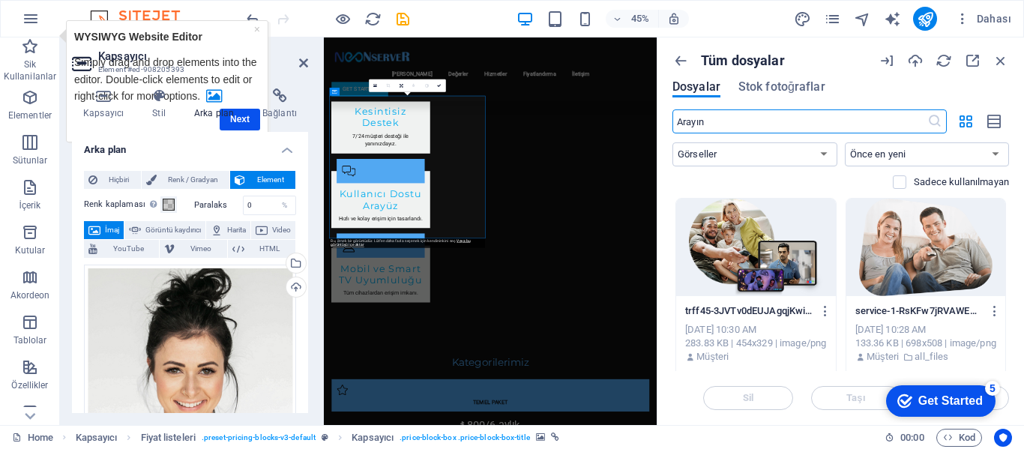
click at [246, 119] on h4 "Arka plan" at bounding box center [217, 103] width 68 height 31
click at [236, 117] on h4 "Arka plan" at bounding box center [217, 103] width 68 height 31
drag, startPoint x: 258, startPoint y: 31, endPoint x: 325, endPoint y: 71, distance: 78.3
click at [258, 31] on link "×" at bounding box center [256, 29] width 6 height 12
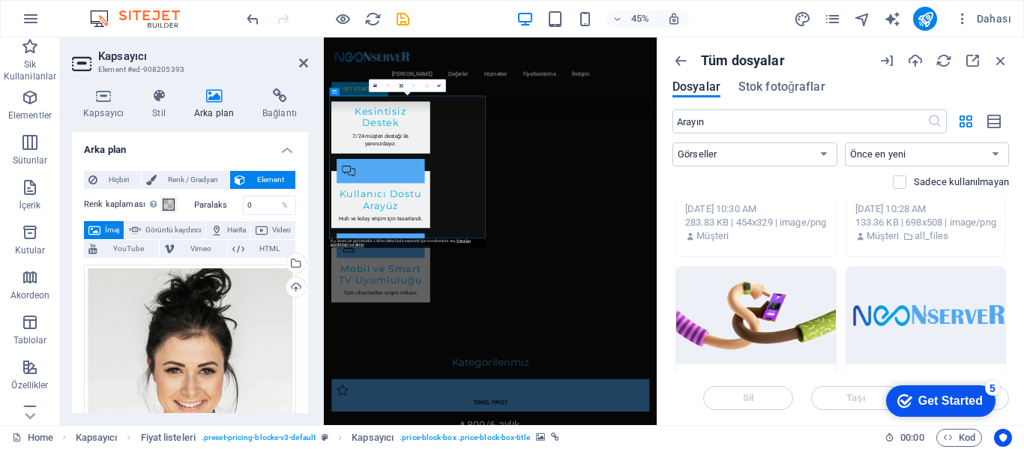
scroll to position [196, 0]
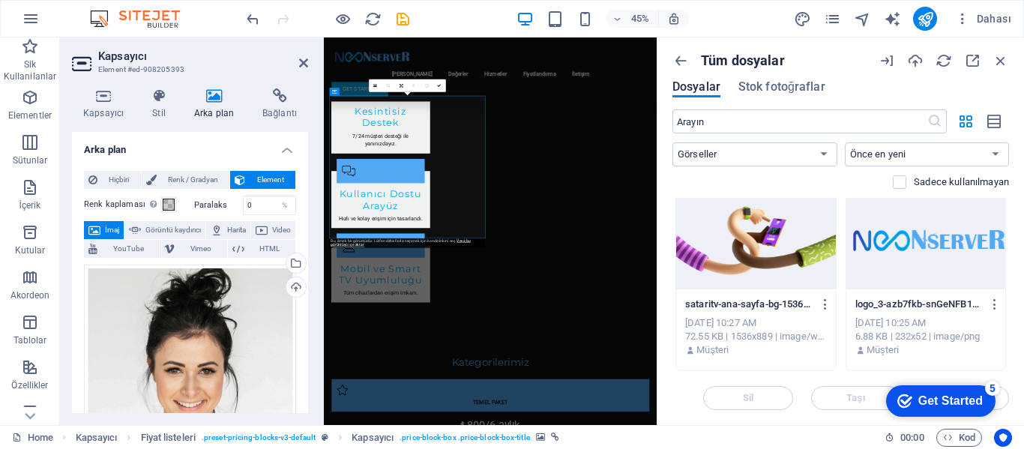
click at [1002, 398] on div "Sil Taşı Insert Tuşu" at bounding box center [841, 390] width 337 height 39
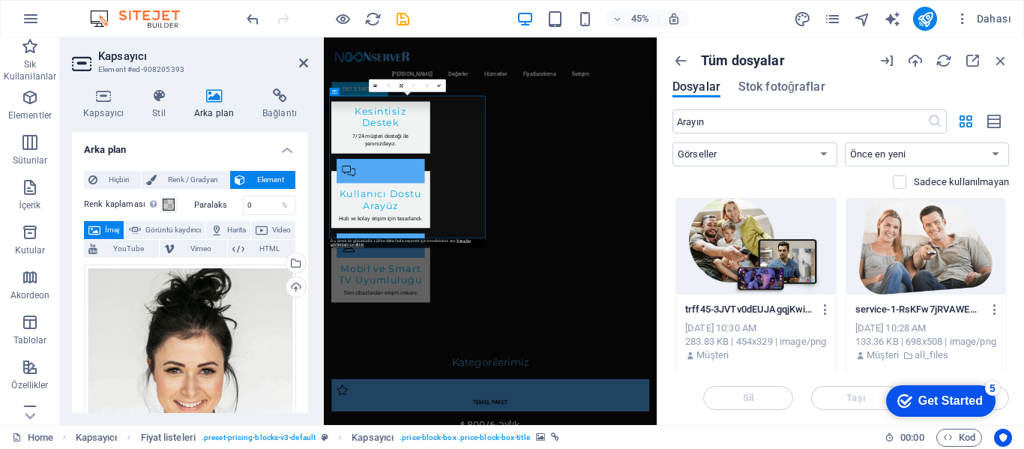
scroll to position [0, 0]
click at [914, 246] on div at bounding box center [927, 247] width 160 height 97
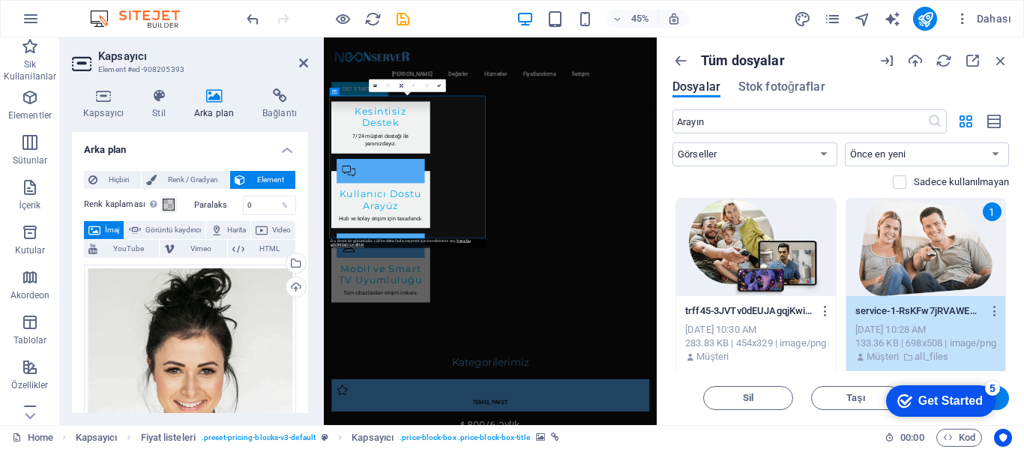
click at [914, 246] on div "1" at bounding box center [927, 247] width 160 height 97
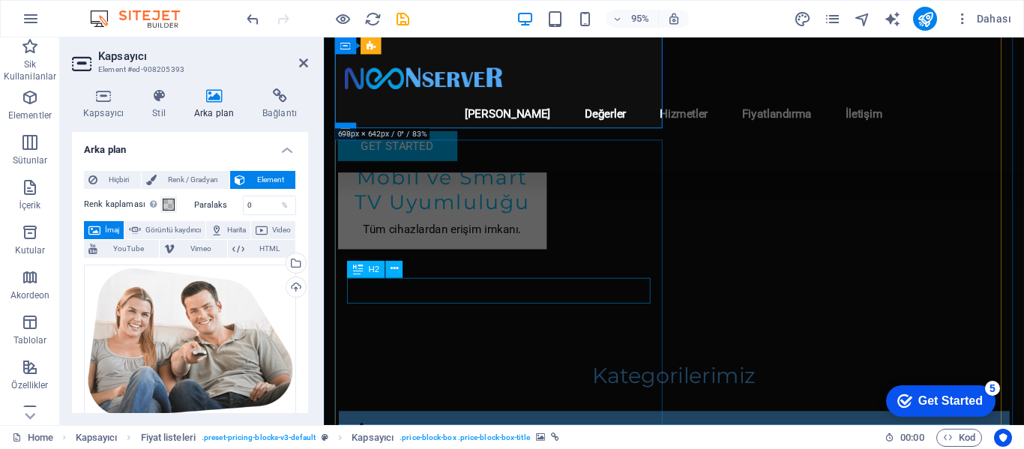
scroll to position [2550, 0]
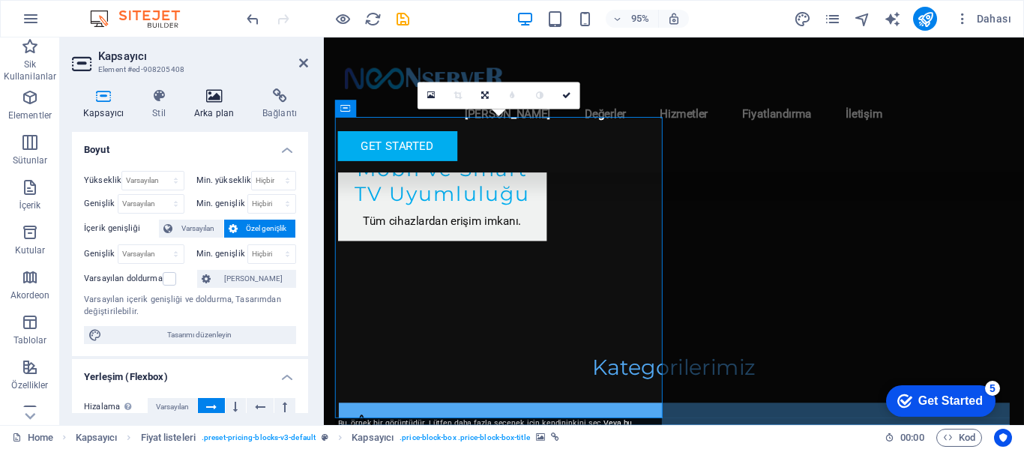
click at [217, 102] on icon at bounding box center [214, 95] width 62 height 15
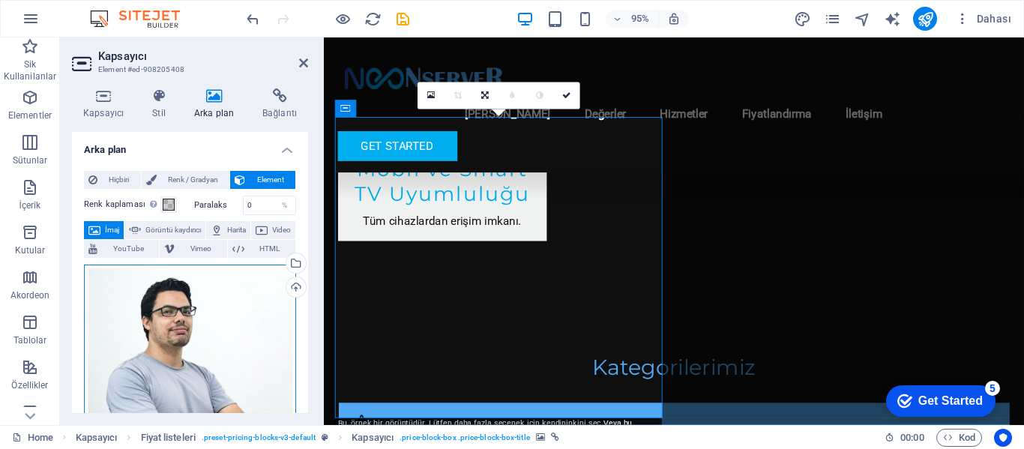
click at [206, 346] on div "Dosyaları buraya sürükleyin, dosyaları seçmek için tıklayın veya Dosyalardan ya…" at bounding box center [190, 371] width 212 height 212
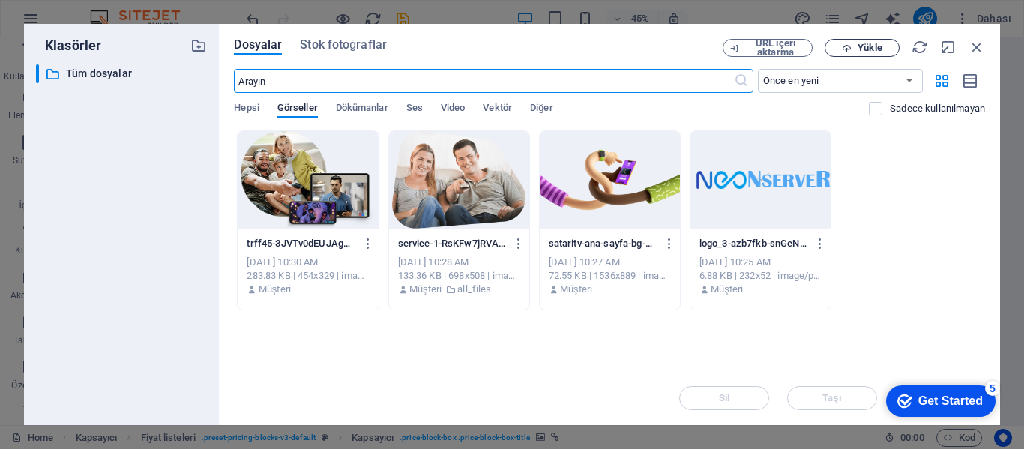
click at [871, 49] on span "Yükle" at bounding box center [870, 47] width 24 height 9
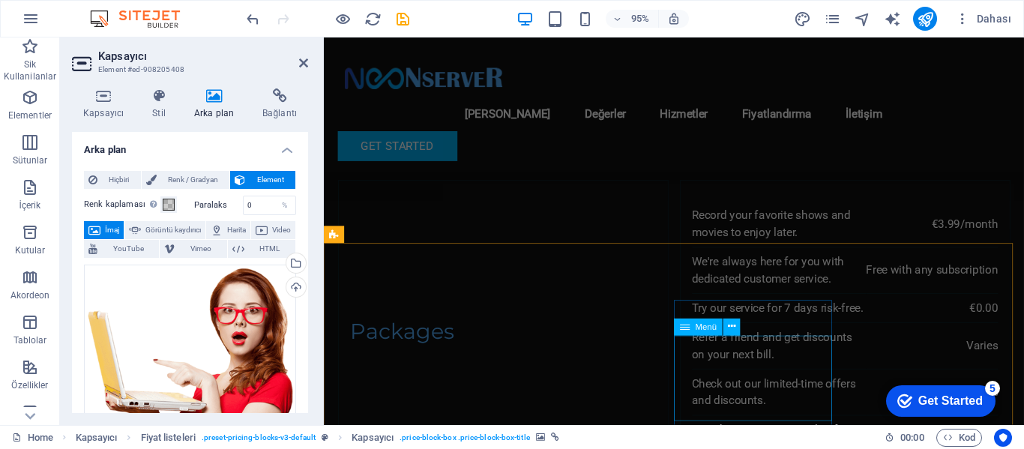
scroll to position [4643, 0]
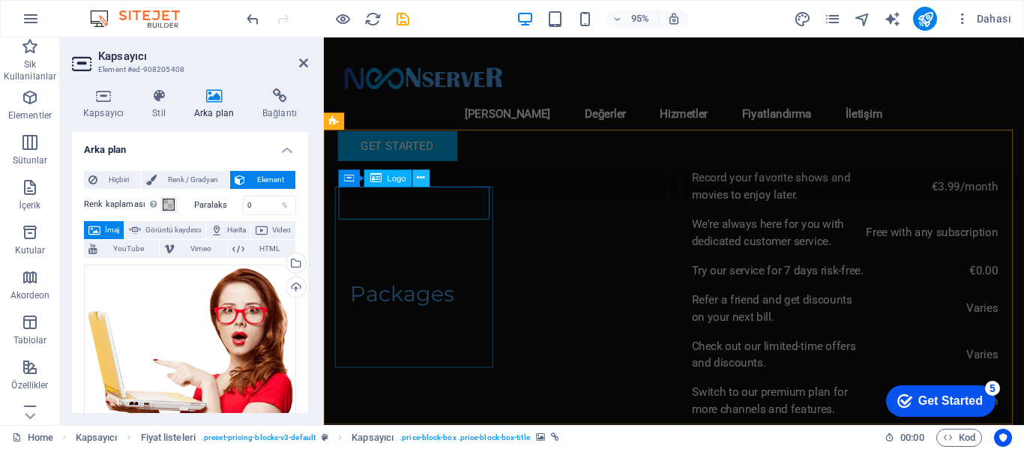
click at [421, 179] on icon at bounding box center [421, 178] width 7 height 15
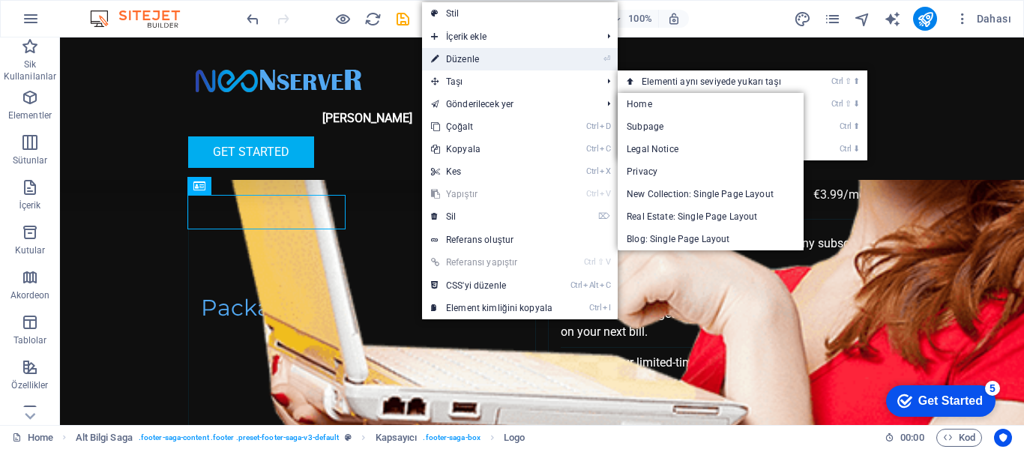
click at [475, 58] on link "⏎ Düzenle" at bounding box center [491, 59] width 139 height 22
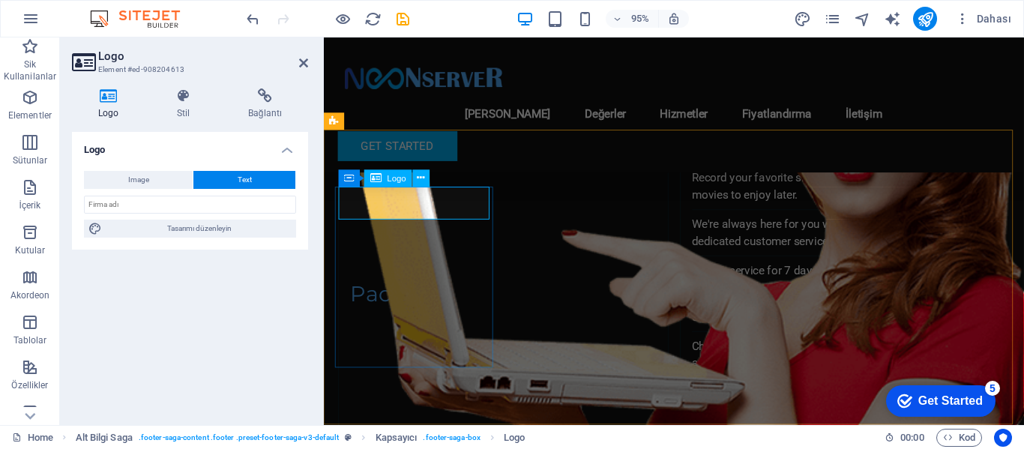
click at [106, 102] on icon at bounding box center [108, 95] width 73 height 15
click at [131, 183] on span "Image" at bounding box center [138, 180] width 21 height 18
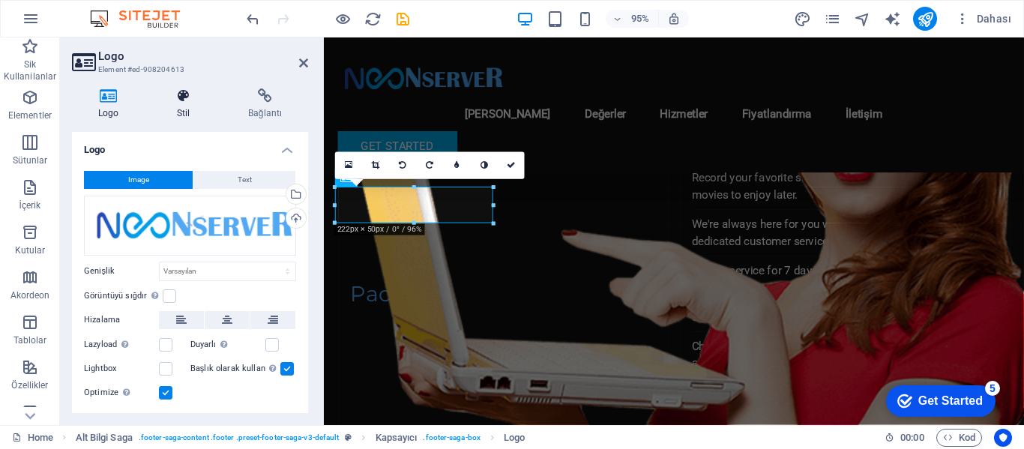
click at [178, 104] on h4 "Stil" at bounding box center [186, 103] width 71 height 31
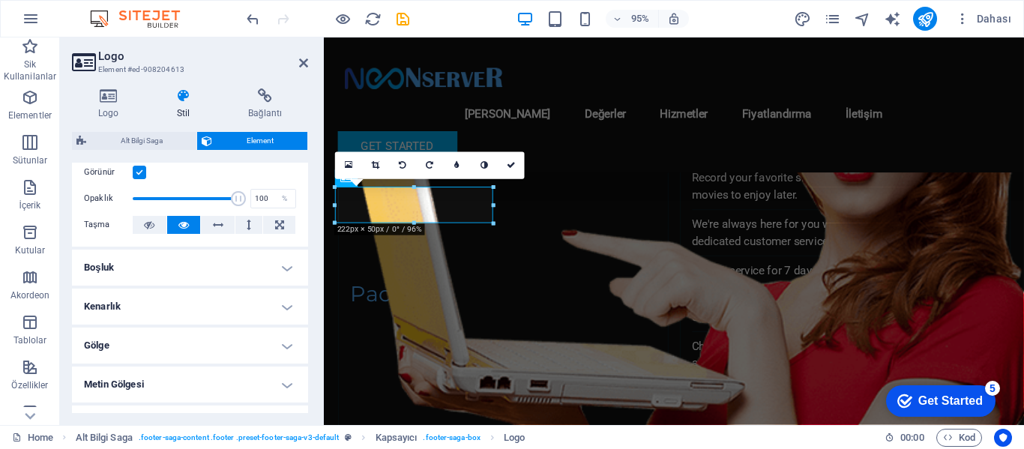
scroll to position [225, 0]
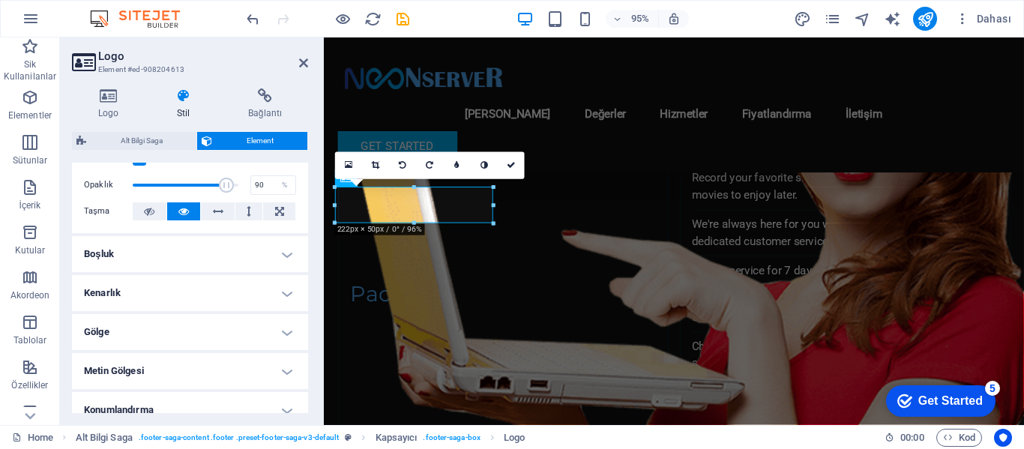
type input "100"
drag, startPoint x: 234, startPoint y: 183, endPoint x: 249, endPoint y: 185, distance: 15.2
click at [249, 185] on div "Opaklık 100 %" at bounding box center [190, 185] width 212 height 22
click at [149, 284] on h4 "Kenarlık" at bounding box center [190, 293] width 236 height 36
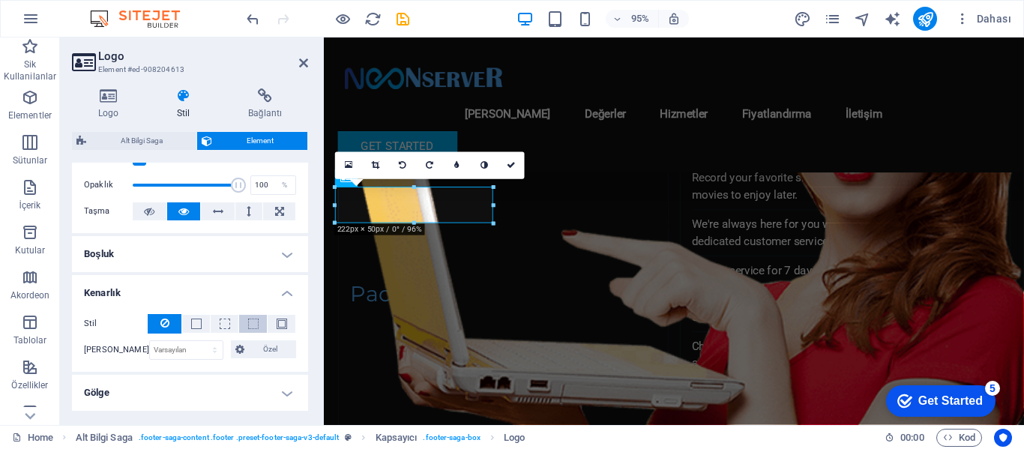
click at [248, 323] on span at bounding box center [253, 324] width 10 height 10
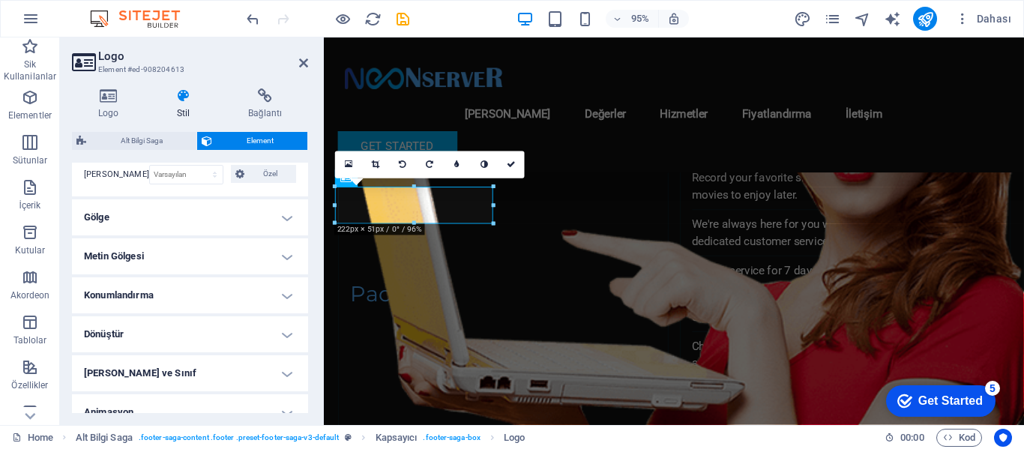
scroll to position [375, 0]
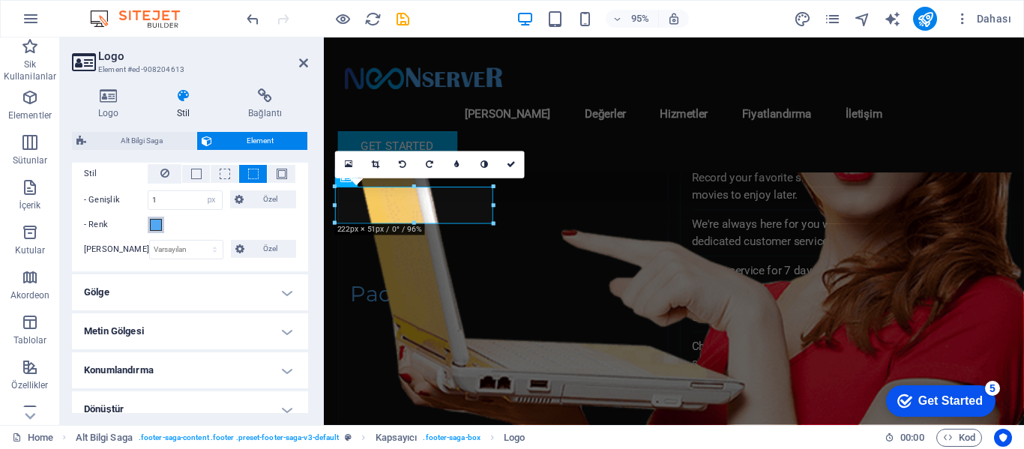
click at [157, 220] on span at bounding box center [156, 225] width 12 height 12
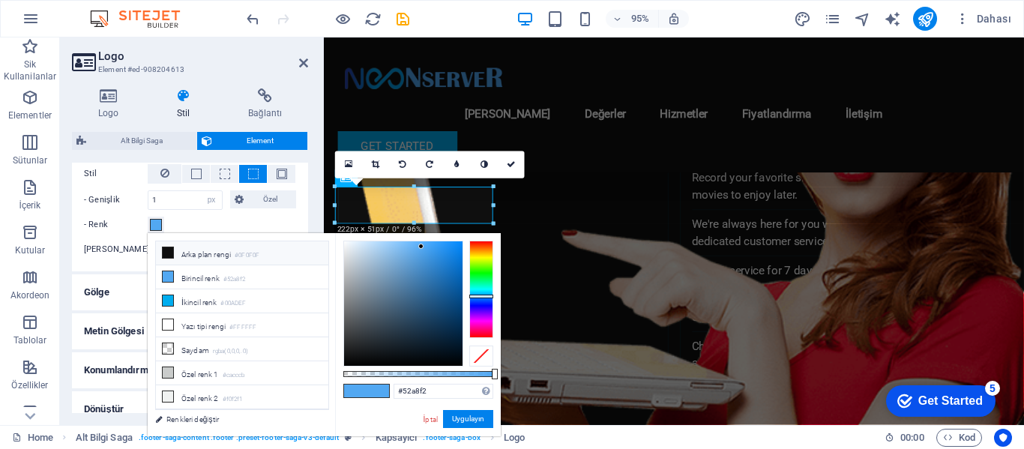
click at [169, 252] on icon at bounding box center [168, 252] width 10 height 10
type input "#0f0f0f"
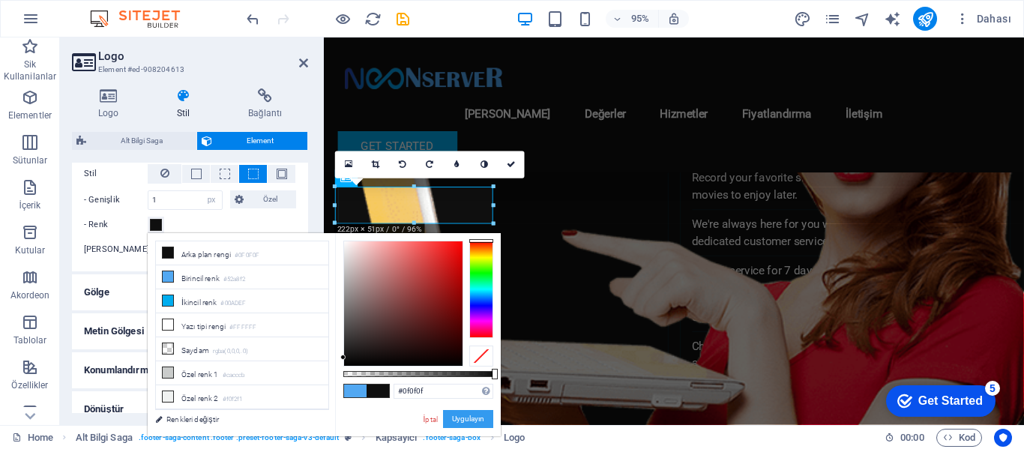
click at [470, 417] on button "Uygulayın" at bounding box center [468, 419] width 50 height 18
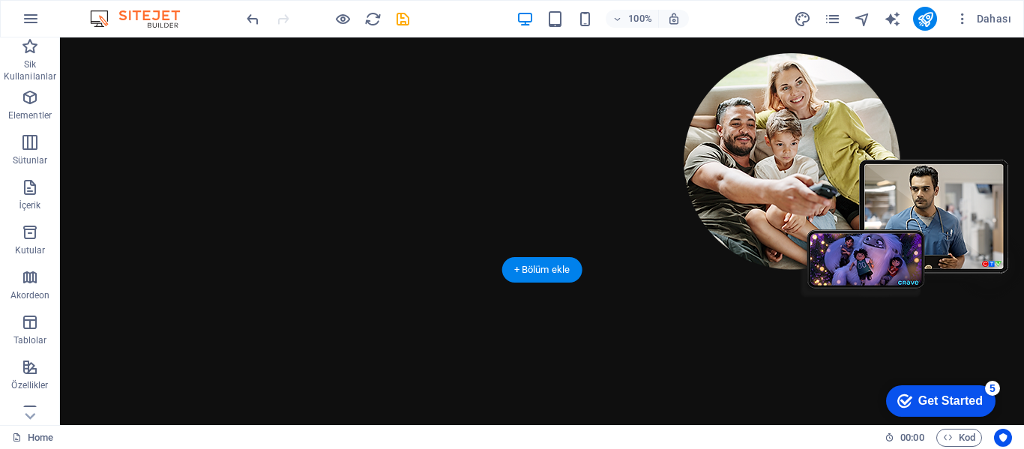
scroll to position [0, 0]
